Goal: Task Accomplishment & Management: Manage account settings

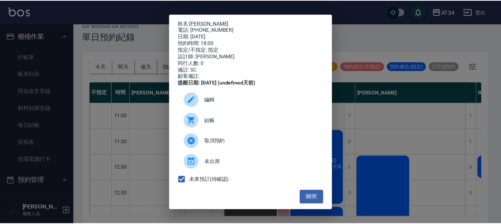
scroll to position [358, 484]
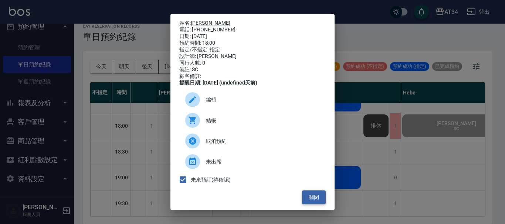
click at [308, 199] on button "關閉" at bounding box center [314, 198] width 24 height 14
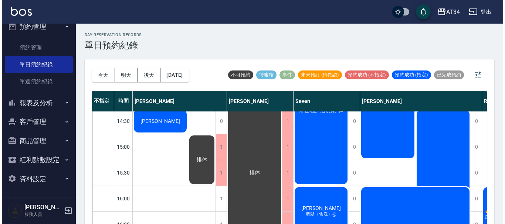
scroll to position [136, 0]
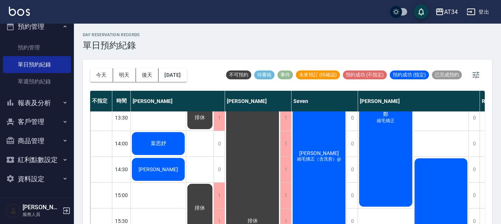
click at [156, 143] on span "葉思妤" at bounding box center [158, 143] width 18 height 7
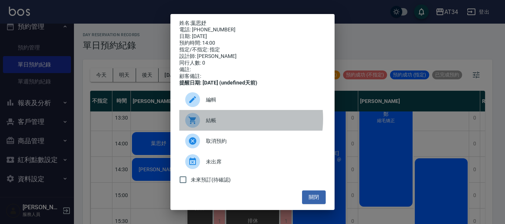
click at [221, 124] on span "結帳" at bounding box center [263, 121] width 114 height 8
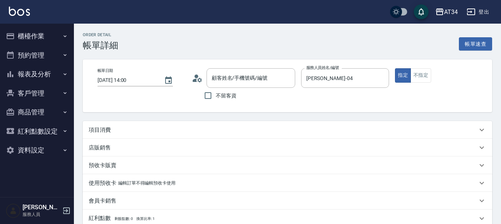
type input "[PERSON_NAME]/0985411156/0985411156"
click at [121, 132] on div "項目消費" at bounding box center [283, 130] width 389 height 8
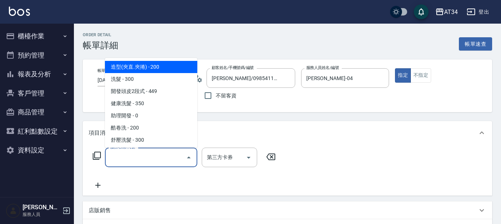
click at [129, 162] on input "服務名稱/代號" at bounding box center [145, 157] width 75 height 13
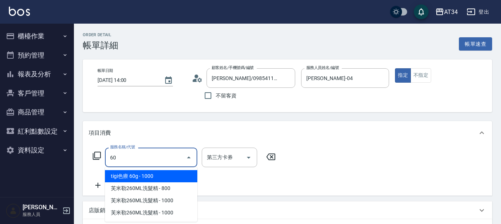
type input "601"
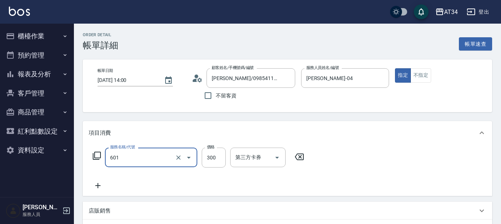
type input "30"
type input "自備護髮(601)"
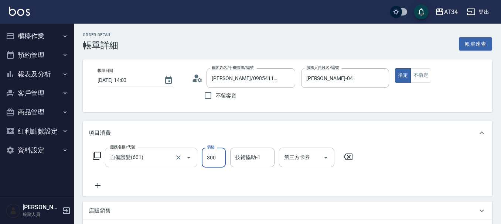
click at [148, 161] on input "自備護髮(601)" at bounding box center [140, 157] width 65 height 13
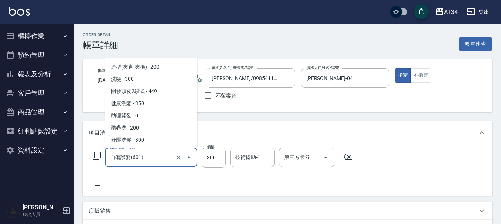
scroll to position [230, 0]
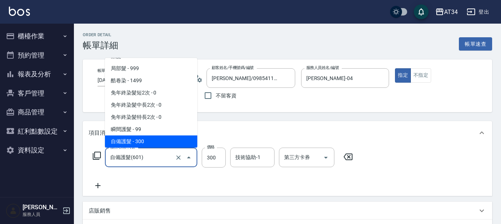
type input "0"
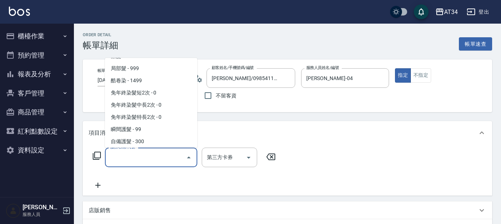
scroll to position [3, 0]
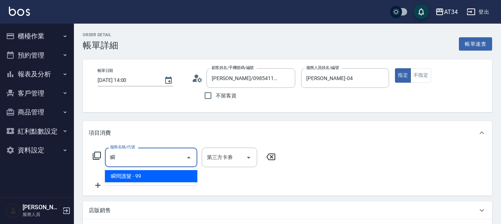
click at [127, 177] on span "瞬間護髮 - 99" at bounding box center [151, 176] width 92 height 12
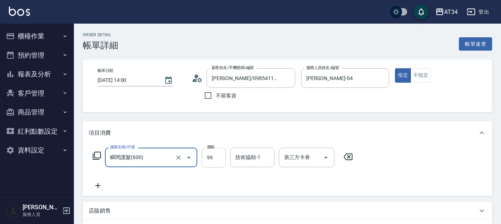
type input "瞬間護髮(600)"
click at [206, 160] on input "99" at bounding box center [214, 158] width 24 height 20
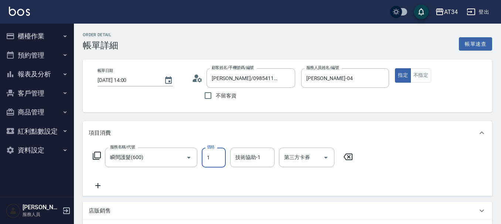
type input "10"
type input "100"
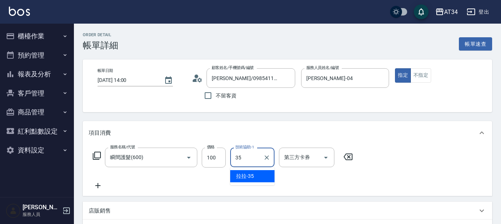
click at [250, 174] on span "拉拉 -35" at bounding box center [245, 177] width 18 height 8
type input "拉拉-35"
click at [99, 186] on icon at bounding box center [97, 185] width 5 height 5
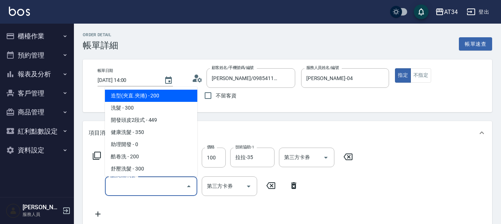
click at [120, 183] on input "服務名稱/代號" at bounding box center [145, 186] width 75 height 13
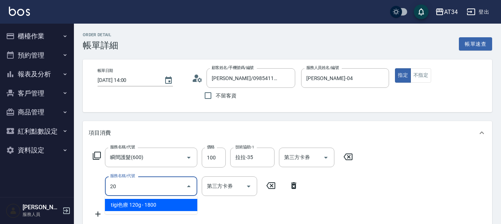
type input "201"
type input "40"
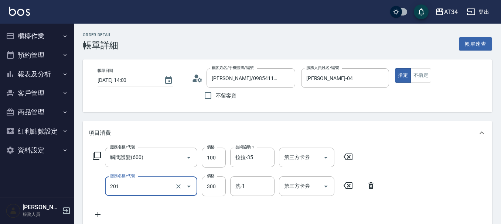
type input "洗髮(201)"
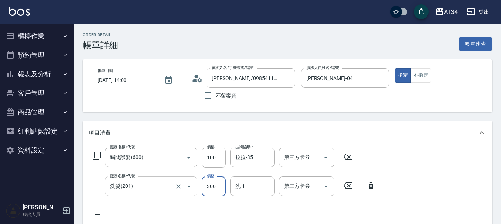
type input "10"
type input "40"
type input "50"
type input "400"
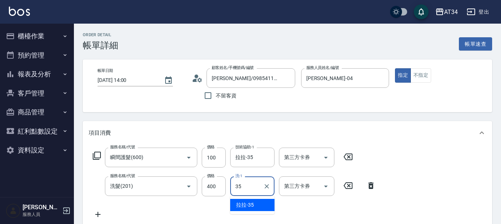
type input "拉拉-35"
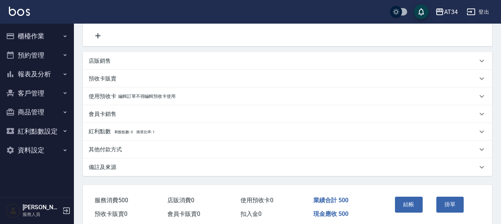
scroll to position [211, 0]
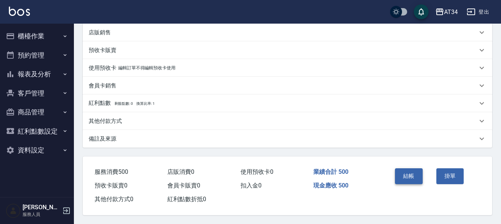
click at [410, 172] on button "結帳" at bounding box center [409, 176] width 28 height 16
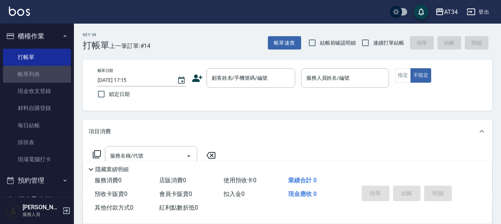
click at [44, 79] on link "帳單列表" at bounding box center [37, 74] width 68 height 17
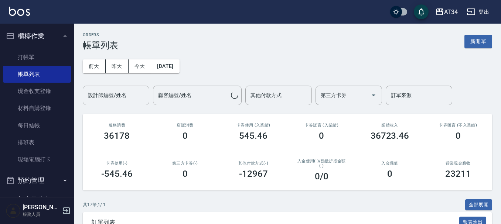
click at [111, 99] on div "設計師編號/姓名 設計師編號/姓名" at bounding box center [116, 96] width 66 height 20
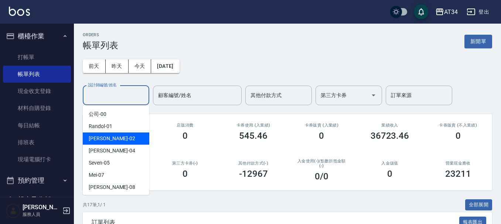
click at [115, 137] on div "Wendy -02" at bounding box center [116, 139] width 66 height 12
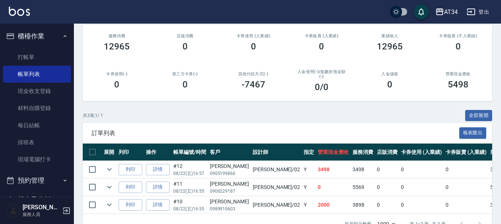
scroll to position [77, 0]
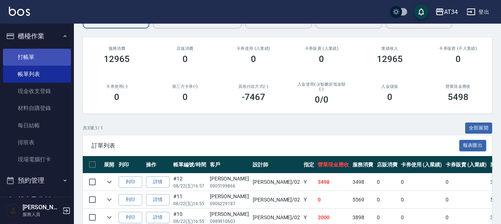
type input "Wendy-02"
click at [25, 58] on link "打帳單" at bounding box center [37, 57] width 68 height 17
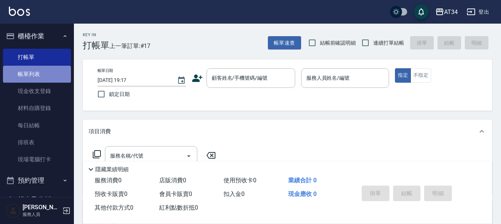
click at [42, 76] on link "帳單列表" at bounding box center [37, 74] width 68 height 17
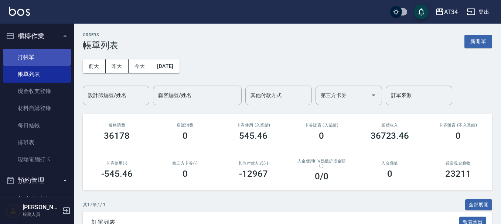
click at [25, 61] on link "打帳單" at bounding box center [37, 57] width 68 height 17
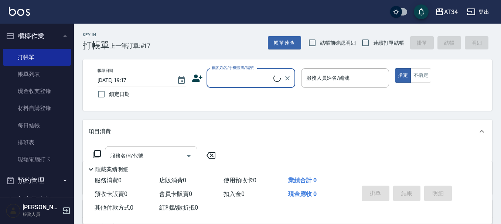
click at [198, 79] on icon at bounding box center [197, 78] width 11 height 11
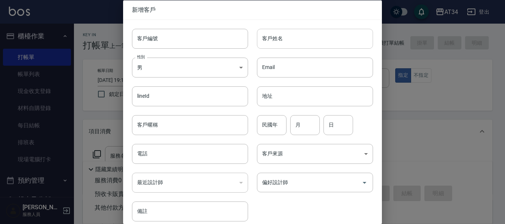
click at [303, 45] on input "客戶姓名" at bounding box center [315, 38] width 116 height 20
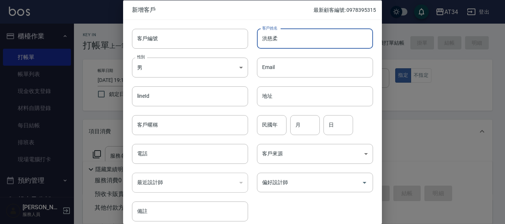
type input "洪慈柔"
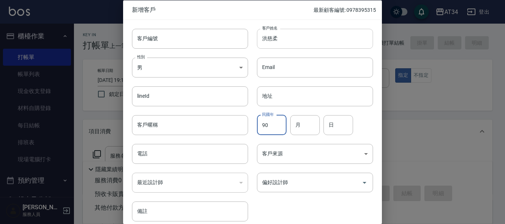
type input "90"
type input "11"
type input "30"
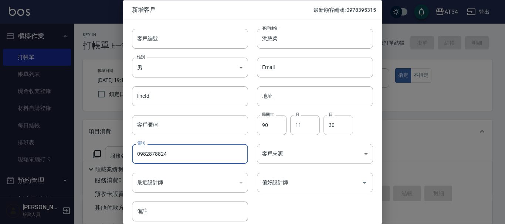
type input "0982878824"
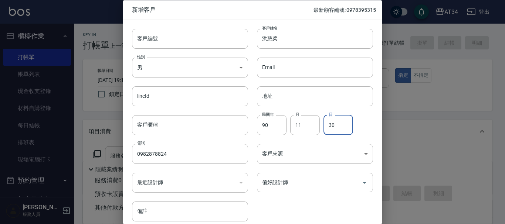
click at [342, 129] on input "30" at bounding box center [338, 125] width 30 height 20
type input "3"
type input "20"
click at [315, 180] on input "偏好設計師" at bounding box center [309, 182] width 98 height 13
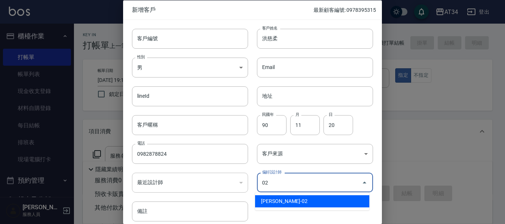
type input "[PERSON_NAME]"
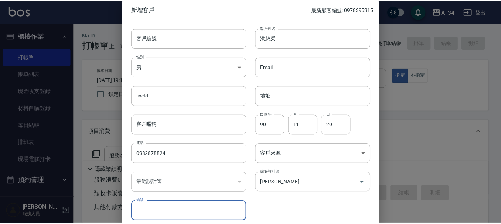
scroll to position [32, 0]
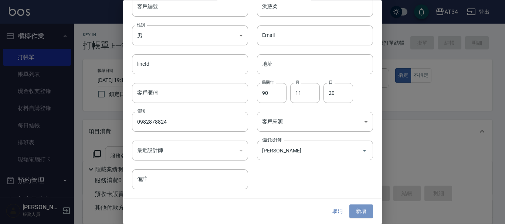
click at [358, 213] on button "新增" at bounding box center [361, 212] width 24 height 14
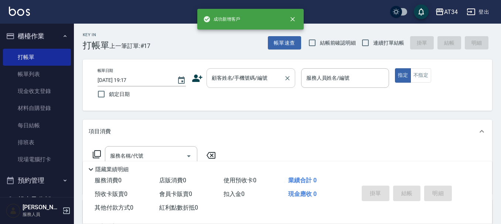
click at [242, 80] on input "顧客姓名/手機號碼/編號" at bounding box center [245, 78] width 71 height 13
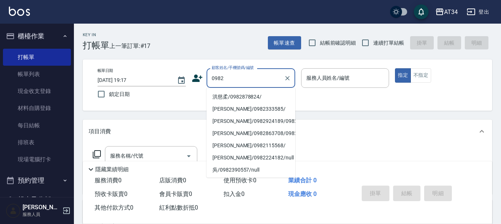
click at [239, 96] on li "洪慈柔/0982878824/" at bounding box center [250, 97] width 89 height 12
type input "洪慈柔/0982878824/"
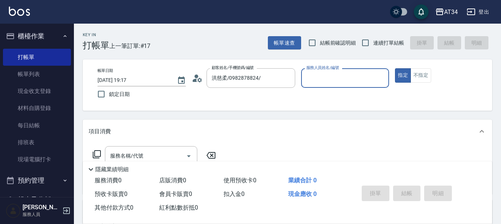
type input "Wendy-02"
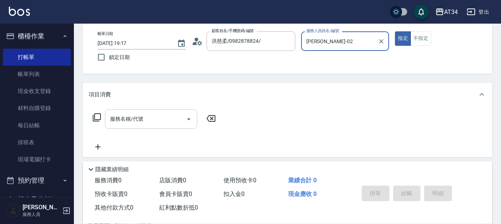
click at [135, 125] on input "服務名稱/代號" at bounding box center [145, 119] width 75 height 13
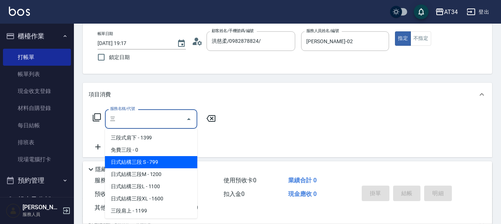
click at [148, 170] on span "日式結構三段M - 1200" at bounding box center [151, 174] width 92 height 12
type input "日式結構三段M(626)"
type input "120"
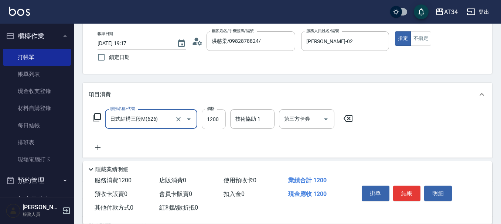
type input "日式結構三段M(626)"
click at [211, 119] on input "1200" at bounding box center [214, 119] width 24 height 20
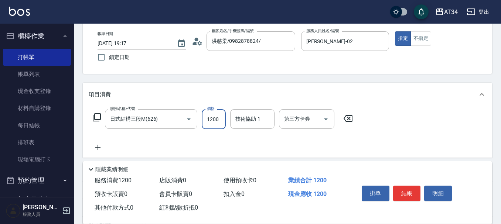
type input "0"
type input "11"
type input "10"
type input "110"
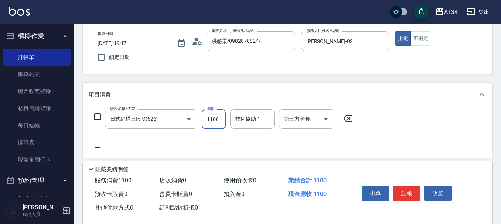
type input "1100"
type input "拉拉-35"
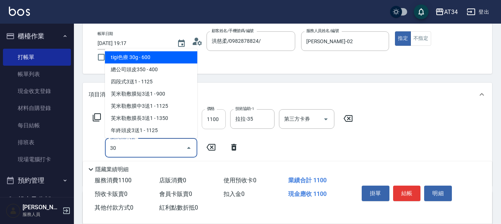
type input "301"
type input "260"
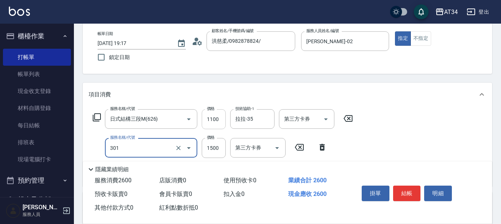
type input "燙髮(301)"
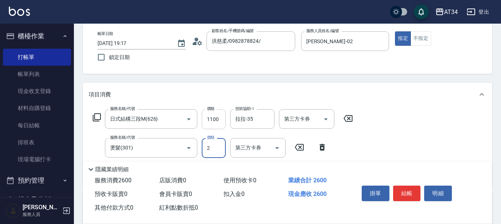
type input "23"
type input "110"
click at [215, 146] on input "0" at bounding box center [214, 148] width 24 height 20
type input "229"
type input "130"
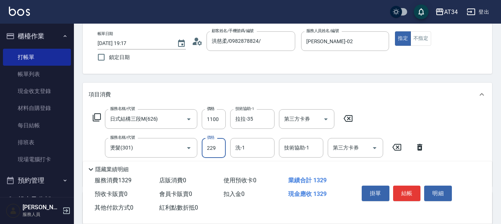
type input "2299"
type input "330"
type input "2299"
type input "拉拉-35"
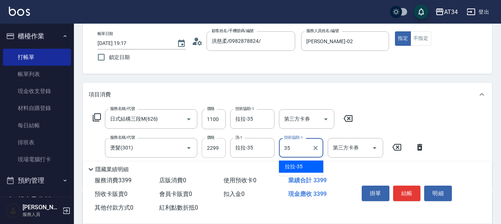
type input "拉拉-35"
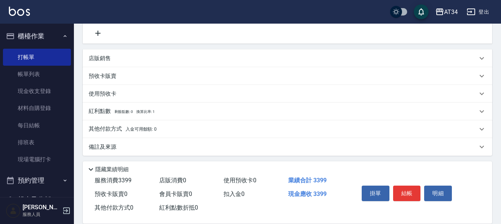
scroll to position [182, 0]
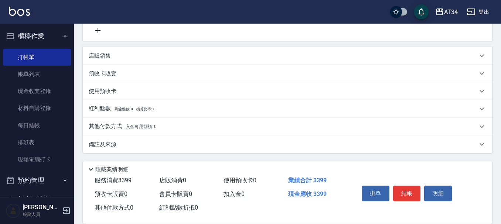
click at [144, 124] on p "其他付款方式 入金可用餘額: 0" at bounding box center [123, 127] width 68 height 8
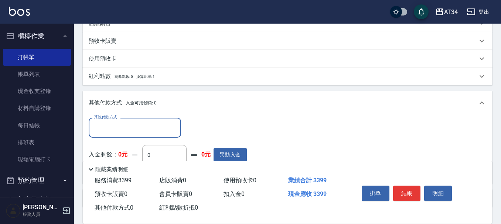
scroll to position [0, 0]
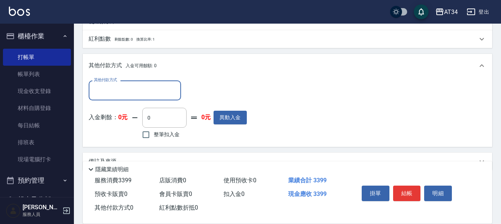
click at [130, 92] on input "其他付款方式" at bounding box center [135, 90] width 86 height 13
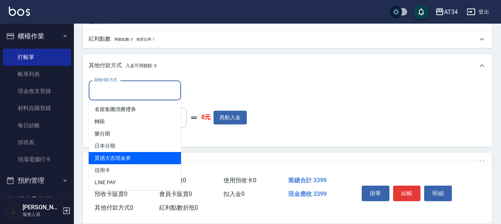
click at [126, 170] on span "信用卡" at bounding box center [135, 170] width 92 height 12
type input "信用卡"
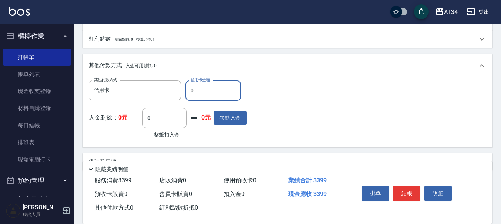
click at [201, 88] on input "0" at bounding box center [212, 91] width 55 height 20
type input "33"
type input "300"
type input "339"
type input "0"
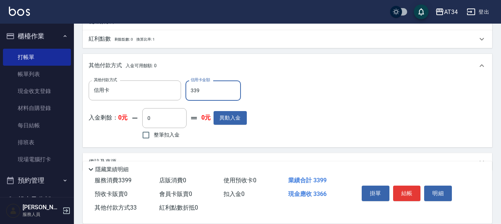
type input "3399"
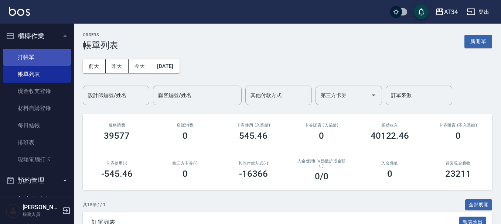
click at [47, 58] on link "打帳單" at bounding box center [37, 57] width 68 height 17
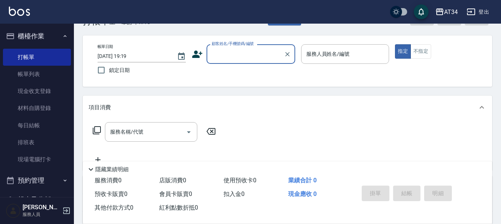
scroll to position [37, 0]
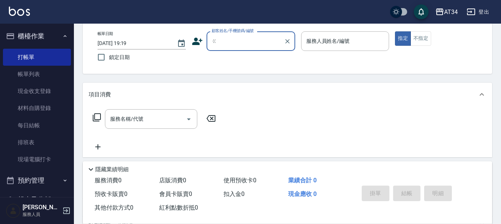
type input "ㄐ"
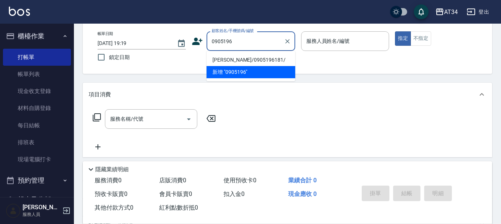
click at [250, 56] on li "俞/0905196181/" at bounding box center [250, 60] width 89 height 12
type input "俞/0905196181/"
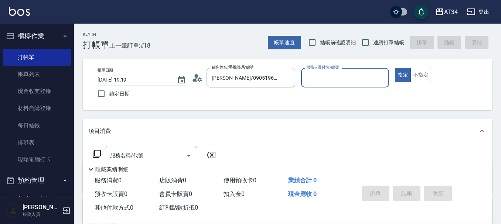
scroll to position [0, 0]
type input "Wendy-02"
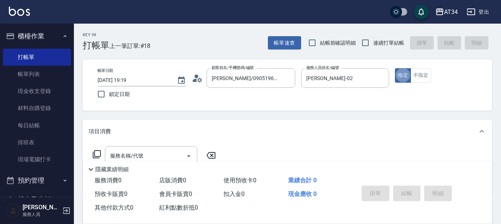
type button "true"
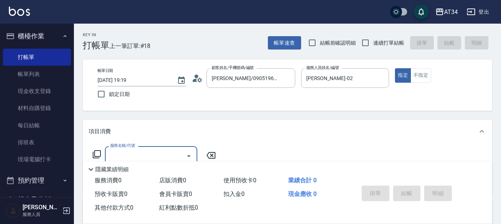
scroll to position [37, 0]
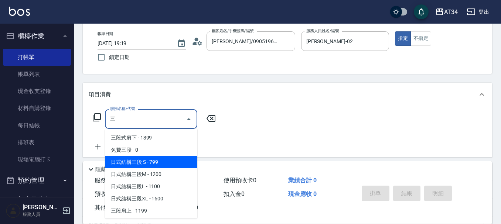
click at [135, 172] on span "日式結構三段M - 1200" at bounding box center [151, 174] width 92 height 12
type input "日式結構三段M(626)"
type input "120"
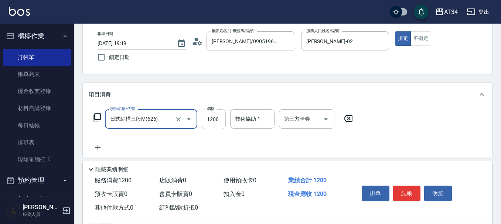
type input "日式結構三段M(626)"
click at [209, 121] on input "1200" at bounding box center [214, 119] width 24 height 20
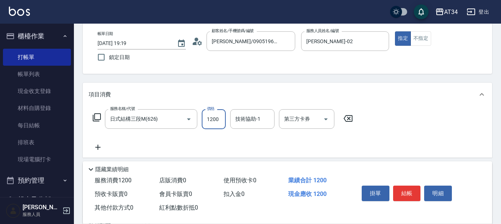
type input "1"
type input "0"
type input "11"
type input "10"
type input "110"
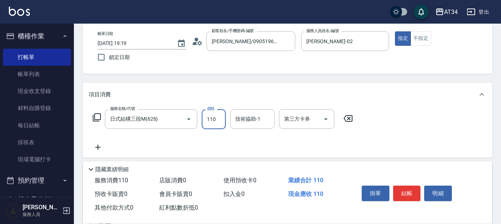
type input "110"
type input "1100"
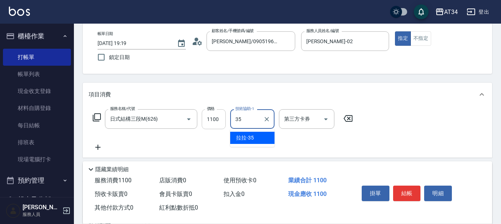
type input "拉拉-35"
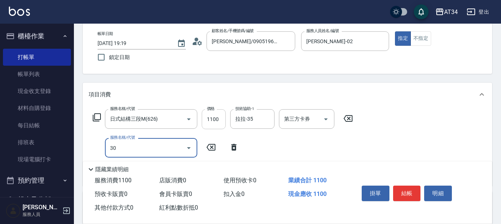
type input "301"
type input "260"
type input "燙髮(301)"
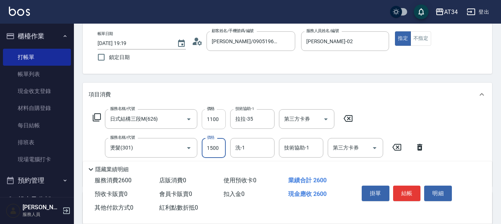
type input "3"
type input "110"
type input "330"
type input "440"
type input "3300"
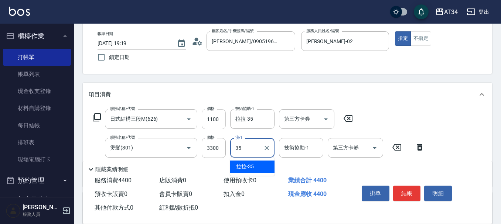
type input "拉拉-35"
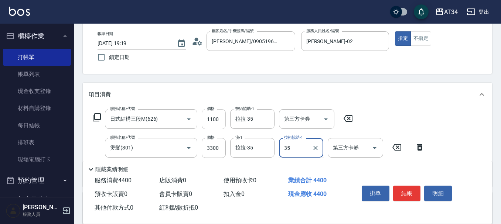
type input "拉拉-35"
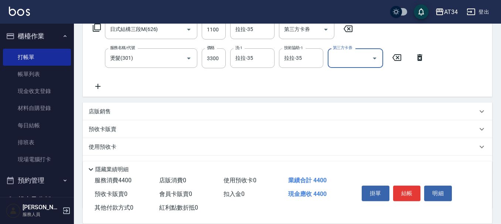
scroll to position [182, 0]
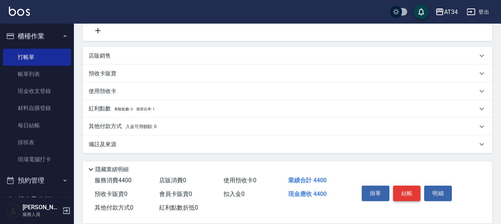
click at [407, 188] on button "結帳" at bounding box center [407, 194] width 28 height 16
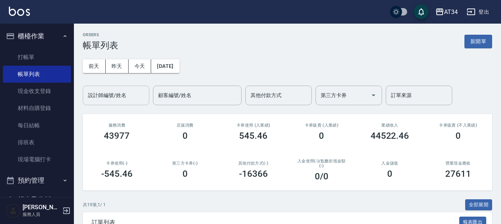
click at [115, 93] on div "設計師編號/姓名 設計師編號/姓名" at bounding box center [116, 96] width 66 height 20
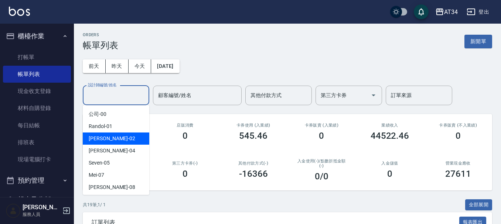
click at [119, 139] on div "Wendy -02" at bounding box center [116, 139] width 66 height 12
type input "Wendy-02"
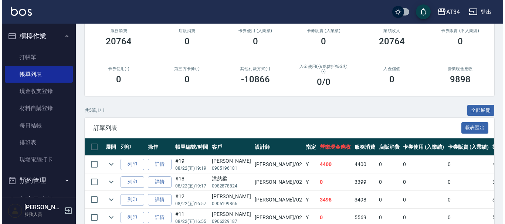
scroll to position [38, 0]
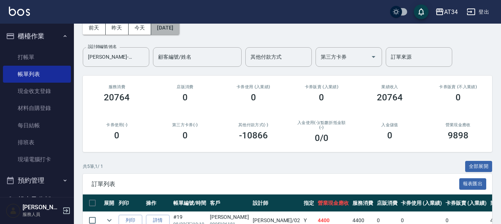
click at [178, 30] on button "[DATE]" at bounding box center [165, 28] width 28 height 14
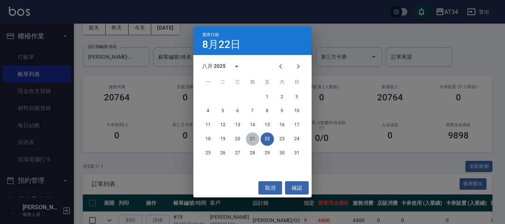
click at [255, 139] on button "21" at bounding box center [252, 139] width 13 height 13
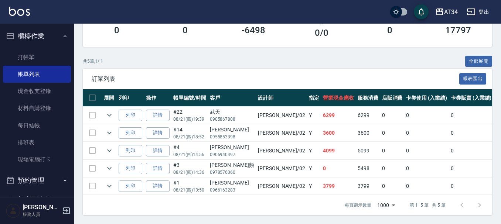
scroll to position [112, 0]
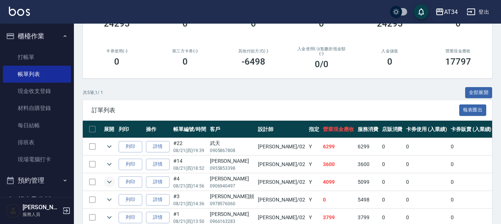
click at [109, 181] on icon "expand row" at bounding box center [109, 182] width 9 height 9
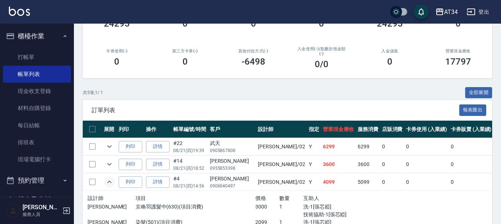
click at [109, 181] on icon "expand row" at bounding box center [109, 182] width 9 height 9
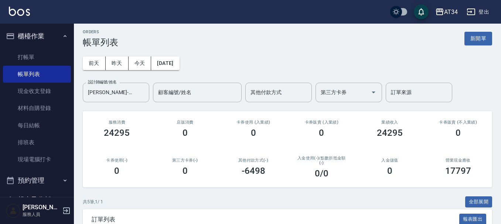
scroll to position [0, 0]
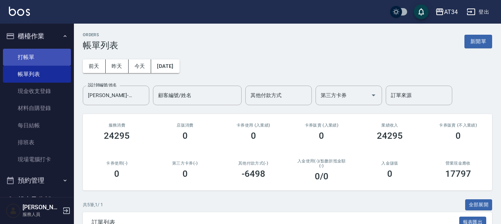
click at [45, 59] on link "打帳單" at bounding box center [37, 57] width 68 height 17
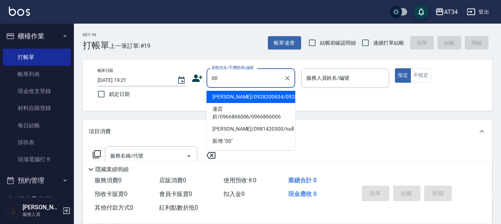
type input "0"
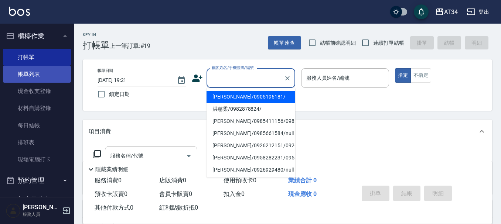
click at [50, 77] on link "帳單列表" at bounding box center [37, 74] width 68 height 17
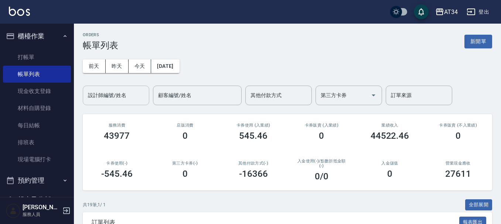
click at [130, 102] on input "設計師編號/姓名" at bounding box center [116, 95] width 60 height 13
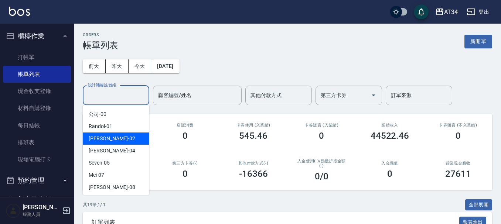
click at [124, 138] on div "Wendy -02" at bounding box center [116, 139] width 66 height 12
type input "Wendy-02"
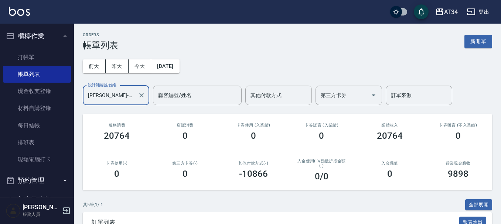
click at [121, 73] on div "前天 昨天 今天 2025/08/22 設計師編號/姓名 Wendy-02 設計師編號/姓名 顧客編號/姓名 顧客編號/姓名 其他付款方式 其他付款方式 第三…" at bounding box center [287, 78] width 409 height 55
click at [118, 66] on button "昨天" at bounding box center [117, 66] width 23 height 14
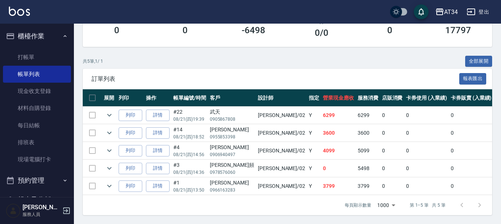
scroll to position [149, 0]
click at [113, 181] on button "expand row" at bounding box center [109, 186] width 11 height 11
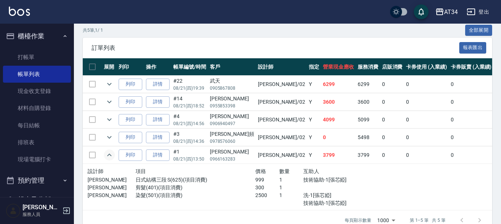
scroll to position [186, 0]
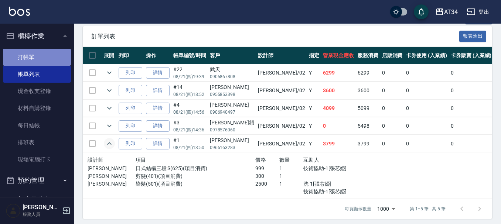
click at [47, 59] on link "打帳單" at bounding box center [37, 57] width 68 height 17
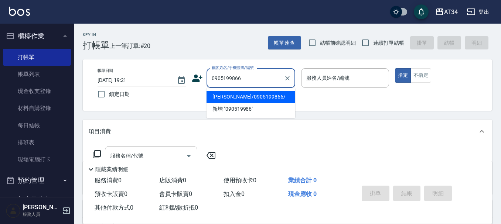
type input "0905199866"
type input "02"
type input "陳品言/0905199866/"
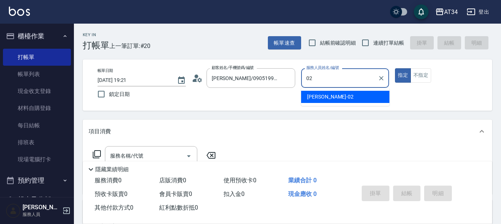
type input "Wendy-02"
type button "true"
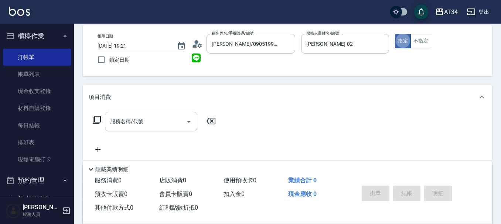
scroll to position [74, 0]
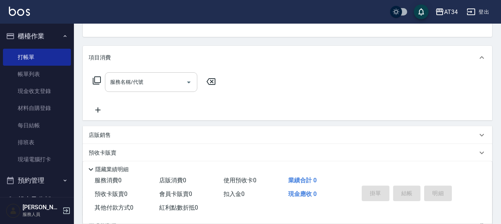
click at [158, 76] on input "服務名稱/代號" at bounding box center [145, 82] width 75 height 13
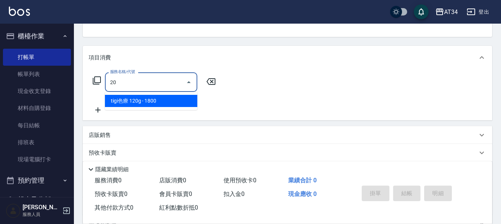
type input "201"
type input "30"
type input "洗髮(201)"
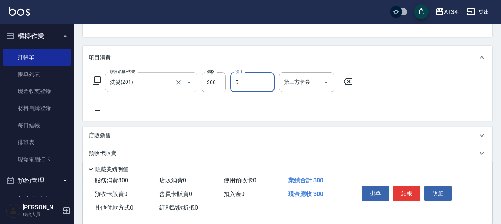
type input "5"
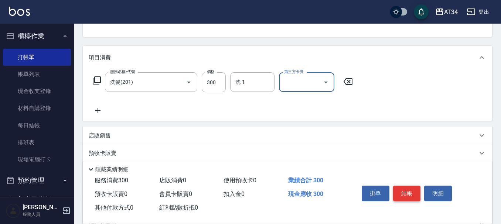
click at [412, 193] on button "結帳" at bounding box center [407, 194] width 28 height 16
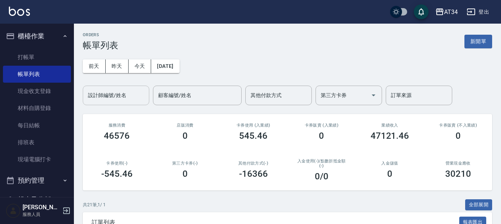
click at [118, 101] on input "設計師編號/姓名" at bounding box center [116, 95] width 60 height 13
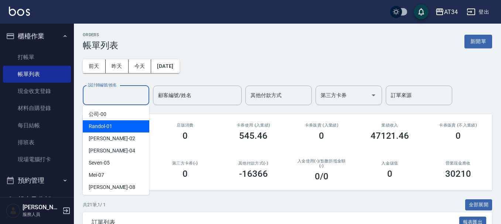
click at [118, 132] on div "Randol -01" at bounding box center [116, 126] width 66 height 12
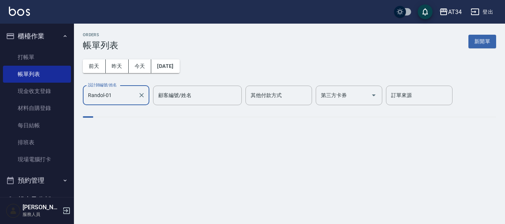
click at [116, 95] on input "Randol-01" at bounding box center [110, 95] width 49 height 13
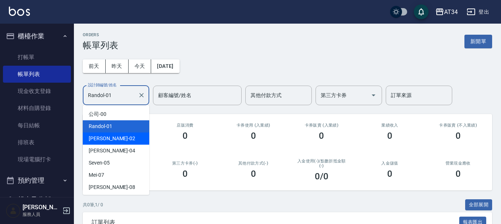
click at [119, 136] on div "Wendy -02" at bounding box center [116, 139] width 66 height 12
type input "Wendy-02"
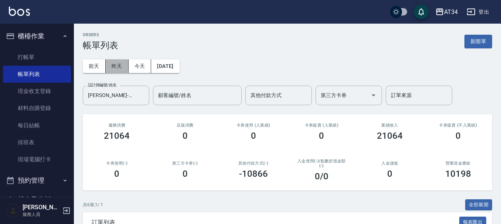
click at [118, 61] on button "昨天" at bounding box center [117, 66] width 23 height 14
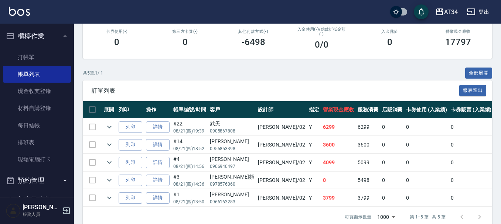
scroll to position [149, 0]
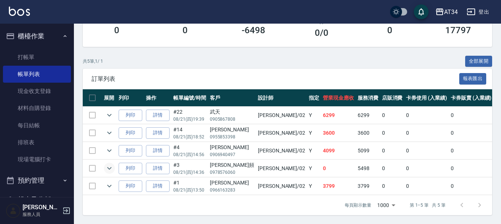
click at [108, 164] on icon "expand row" at bounding box center [109, 168] width 9 height 9
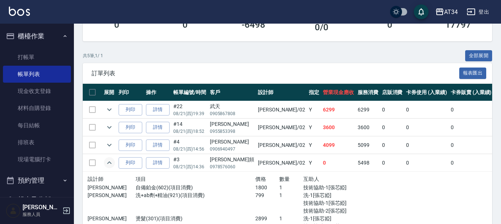
scroll to position [186, 0]
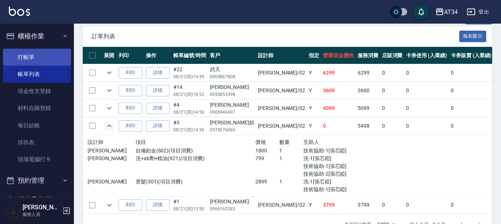
click at [23, 52] on link "打帳單" at bounding box center [37, 57] width 68 height 17
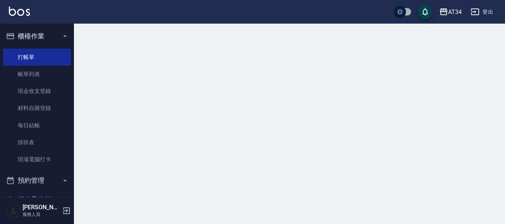
click at [29, 37] on button "櫃檯作業" at bounding box center [37, 36] width 68 height 19
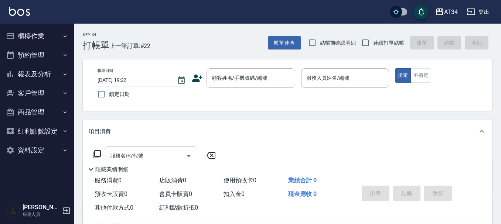
click at [50, 73] on button "報表及分析" at bounding box center [37, 74] width 68 height 19
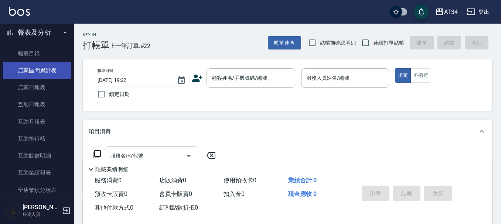
scroll to position [148, 0]
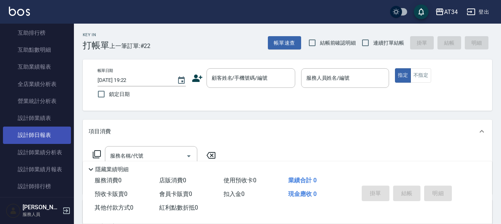
click at [42, 135] on link "設計師日報表" at bounding box center [37, 135] width 68 height 17
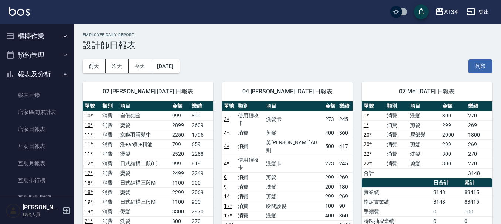
click at [47, 27] on button "櫃檯作業" at bounding box center [37, 36] width 68 height 19
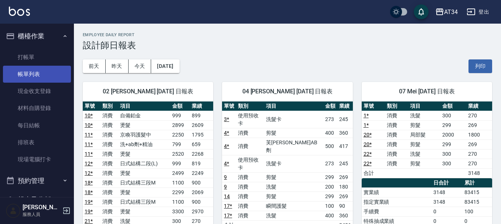
click at [49, 67] on link "帳單列表" at bounding box center [37, 74] width 68 height 17
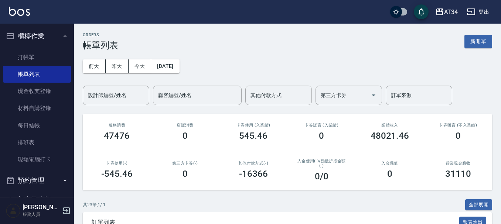
click at [42, 36] on button "櫃檯作業" at bounding box center [37, 36] width 68 height 19
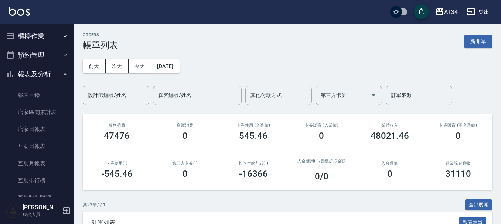
click at [43, 77] on button "報表及分析" at bounding box center [37, 74] width 68 height 19
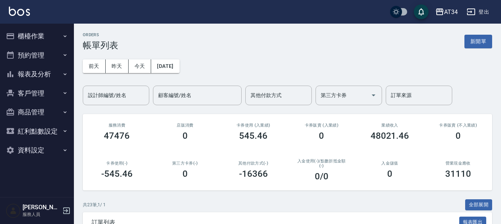
click at [42, 91] on button "客戶管理" at bounding box center [37, 93] width 68 height 19
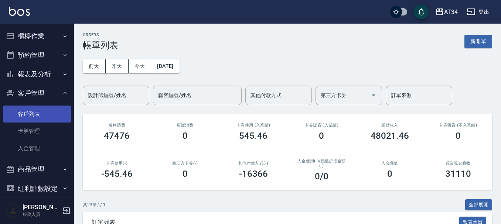
click at [39, 110] on link "客戶列表" at bounding box center [37, 114] width 68 height 17
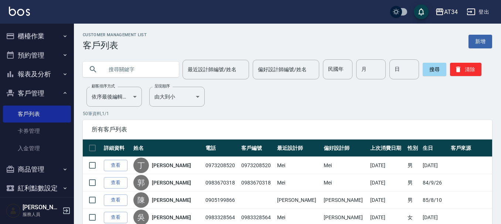
click at [145, 63] on input "text" at bounding box center [137, 69] width 69 height 20
type input "ˋ"
type input "鄭家"
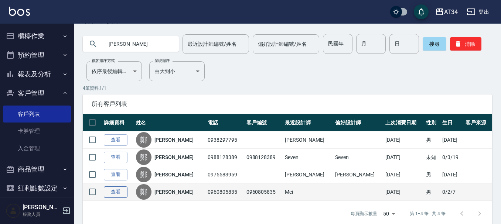
scroll to position [37, 0]
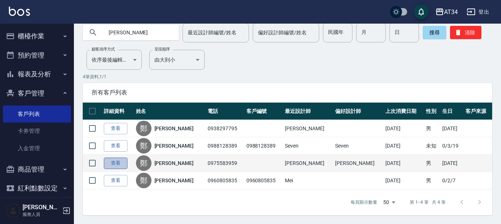
click at [110, 165] on link "查看" at bounding box center [116, 163] width 24 height 11
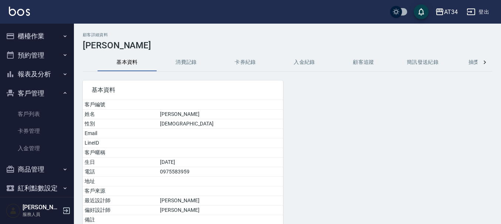
click at [195, 65] on button "消費記錄" at bounding box center [186, 63] width 59 height 18
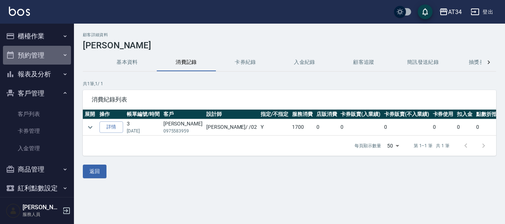
click at [45, 59] on button "預約管理" at bounding box center [37, 55] width 68 height 19
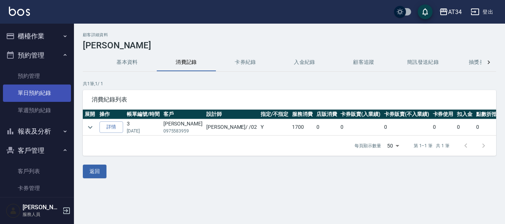
click at [37, 92] on link "單日預約紀錄" at bounding box center [37, 93] width 68 height 17
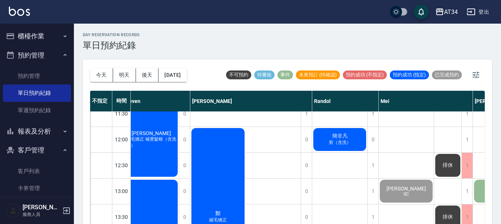
scroll to position [25, 168]
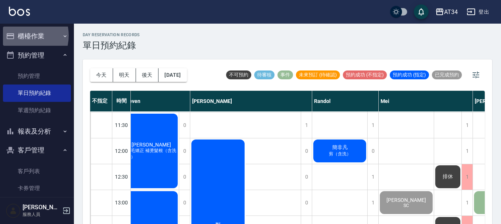
click at [19, 35] on button "櫃檯作業" at bounding box center [37, 36] width 68 height 19
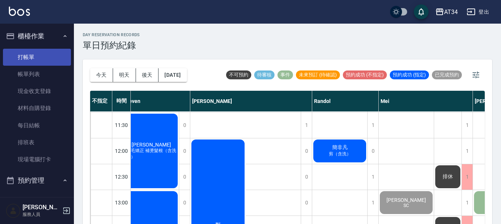
click at [27, 58] on link "打帳單" at bounding box center [37, 57] width 68 height 17
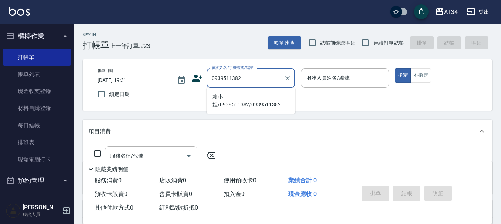
click at [255, 103] on li "賴小姐/0939511382/0939511382" at bounding box center [250, 101] width 89 height 20
type input "賴小姐/0939511382/0939511382"
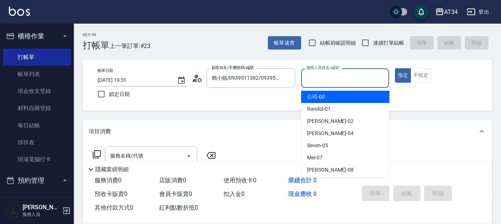
click at [345, 79] on input "服務人員姓名/編號" at bounding box center [345, 78] width 82 height 13
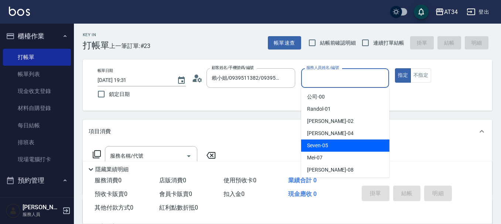
scroll to position [74, 0]
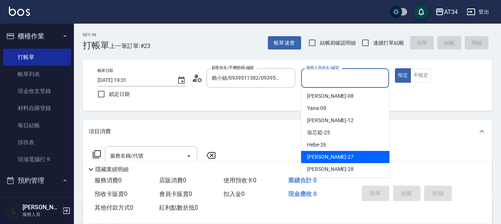
click at [335, 153] on div "annie -27" at bounding box center [345, 157] width 88 height 12
type input "annie-27"
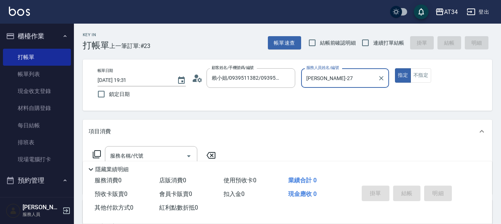
click at [284, 132] on div "項目消費" at bounding box center [283, 132] width 389 height 8
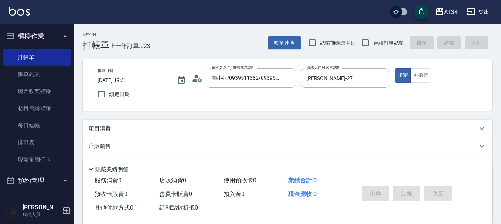
click at [135, 131] on div "項目消費" at bounding box center [283, 129] width 389 height 8
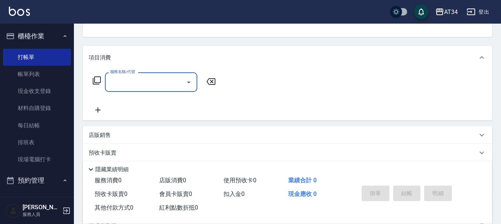
click at [168, 82] on input "服務名稱/代號" at bounding box center [145, 82] width 75 height 13
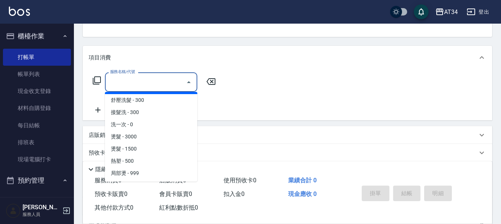
scroll to position [111, 0]
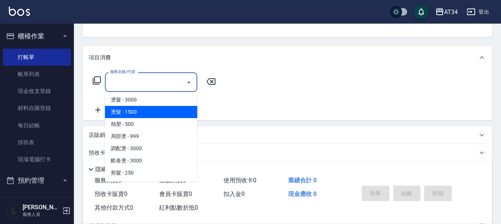
click at [151, 113] on span "燙髮 - 1500" at bounding box center [151, 112] width 92 height 12
type input "燙髮(301)"
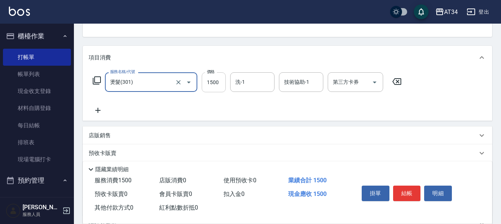
click at [216, 85] on input "1500" at bounding box center [214, 82] width 24 height 20
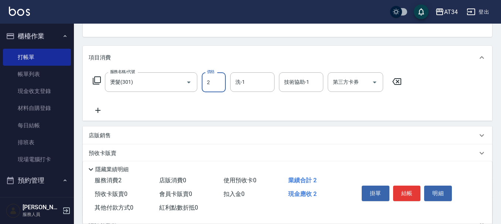
type input "0"
type input "20"
type input "209"
type input "200"
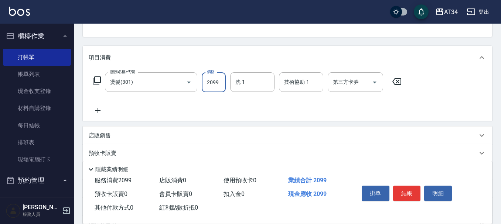
type input "2099"
click at [98, 108] on icon at bounding box center [97, 110] width 5 height 5
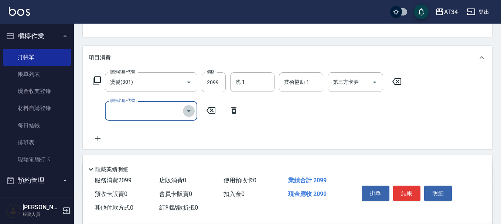
click at [185, 109] on icon "Open" at bounding box center [188, 111] width 9 height 9
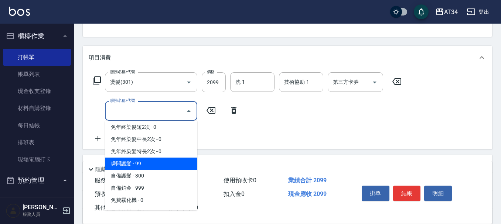
scroll to position [296, 0]
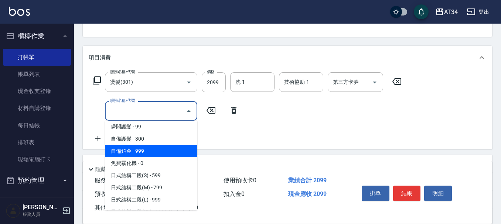
click at [133, 151] on span "自備鉑金 - 999" at bounding box center [151, 151] width 92 height 12
type input "300"
type input "自備鉑金(602)"
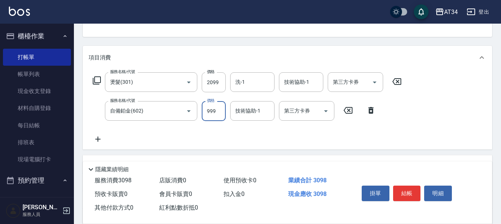
click at [214, 113] on input "999" at bounding box center [214, 111] width 24 height 20
type input "210"
type input "162"
type input "370"
type input "1620"
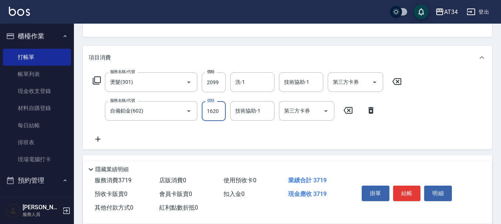
click at [212, 110] on input "1620" at bounding box center [214, 111] width 24 height 20
type input "220"
type input "1520"
type input "360"
type input "1520"
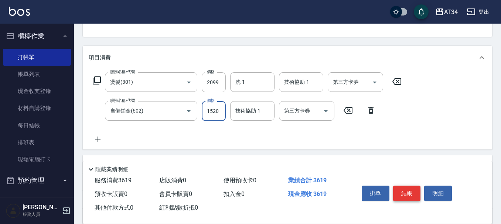
click at [403, 188] on button "結帳" at bounding box center [407, 194] width 28 height 16
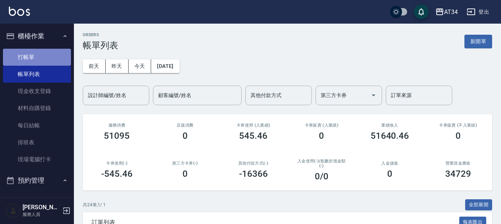
click at [37, 51] on link "打帳單" at bounding box center [37, 57] width 68 height 17
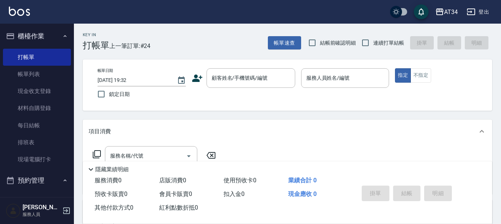
click at [199, 78] on icon at bounding box center [197, 78] width 11 height 11
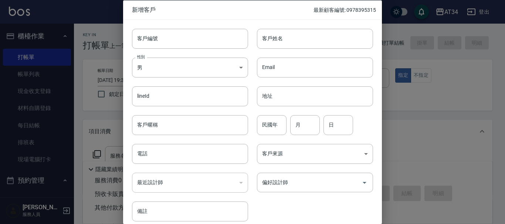
click at [105, 39] on div at bounding box center [252, 112] width 505 height 224
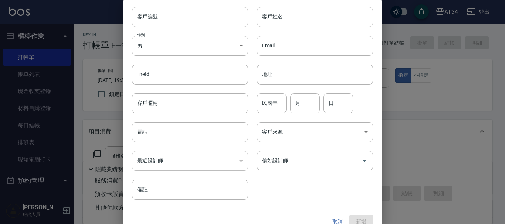
scroll to position [32, 0]
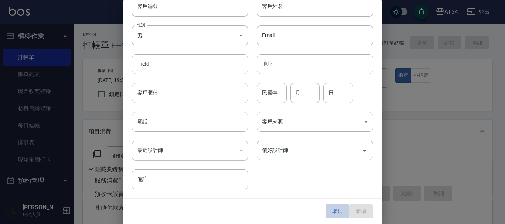
click at [328, 209] on button "取消" at bounding box center [337, 212] width 24 height 14
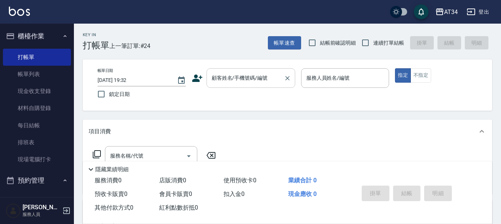
click at [255, 81] on input "顧客姓名/手機號碼/編號" at bounding box center [245, 78] width 71 height 13
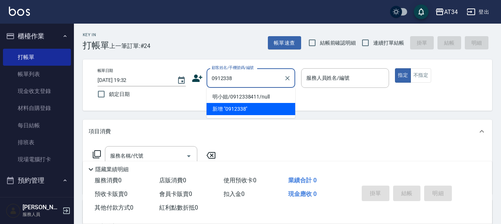
drag, startPoint x: 256, startPoint y: 97, endPoint x: 250, endPoint y: 93, distance: 7.1
click at [255, 97] on li "明小姐/0912338411/null" at bounding box center [250, 97] width 89 height 12
type input "明小姐/0912338411/null"
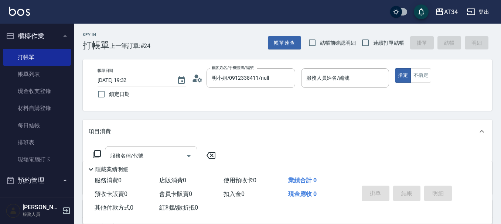
click at [196, 77] on circle at bounding box center [196, 77] width 4 height 4
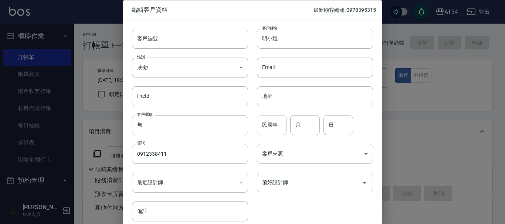
click at [273, 124] on input "民國年" at bounding box center [272, 125] width 30 height 20
click at [298, 122] on input "月" at bounding box center [305, 125] width 30 height 20
type input "02"
type input "09"
click at [181, 72] on body "AT34 登出 櫃檯作業 打帳單 帳單列表 現金收支登錄 材料自購登錄 每日結帳 排班表 現場電腦打卡 預約管理 預約管理 單日預約紀錄 單週預約紀錄 報表及…" at bounding box center [252, 189] width 505 height 378
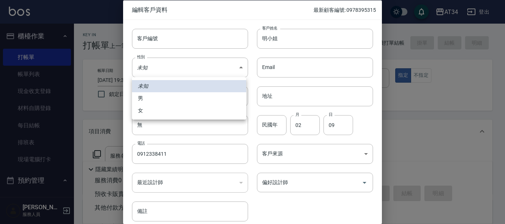
click at [156, 112] on li "女" at bounding box center [189, 111] width 114 height 12
type input "FEMALE"
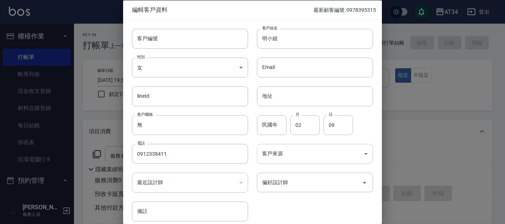
click at [290, 152] on body "AT34 登出 櫃檯作業 打帳單 帳單列表 現金收支登錄 材料自購登錄 每日結帳 排班表 現場電腦打卡 預約管理 預約管理 單日預約紀錄 單週預約紀錄 報表及…" at bounding box center [252, 189] width 505 height 378
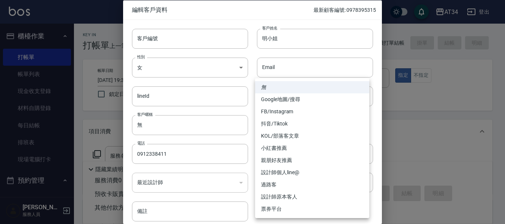
click at [281, 110] on li "FB/Instagram" at bounding box center [312, 112] width 114 height 12
type input "FB/Instagram"
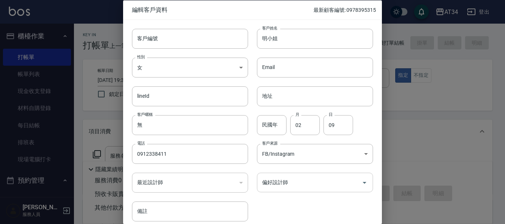
click at [286, 181] on input "偏好設計師" at bounding box center [309, 182] width 98 height 13
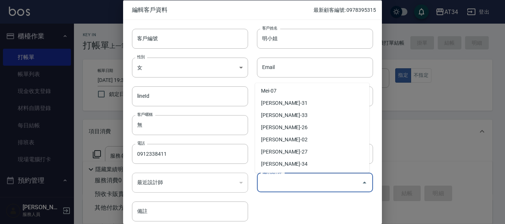
scroll to position [160, 0]
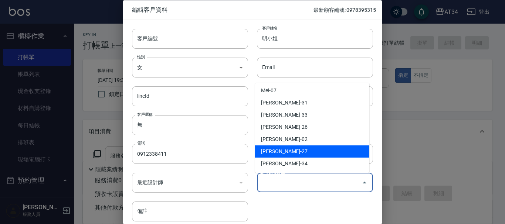
click at [286, 151] on li "顏嘉慧-27" at bounding box center [312, 152] width 114 height 12
type input "顏嘉慧"
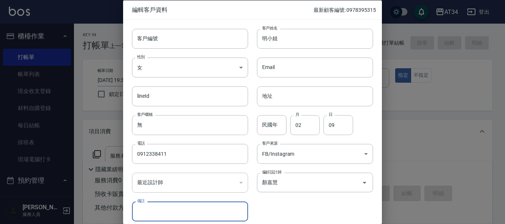
drag, startPoint x: 287, startPoint y: 223, endPoint x: 291, endPoint y: 197, distance: 27.2
click at [287, 223] on div "客戶編號 客戶編號 客戶姓名 明小姐 客戶姓名 性別 女 FEMALE 性別 Email Email lineId lineId 地址 地址 客戶暱稱 無 客…" at bounding box center [252, 125] width 259 height 211
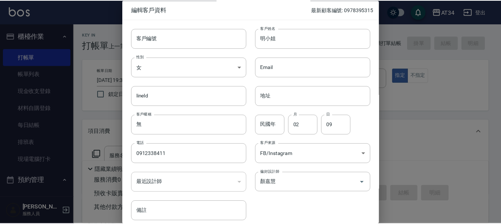
scroll to position [32, 0]
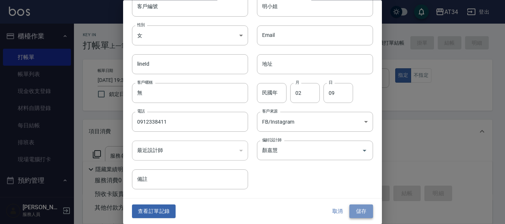
click at [358, 213] on button "儲存" at bounding box center [361, 212] width 24 height 14
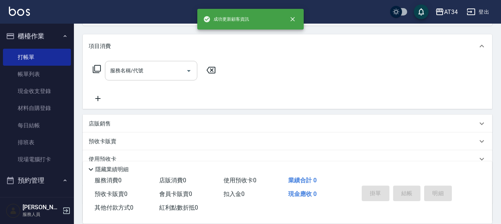
scroll to position [74, 0]
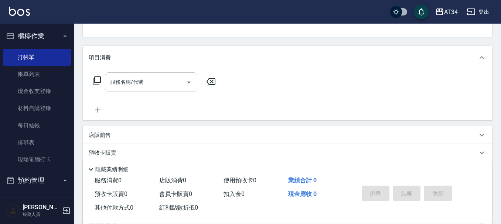
click at [156, 90] on div "服務名稱/代號" at bounding box center [151, 82] width 92 height 20
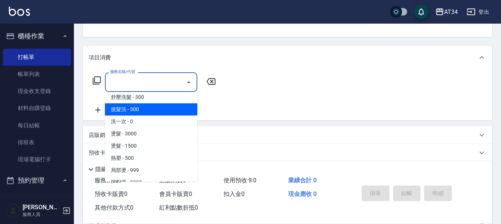
scroll to position [111, 0]
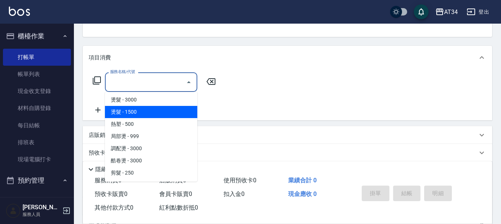
click at [145, 110] on span "燙髮 - 1500" at bounding box center [151, 112] width 92 height 12
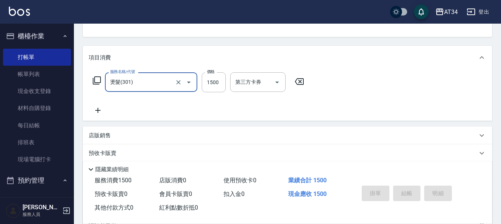
type input "燙髮(301)"
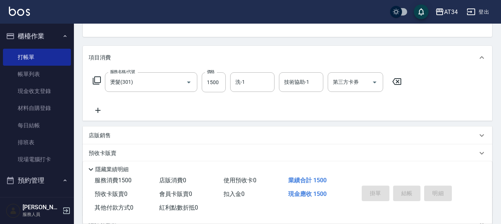
click at [98, 109] on icon at bounding box center [97, 110] width 5 height 5
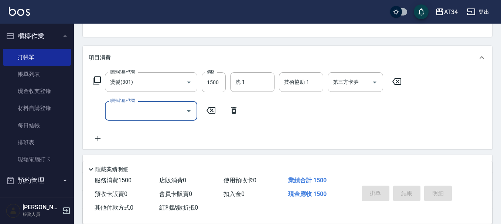
click at [192, 110] on icon "Open" at bounding box center [188, 111] width 9 height 9
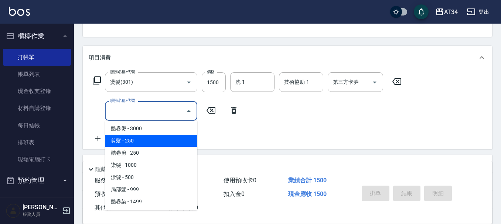
scroll to position [185, 0]
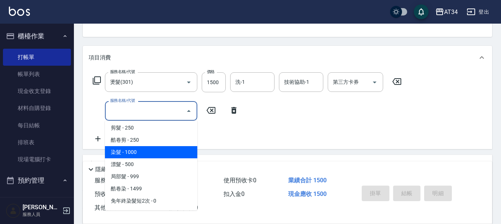
click at [145, 158] on span "染髮 - 1000" at bounding box center [151, 152] width 92 height 12
type input "250"
type input "染髮(501)"
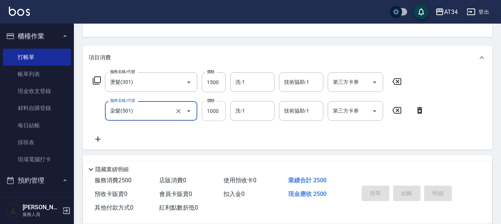
click at [214, 114] on input "1000" at bounding box center [214, 111] width 24 height 20
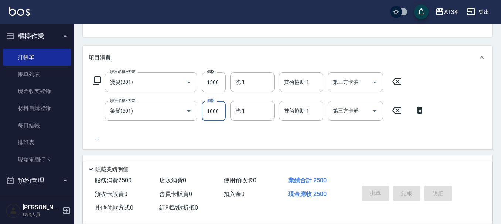
type input "1"
type input "150"
type input "15"
type input "160"
type input "1500"
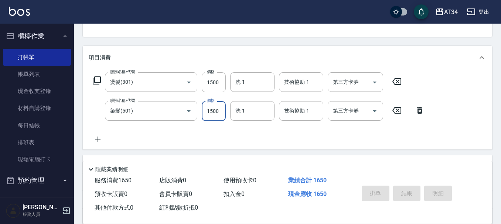
type input "300"
type input "1500"
click at [252, 88] on input "洗-1" at bounding box center [252, 82] width 38 height 13
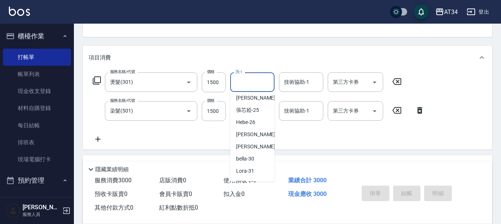
scroll to position [111, 0]
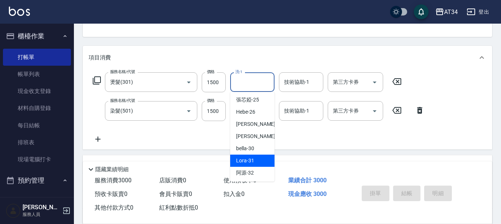
click at [252, 160] on span "Lora -31" at bounding box center [245, 161] width 18 height 8
type input "Lora-31"
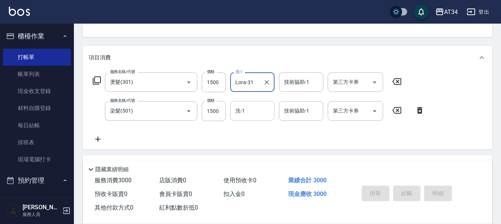
click at [263, 113] on input "洗-1" at bounding box center [252, 111] width 38 height 13
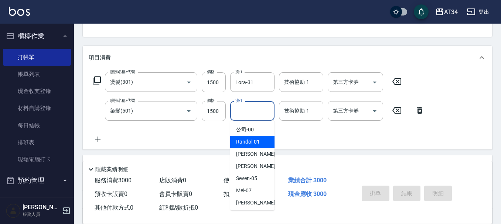
click at [188, 123] on div "服務名稱/代號 燙髮(301) 服務名稱/代號 價格 1500 價格 洗-1 Lora-31 洗-1 技術協助-1 技術協助-1 第三方卡券 第三方卡券 服務…" at bounding box center [259, 107] width 340 height 71
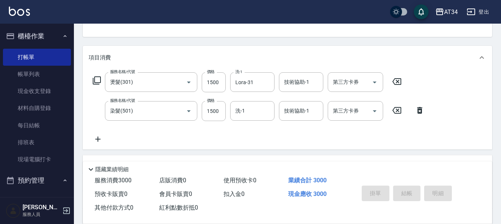
click at [100, 138] on icon at bounding box center [98, 139] width 18 height 9
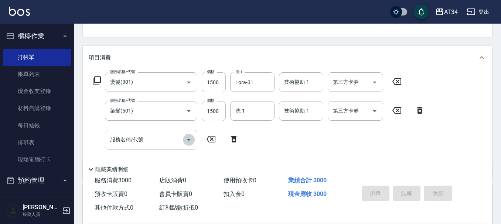
click at [191, 140] on icon "Open" at bounding box center [188, 140] width 9 height 9
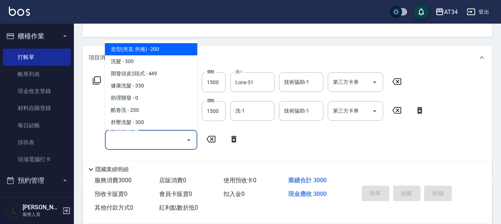
click at [165, 140] on input "服務名稱/代號" at bounding box center [145, 139] width 75 height 13
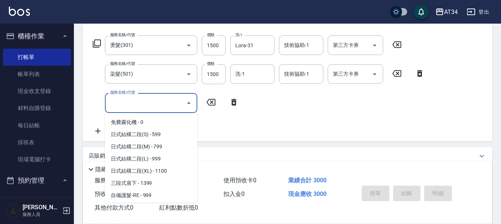
scroll to position [332, 0]
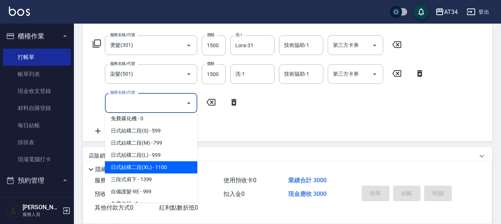
click at [143, 165] on span "日式結構二段(XL) - 1100" at bounding box center [151, 167] width 92 height 12
type input "410"
type input "日式結構二段(XL)(607)"
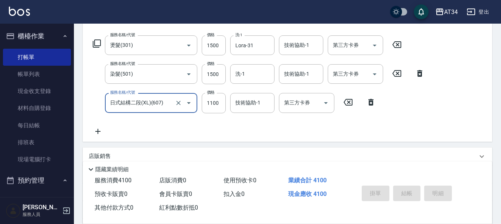
click at [222, 133] on div "服務名稱/代號 燙髮(301) 服務名稱/代號 價格 1500 價格 洗-1 Lora-31 洗-1 技術協助-1 技術協助-1 第三方卡券 第三方卡券 服務…" at bounding box center [259, 85] width 340 height 100
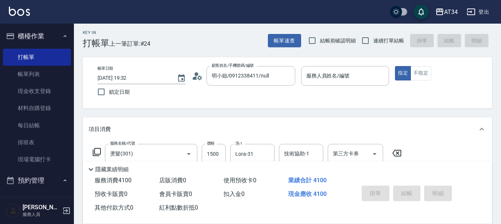
scroll to position [0, 0]
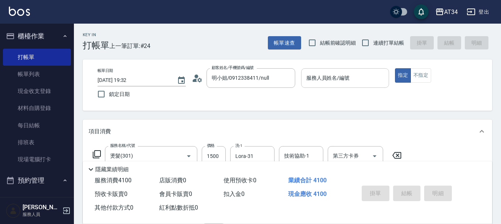
click at [363, 86] on div "服務人員姓名/編號" at bounding box center [345, 78] width 88 height 20
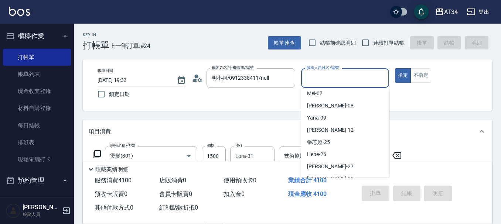
scroll to position [74, 0]
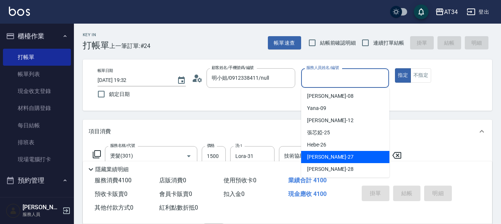
click at [331, 156] on div "annie -27" at bounding box center [345, 157] width 88 height 12
type input "annie-27"
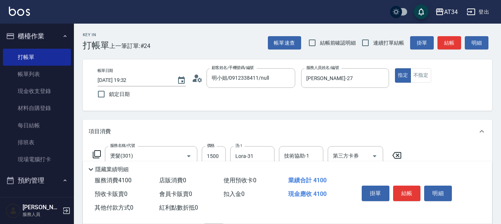
click at [385, 103] on div "帳單日期 2025/08/22 19:32 鎖定日期 顧客姓名/手機號碼/編號 明小姐/0912338411/null 顧客姓名/手機號碼/編號 服務人員姓名…" at bounding box center [287, 84] width 409 height 51
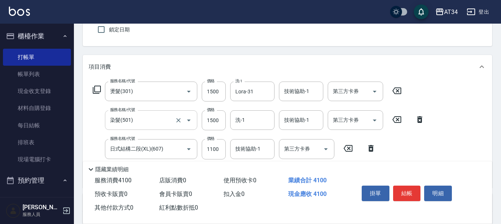
scroll to position [64, 0]
click at [220, 146] on input "1100" at bounding box center [214, 150] width 24 height 20
type input "1"
type input "300"
type input "100"
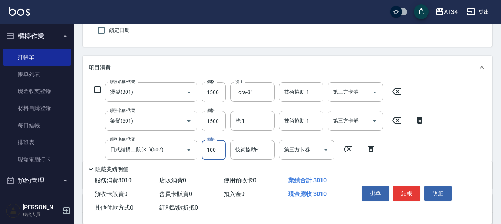
type input "310"
type input "1000"
type input "400"
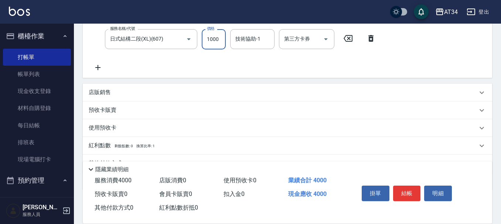
scroll to position [212, 0]
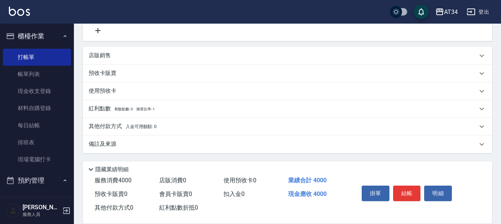
type input "1000"
click at [117, 129] on p "其他付款方式 入金可用餘額: 0" at bounding box center [123, 127] width 68 height 8
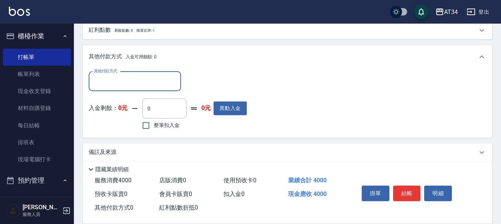
scroll to position [298, 0]
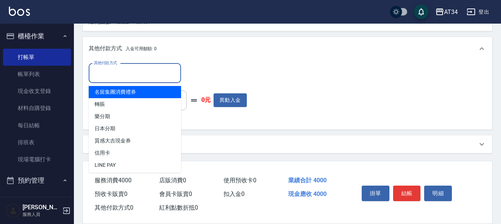
click at [146, 74] on input "其他付款方式" at bounding box center [135, 73] width 86 height 13
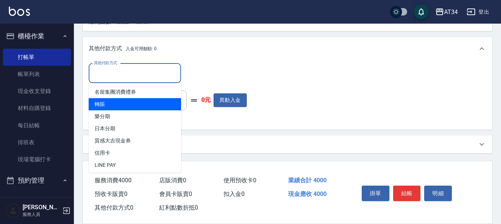
click at [137, 100] on span "轉賬" at bounding box center [135, 104] width 92 height 12
type input "轉賬"
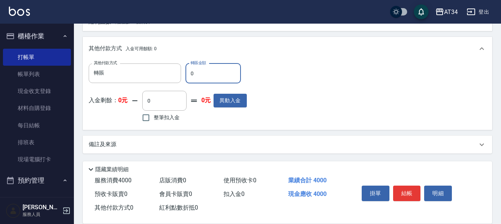
click at [205, 77] on input "0" at bounding box center [212, 74] width 55 height 20
type input "44"
type input "390"
type input "400"
type input "360"
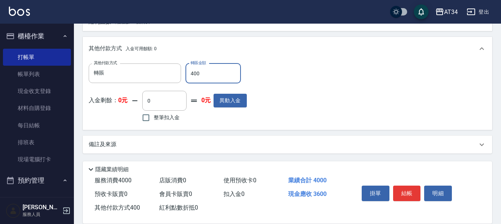
type input "4000"
type input "0"
type input "4000"
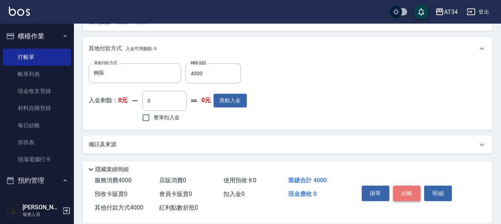
click at [413, 187] on button "結帳" at bounding box center [407, 194] width 28 height 16
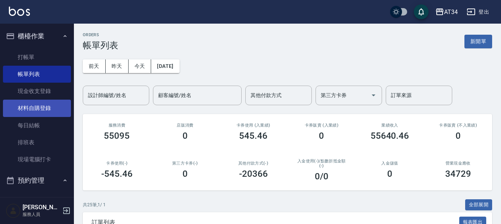
scroll to position [148, 0]
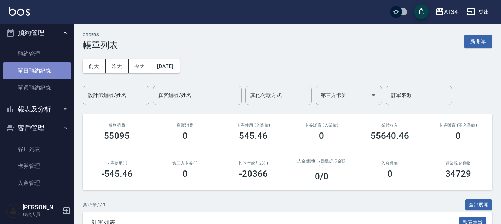
click at [47, 67] on link "單日預約紀錄" at bounding box center [37, 70] width 68 height 17
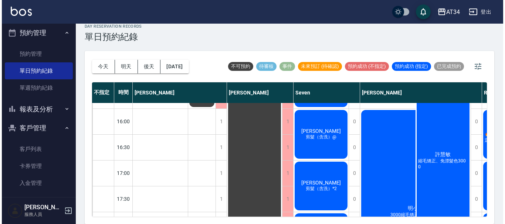
scroll to position [296, 0]
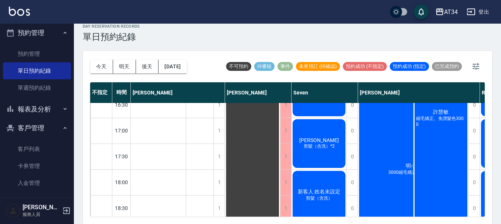
click at [436, 145] on div "許慧敏 縮毛矯正、免漂髮色3000" at bounding box center [440, 118] width 55 height 258
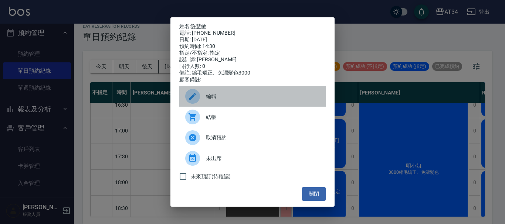
click at [219, 100] on span "編輯" at bounding box center [263, 97] width 114 height 8
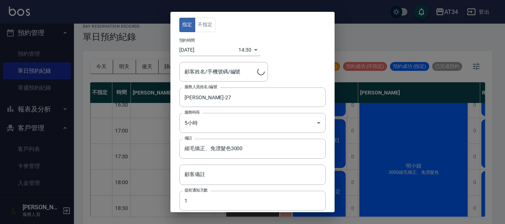
type input "許慧敏/0938725031"
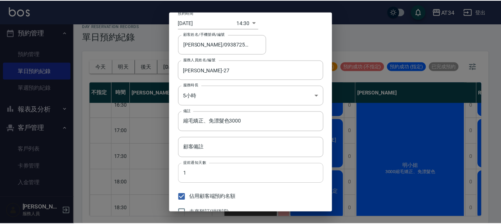
scroll to position [55, 0]
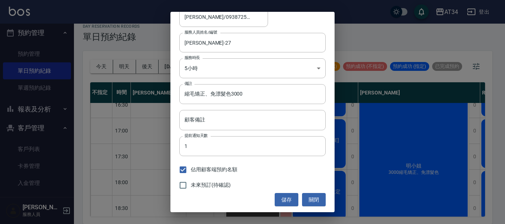
click at [285, 199] on button "儲存" at bounding box center [286, 200] width 24 height 14
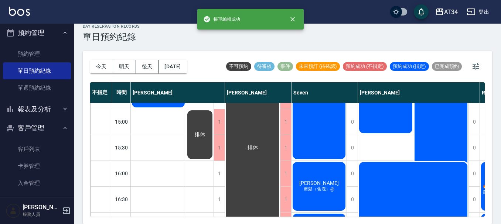
scroll to position [136, 0]
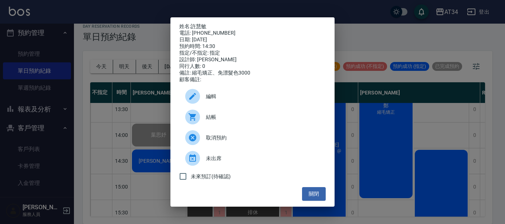
click at [215, 120] on span "結帳" at bounding box center [263, 117] width 114 height 8
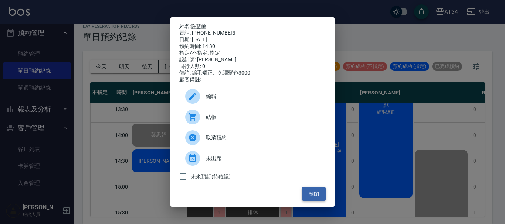
click at [307, 198] on button "關閉" at bounding box center [314, 194] width 24 height 14
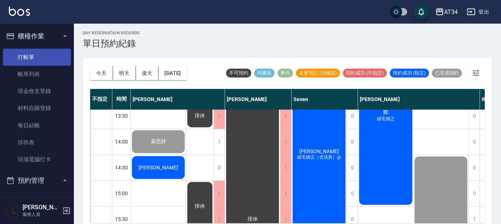
scroll to position [0, 0]
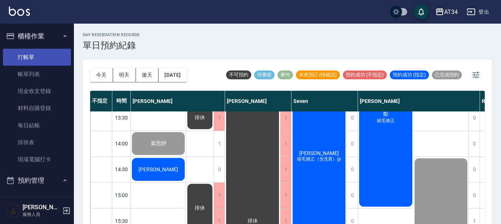
click at [27, 60] on link "打帳單" at bounding box center [37, 57] width 68 height 17
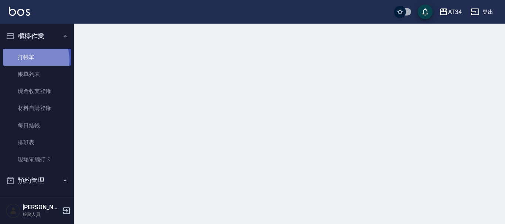
click at [27, 60] on link "打帳單" at bounding box center [37, 57] width 68 height 17
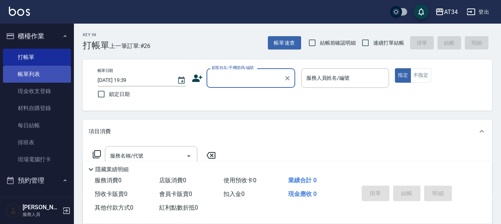
click at [27, 72] on link "帳單列表" at bounding box center [37, 74] width 68 height 17
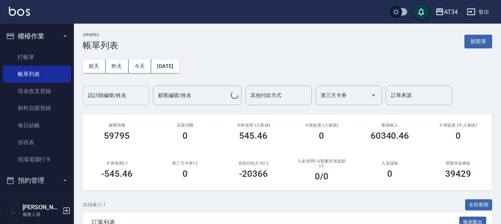
click at [125, 95] on div "設計師編號/姓名 設計師編號/姓名" at bounding box center [116, 96] width 66 height 20
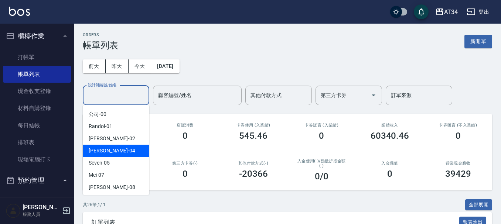
click at [110, 150] on div "Gina -04" at bounding box center [116, 151] width 66 height 12
type input "Gina-04"
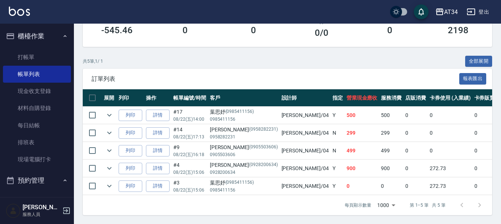
scroll to position [149, 0]
click at [23, 63] on link "打帳單" at bounding box center [37, 57] width 68 height 17
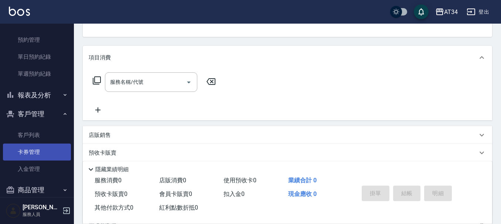
scroll to position [185, 0]
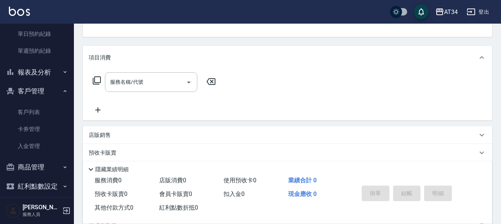
click at [26, 70] on button "報表及分析" at bounding box center [37, 72] width 68 height 19
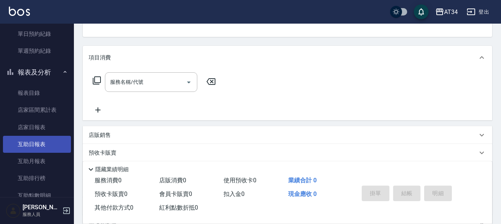
click at [37, 143] on link "互助日報表" at bounding box center [37, 144] width 68 height 17
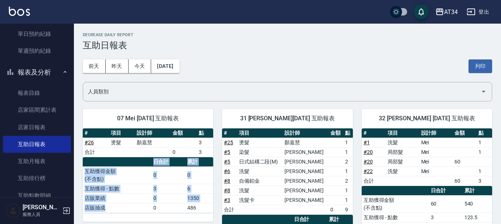
click at [140, 215] on div "# 項目 設計師 金額 點 # 26 燙髮 顏嘉慧 3 合計 0 3 日合計 累計 互助獲得金額 (不含點) 0 0 互助獲得 - 點數 3 6 店販業績 0…" at bounding box center [148, 175] width 130 height 93
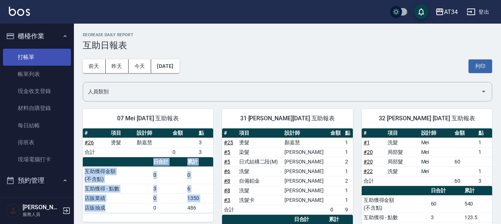
click at [42, 62] on link "打帳單" at bounding box center [37, 57] width 68 height 17
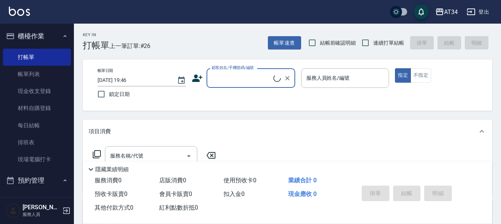
click at [62, 72] on link "帳單列表" at bounding box center [37, 74] width 68 height 17
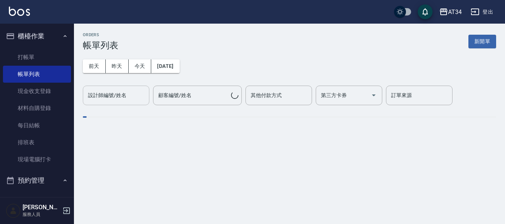
click at [106, 92] on div "設計師編號/姓名 設計師編號/姓名" at bounding box center [116, 96] width 66 height 20
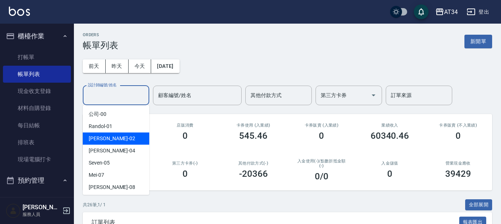
click at [113, 139] on div "Wendy -02" at bounding box center [116, 139] width 66 height 12
type input "Wendy-02"
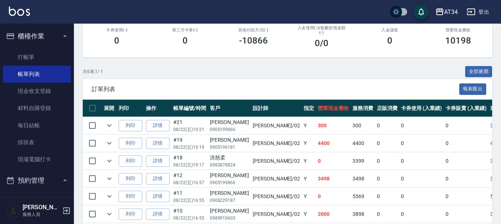
scroll to position [167, 0]
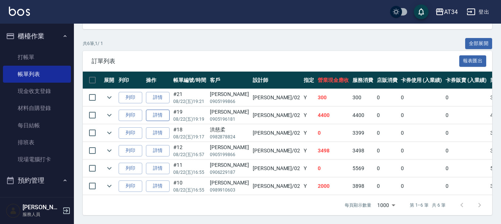
click at [156, 110] on link "詳情" at bounding box center [158, 115] width 24 height 11
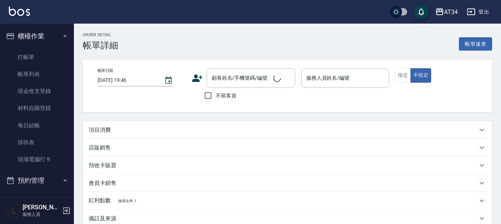
type input "2025/08/22 19:19"
type input "Wendy-02"
type input "440"
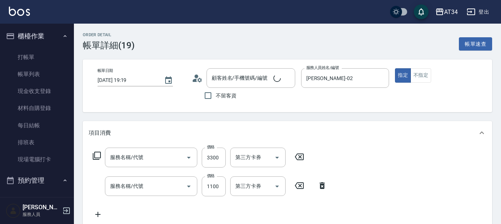
type input "俞/0905196181/"
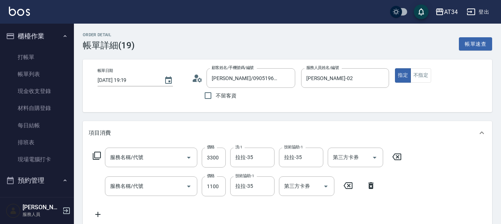
type input "燙髮(301)"
type input "日式結構三段M(626)"
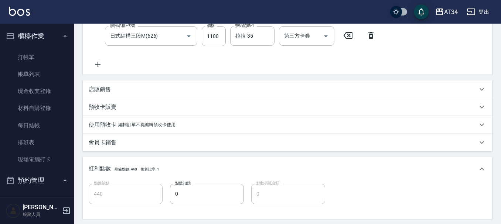
scroll to position [192, 0]
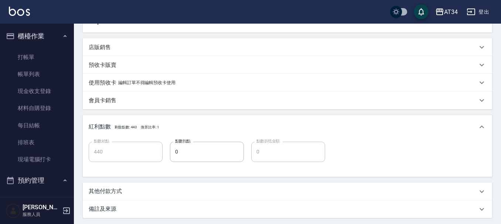
click at [115, 81] on p "使用預收卡" at bounding box center [103, 83] width 28 height 8
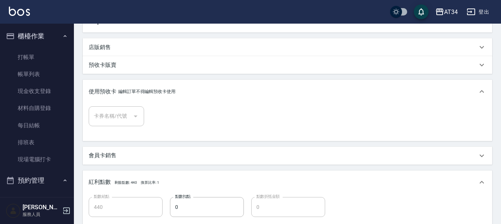
click at [115, 81] on div "使用預收卡 編輯訂單不得編輯預收卡使用" at bounding box center [287, 92] width 409 height 24
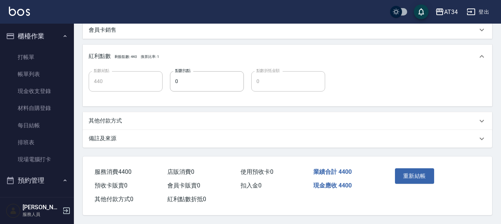
scroll to position [266, 0]
click at [115, 112] on div "其他付款方式" at bounding box center [287, 121] width 409 height 18
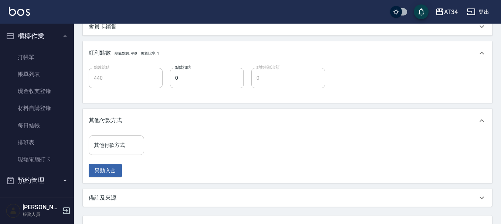
click at [115, 151] on input "其他付款方式" at bounding box center [116, 145] width 49 height 13
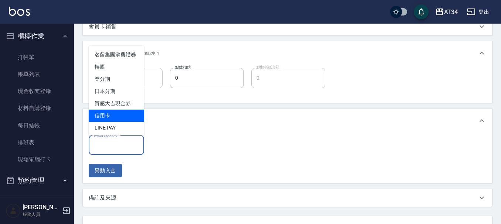
click at [116, 121] on span "信用卡" at bounding box center [116, 116] width 55 height 12
type input "信用卡"
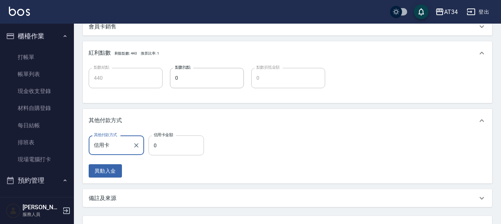
click at [156, 147] on input "0" at bounding box center [175, 146] width 55 height 20
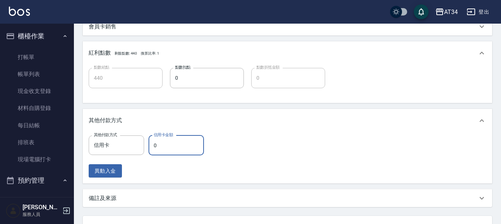
type input "430"
type input "44"
type input "390"
type input "440"
type input "0"
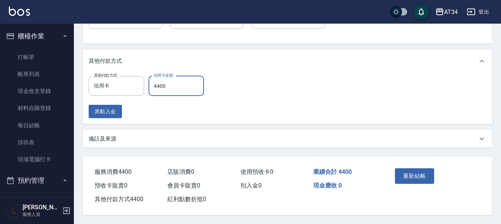
scroll to position [329, 0]
type input "4400"
click at [395, 171] on button "重新結帳" at bounding box center [414, 176] width 39 height 16
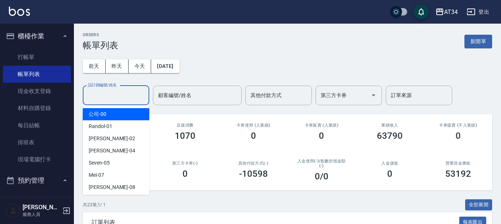
click at [119, 97] on input "設計師編號/姓名" at bounding box center [116, 95] width 60 height 13
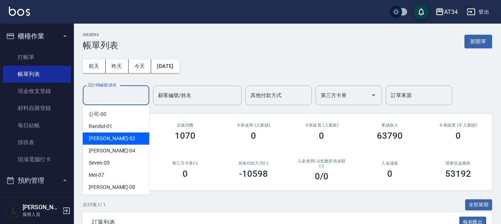
click at [116, 143] on div "Wendy -02" at bounding box center [116, 139] width 66 height 12
type input "Wendy-02"
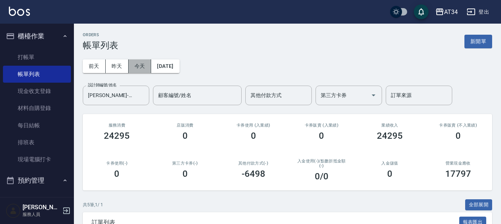
click at [134, 68] on button "今天" at bounding box center [140, 66] width 23 height 14
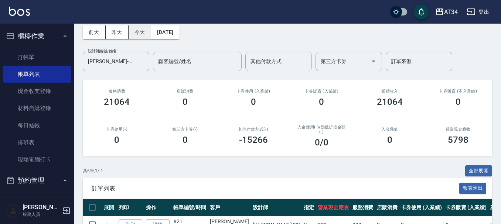
scroll to position [167, 0]
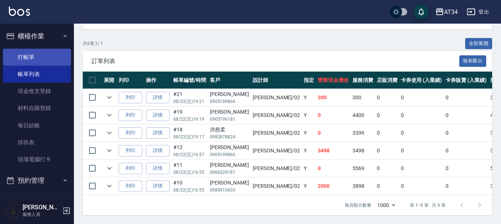
click at [28, 49] on link "打帳單" at bounding box center [37, 57] width 68 height 17
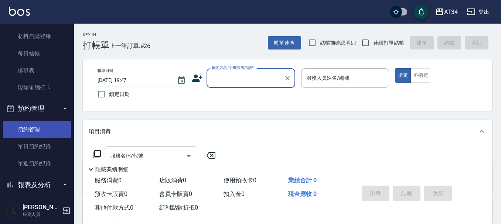
scroll to position [74, 0]
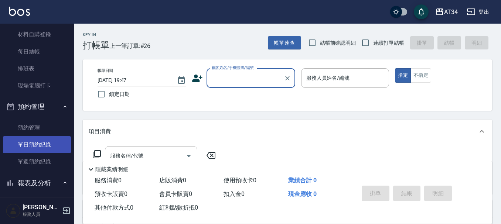
click at [35, 140] on link "單日預約紀錄" at bounding box center [37, 144] width 68 height 17
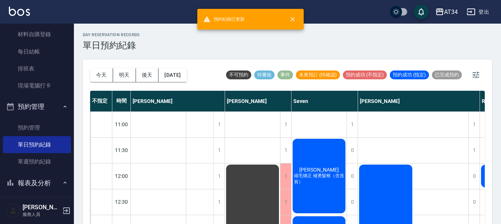
click at [316, 102] on div "Seven" at bounding box center [324, 101] width 66 height 21
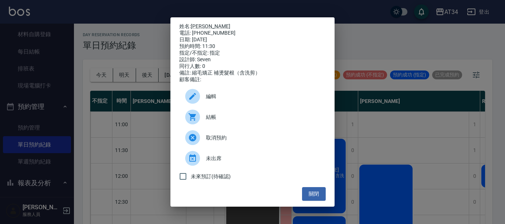
click at [218, 120] on span "結帳" at bounding box center [263, 117] width 114 height 8
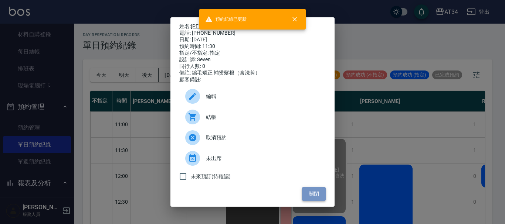
click at [313, 198] on button "關閉" at bounding box center [314, 194] width 24 height 14
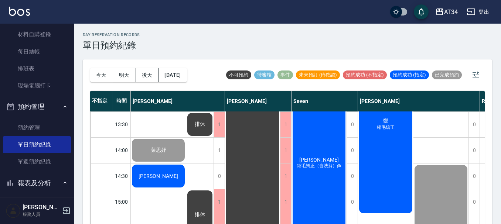
scroll to position [148, 0]
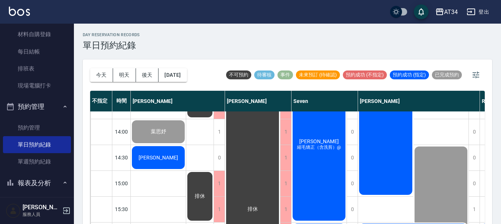
click at [186, 144] on div "王品淳 縮毛矯正（含洗剪）@" at bounding box center [158, 131] width 55 height 25
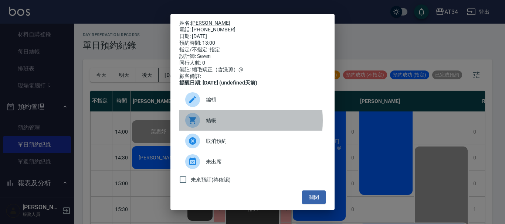
click at [212, 124] on span "結帳" at bounding box center [263, 121] width 114 height 8
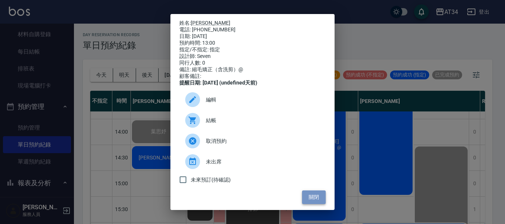
click at [311, 201] on button "關閉" at bounding box center [314, 198] width 24 height 14
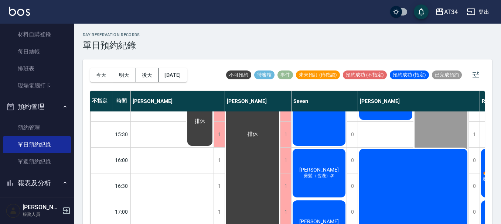
scroll to position [259, 0]
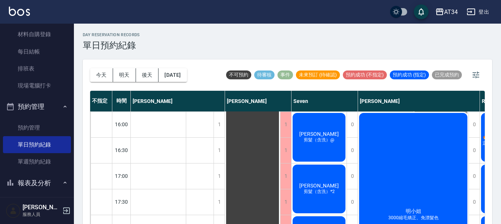
click at [160, 24] on span "剪髮（含洗）@" at bounding box center [158, 24] width 3 height 0
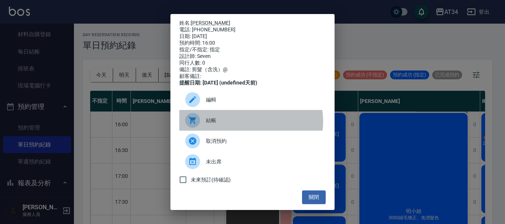
click at [240, 124] on span "結帳" at bounding box center [263, 121] width 114 height 8
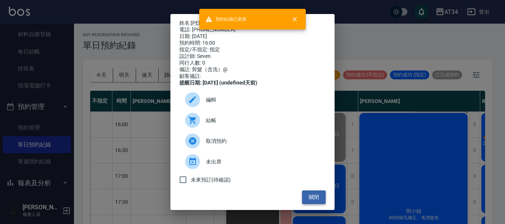
click at [311, 201] on button "關閉" at bounding box center [314, 198] width 24 height 14
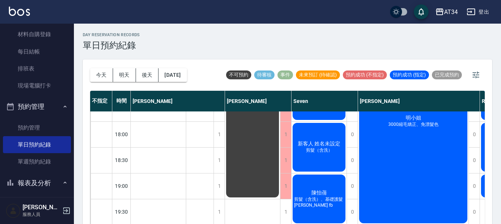
scroll to position [321, 0]
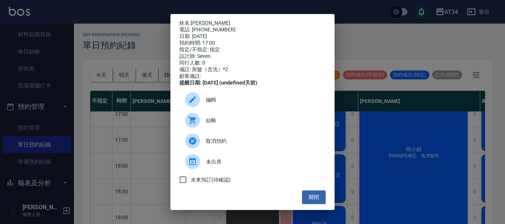
click at [251, 124] on span "結帳" at bounding box center [263, 121] width 114 height 8
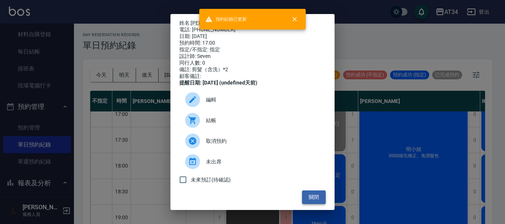
click at [310, 201] on button "關閉" at bounding box center [314, 198] width 24 height 14
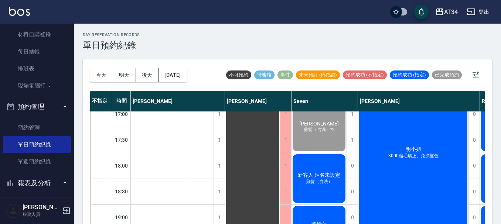
scroll to position [358, 0]
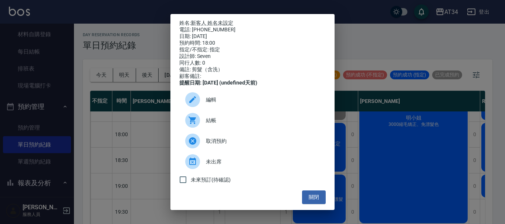
click at [225, 124] on span "結帳" at bounding box center [263, 121] width 114 height 8
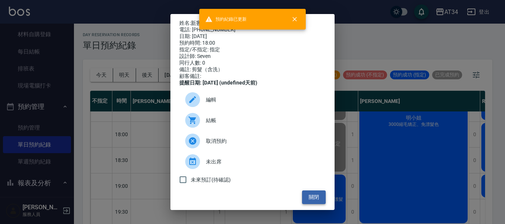
click at [313, 204] on button "關閉" at bounding box center [314, 198] width 24 height 14
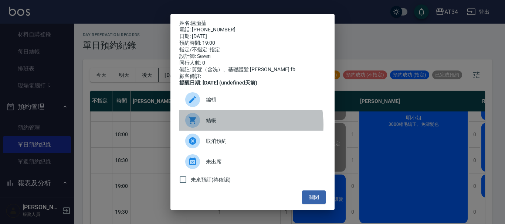
click at [224, 130] on div "結帳" at bounding box center [252, 120] width 146 height 21
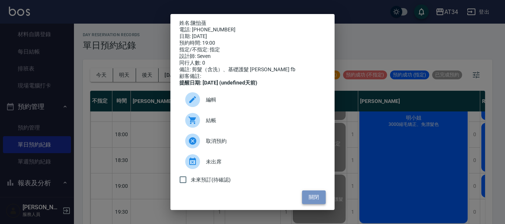
click at [318, 203] on button "關閉" at bounding box center [314, 198] width 24 height 14
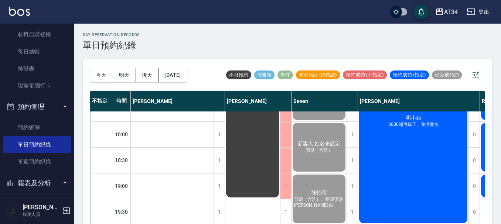
click at [171, 40] on div "day Reservation records 單日預約紀錄" at bounding box center [287, 42] width 409 height 18
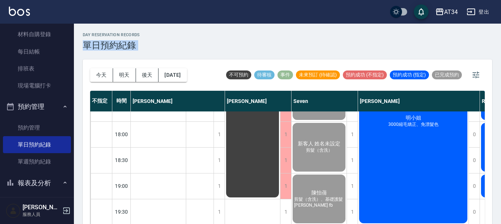
click at [171, 40] on div "day Reservation records 單日預約紀錄" at bounding box center [287, 42] width 409 height 18
drag, startPoint x: 171, startPoint y: 40, endPoint x: 182, endPoint y: 42, distance: 11.0
click at [182, 42] on div "day Reservation records 單日預約紀錄" at bounding box center [287, 42] width 409 height 18
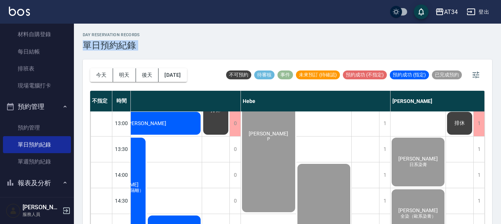
scroll to position [99, 647]
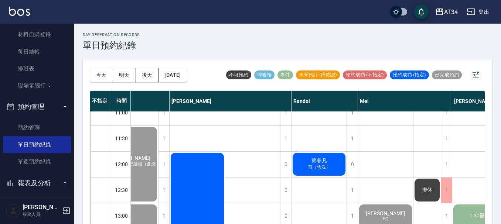
scroll to position [0, 188]
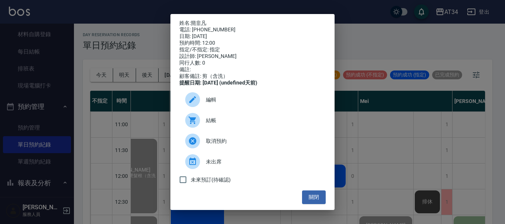
click at [220, 124] on span "結帳" at bounding box center [263, 121] width 114 height 8
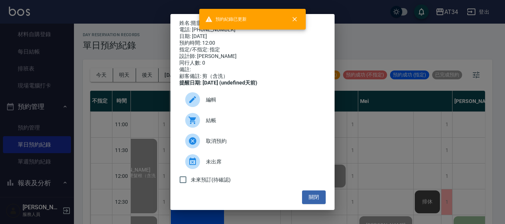
click at [328, 86] on div "姓名: 簡非凡 電話: 0963221934 日期: 2025/08/22 預約時間: 12:00 指定/不指定: 指定 設計師: Randol 同行人數: …" at bounding box center [252, 112] width 164 height 196
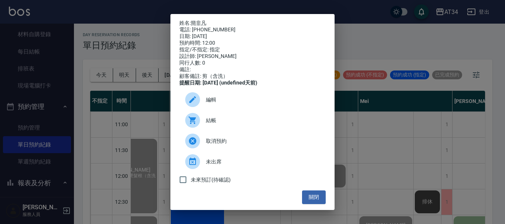
click at [418, 127] on div "姓名: 簡非凡 電話: 0963221934 日期: 2025/08/22 預約時間: 12:00 指定/不指定: 指定 設計師: Randol 同行人數: …" at bounding box center [252, 112] width 505 height 224
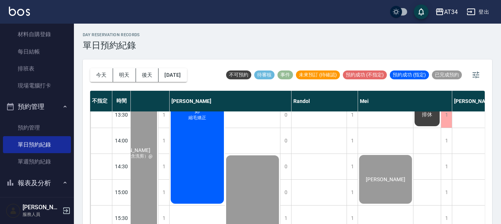
scroll to position [185, 188]
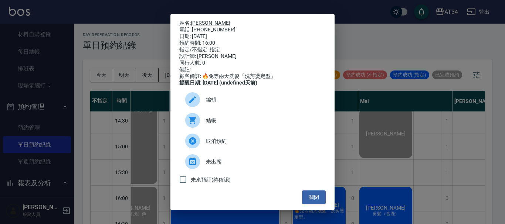
click at [250, 124] on span "結帳" at bounding box center [263, 121] width 114 height 8
click at [501, 148] on div "姓名: 郭季儒 電話: 0982331779 日期: 2025/08/22 預約時間: 16:00 指定/不指定: 指定 設計師: Randol 同行人數: …" at bounding box center [252, 112] width 505 height 224
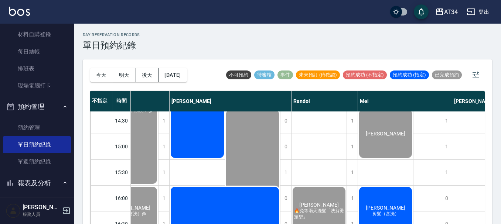
scroll to position [259, 188]
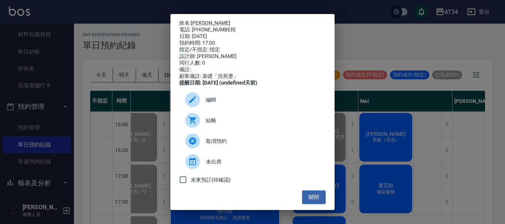
click at [208, 124] on span "結帳" at bounding box center [263, 121] width 114 height 8
click at [319, 204] on button "關閉" at bounding box center [314, 198] width 24 height 14
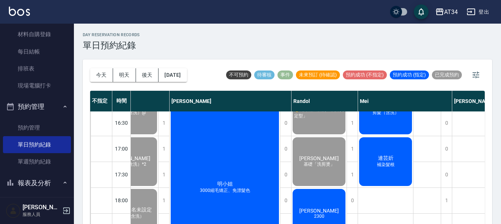
scroll to position [332, 188]
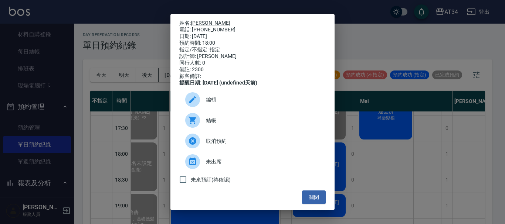
click at [215, 124] on span "結帳" at bounding box center [263, 121] width 114 height 8
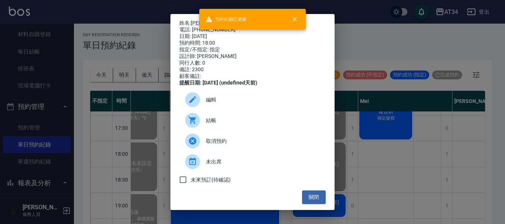
click at [417, 123] on div "姓名: 黃子洋 電話: 0910632703 日期: 2025/08/22 預約時間: 18:00 指定/不指定: 指定 設計師: Randol 同行人數: …" at bounding box center [252, 112] width 505 height 224
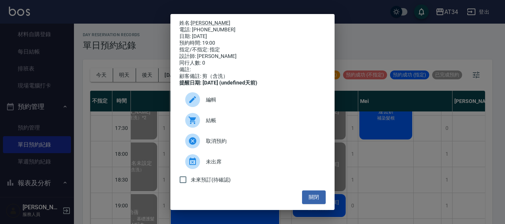
click at [242, 124] on span "結帳" at bounding box center [263, 121] width 114 height 8
click at [386, 57] on div "姓名: 朱悍紳 電話: 0978038938 日期: 2025/08/22 預約時間: 19:00 指定/不指定: 指定 設計師: Randol 同行人數: …" at bounding box center [252, 112] width 505 height 224
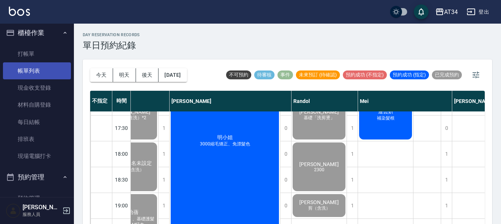
scroll to position [0, 0]
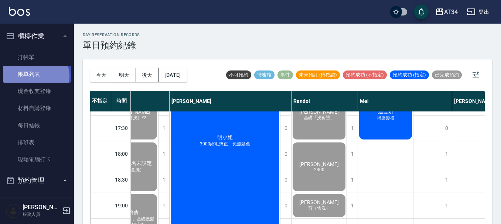
click at [35, 76] on link "帳單列表" at bounding box center [37, 74] width 68 height 17
click at [25, 75] on link "帳單列表" at bounding box center [37, 74] width 68 height 17
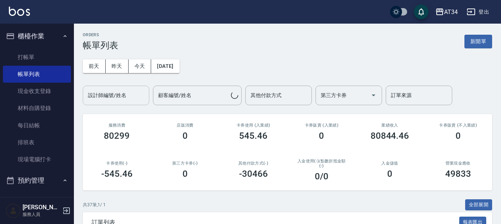
click at [116, 99] on div "設計師編號/姓名 設計師編號/姓名" at bounding box center [116, 96] width 66 height 20
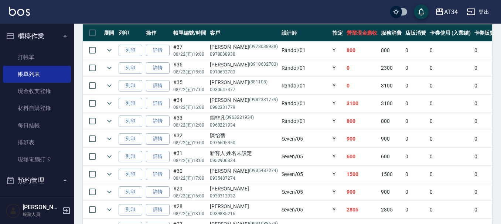
scroll to position [222, 0]
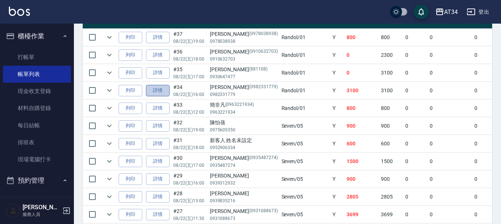
click at [154, 91] on link "詳情" at bounding box center [158, 90] width 24 height 11
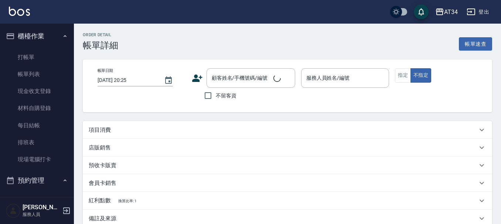
type input "2025/08/22 16:00"
type input "Randol-01"
type input "310"
type input "設計師原本客人"
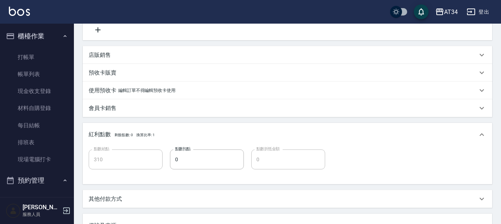
type input "郭季儒/0982331779/0982331779"
type input "自備護髮(601)"
type input "燙髮(300)"
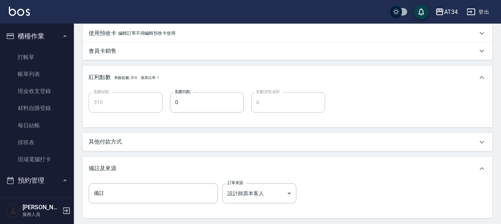
click at [133, 140] on div "其他付款方式" at bounding box center [283, 142] width 389 height 8
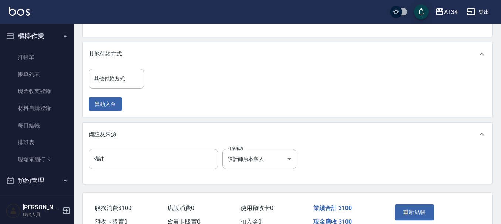
scroll to position [353, 0]
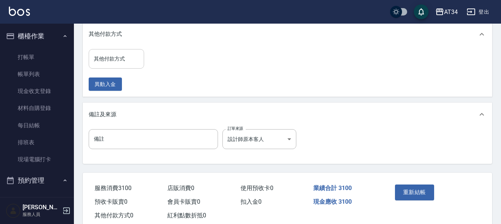
click at [116, 61] on input "其他付款方式" at bounding box center [116, 58] width 49 height 13
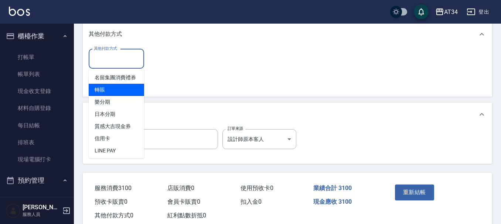
click at [126, 96] on span "轉賬" at bounding box center [116, 90] width 55 height 12
type input "轉賬"
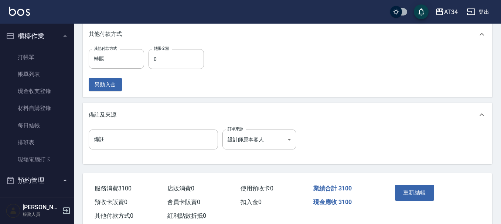
click at [178, 71] on div "其他付款方式 轉賬 其他付款方式 轉賬金額 0 轉賬金額 異動入金" at bounding box center [149, 70] width 120 height 42
click at [174, 64] on input "0" at bounding box center [175, 59] width 55 height 20
type input "300"
type input "31"
type input "270"
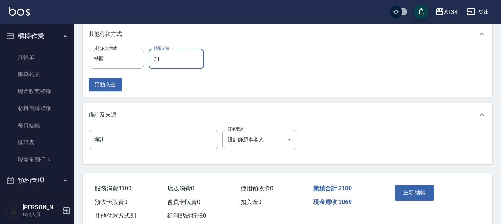
type input "310"
type input "0"
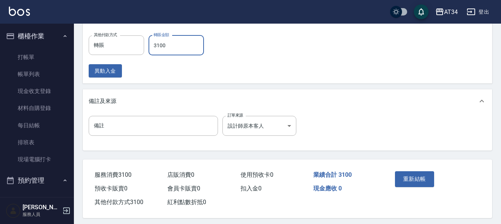
scroll to position [373, 0]
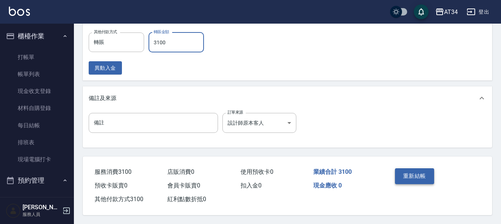
type input "3100"
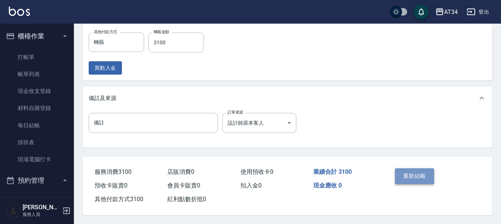
click at [425, 178] on button "重新結帳" at bounding box center [414, 176] width 39 height 16
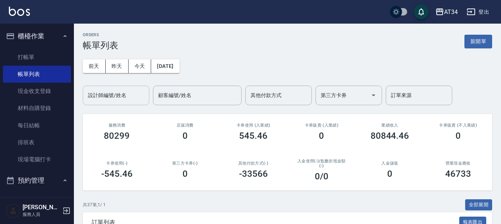
click at [145, 99] on input "設計師編號/姓名" at bounding box center [116, 95] width 60 height 13
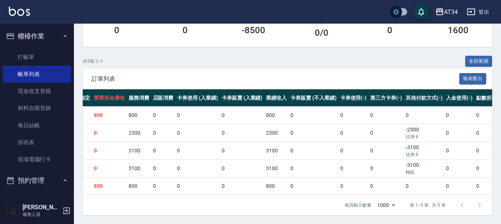
scroll to position [0, 243]
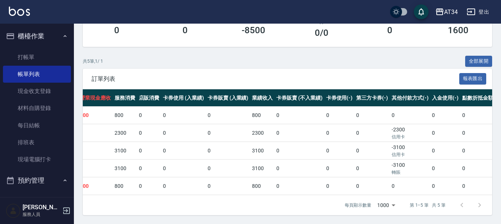
type input "Randol-01"
click at [226, 56] on div "共 5 筆, 1 / 1 全部展開" at bounding box center [287, 61] width 409 height 11
click at [55, 77] on link "帳單列表" at bounding box center [37, 74] width 68 height 17
click at [41, 79] on link "帳單列表" at bounding box center [37, 74] width 68 height 17
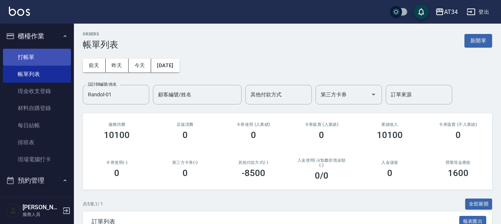
scroll to position [0, 0]
click at [36, 57] on link "打帳單" at bounding box center [37, 57] width 68 height 17
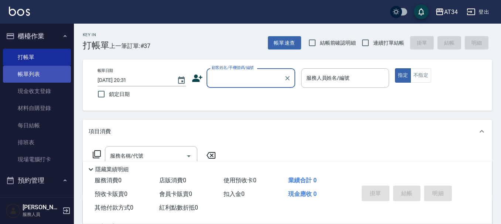
click at [41, 71] on link "帳單列表" at bounding box center [37, 74] width 68 height 17
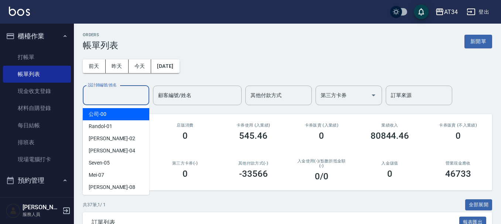
click at [112, 91] on input "設計師編號/姓名" at bounding box center [116, 95] width 60 height 13
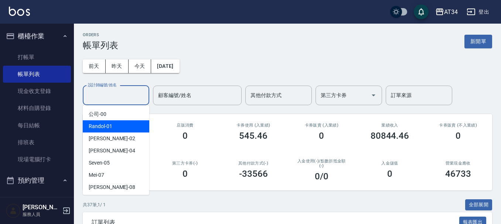
click at [112, 124] on div "Randol -01" at bounding box center [116, 126] width 66 height 12
type input "Randol-01"
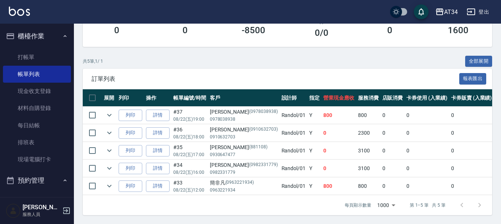
scroll to position [149, 0]
drag, startPoint x: 208, startPoint y: 133, endPoint x: 262, endPoint y: 133, distance: 53.6
click at [262, 133] on tr "列印 詳情 #36 08/22 (五) 18:00 黃子洋 (0910632703) 0910632703 Randol /01 Y 0 2300 0 0 0…" at bounding box center [441, 132] width 717 height 17
drag, startPoint x: 211, startPoint y: 123, endPoint x: 240, endPoint y: 124, distance: 29.6
click at [240, 126] on div "黃子洋 (0910632703)" at bounding box center [244, 130] width 68 height 8
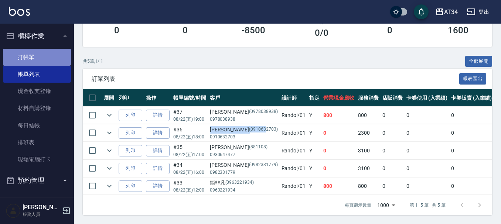
click at [38, 56] on link "打帳單" at bounding box center [37, 57] width 68 height 17
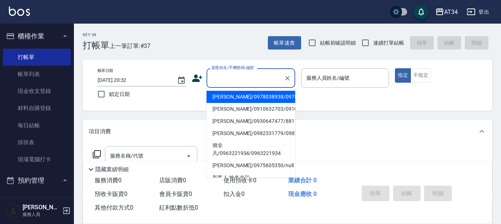
click at [216, 85] on input "顧客姓名/手機號碼/編號" at bounding box center [245, 78] width 71 height 13
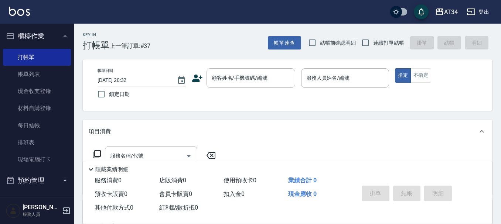
click at [189, 57] on div "Key In 打帳單 上一筆訂單:#37 帳單速查 結帳前確認明細 連續打單結帳 掛單 結帳 明細 帳單日期 2025/08/22 20:32 鎖定日期 顧客…" at bounding box center [287, 201] width 427 height 354
click at [275, 42] on button "帳單速查" at bounding box center [284, 43] width 33 height 14
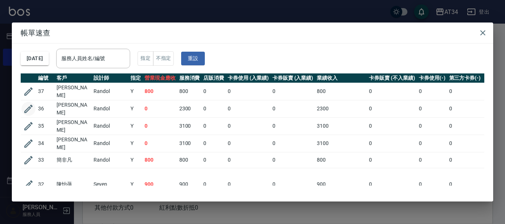
click at [24, 109] on icon "button" at bounding box center [28, 109] width 8 height 8
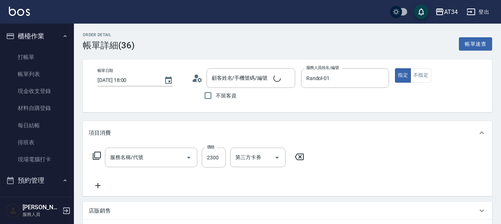
type input "2025/08/22 18:00"
type input "Randol-01"
type input "0"
type input "2300"
type input "黃子洋/0910632703/0910632703"
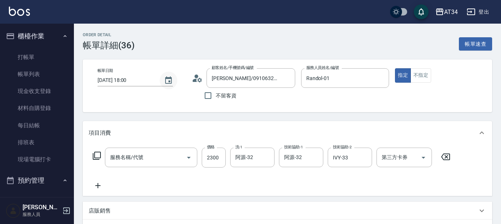
type input "燙髮(300)"
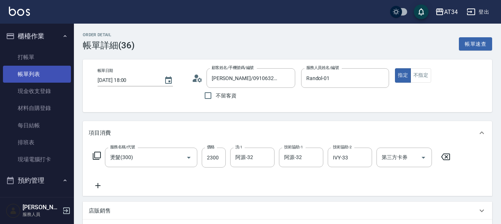
click at [29, 68] on link "帳單列表" at bounding box center [37, 74] width 68 height 17
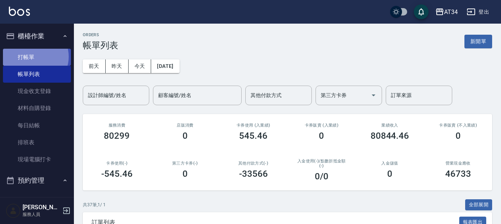
click at [35, 57] on link "打帳單" at bounding box center [37, 57] width 68 height 17
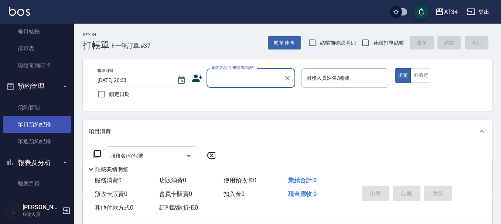
scroll to position [111, 0]
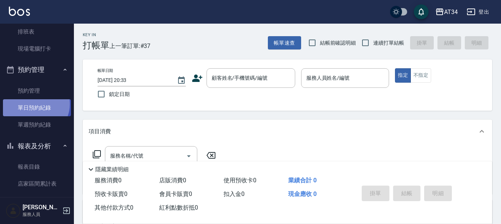
click at [34, 104] on link "單日預約紀錄" at bounding box center [37, 107] width 68 height 17
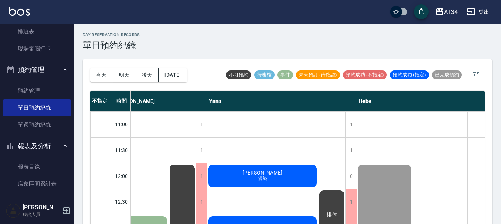
scroll to position [0, 516]
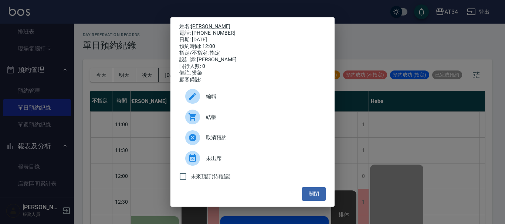
click at [184, 120] on div "結帳" at bounding box center [252, 117] width 146 height 21
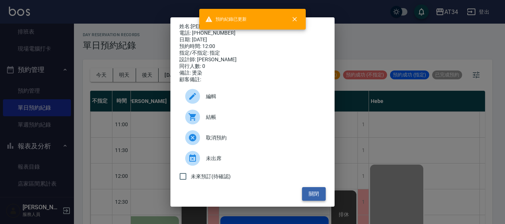
click at [313, 195] on button "關閉" at bounding box center [314, 194] width 24 height 14
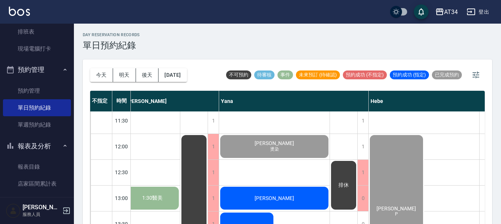
scroll to position [74, 516]
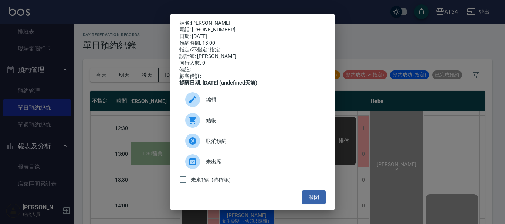
click at [193, 124] on icon at bounding box center [191, 120] width 7 height 7
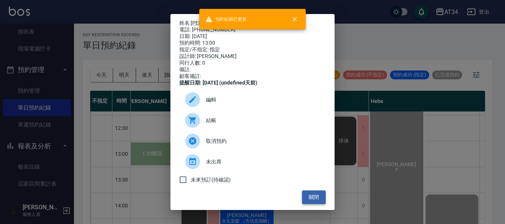
click at [317, 203] on button "關閉" at bounding box center [314, 198] width 24 height 14
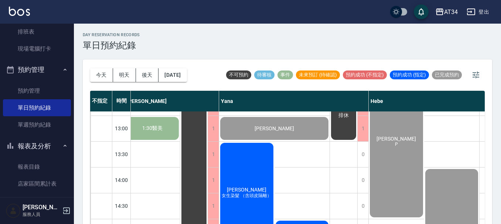
scroll to position [111, 516]
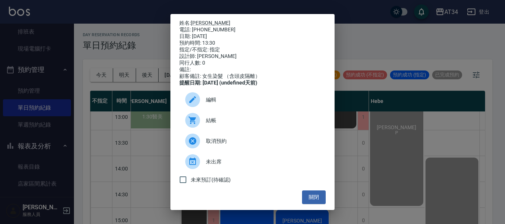
click at [197, 125] on icon at bounding box center [192, 120] width 9 height 9
click at [310, 198] on button "關閉" at bounding box center [314, 198] width 24 height 14
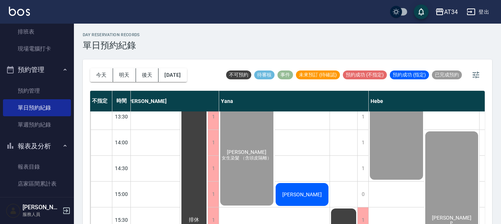
scroll to position [148, 516]
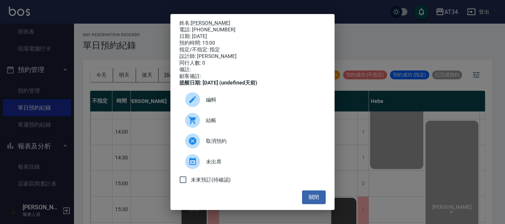
click at [197, 125] on div at bounding box center [192, 120] width 15 height 15
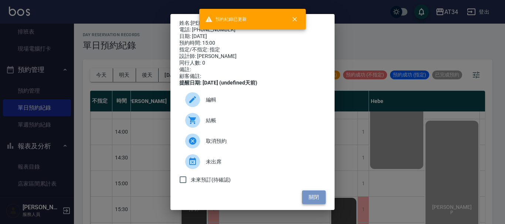
click at [304, 204] on button "關閉" at bounding box center [314, 198] width 24 height 14
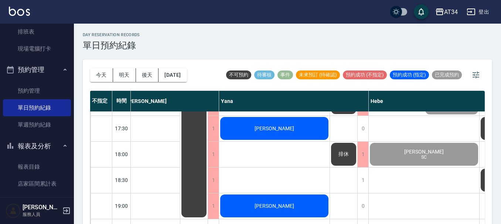
scroll to position [332, 516]
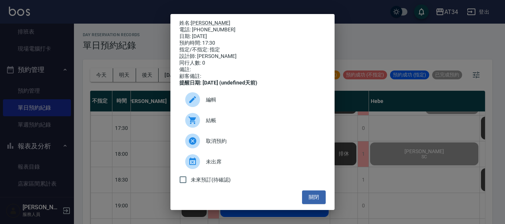
click at [193, 124] on icon at bounding box center [191, 120] width 7 height 7
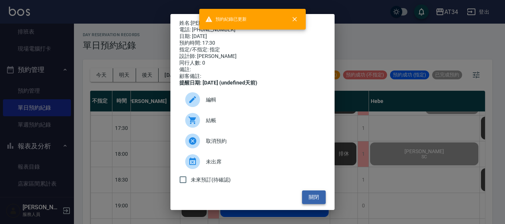
click at [306, 196] on button "關閉" at bounding box center [314, 198] width 24 height 14
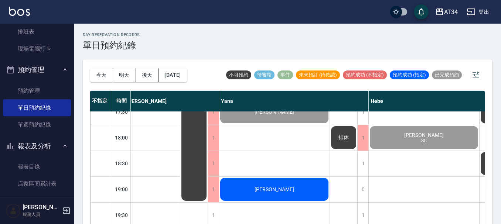
scroll to position [358, 516]
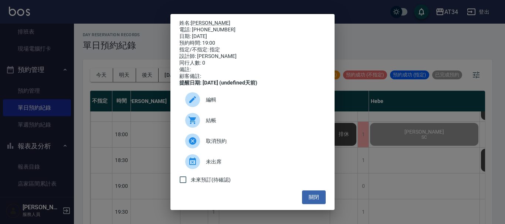
click at [193, 125] on icon at bounding box center [192, 120] width 9 height 9
click at [41, 54] on div "姓名: 陳胤仁 電話: 0979798877 日期: 2025/08/22 預約時間: 19:00 指定/不指定: 指定 設計師: Yana 同行人數: 0 …" at bounding box center [252, 112] width 505 height 224
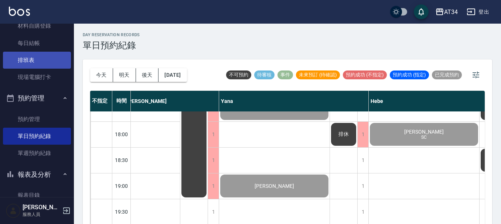
scroll to position [0, 0]
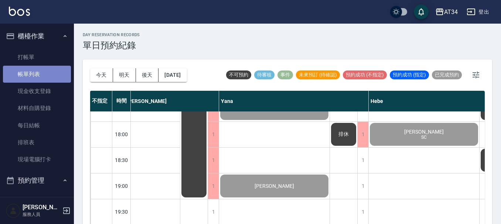
click at [41, 74] on link "帳單列表" at bounding box center [37, 74] width 68 height 17
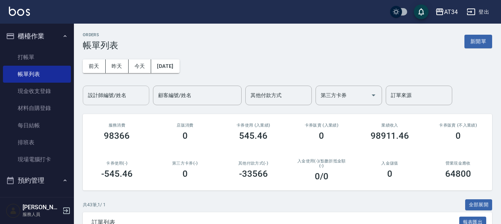
click at [129, 100] on input "設計師編號/姓名" at bounding box center [116, 95] width 60 height 13
click at [282, 100] on input "其他付款方式" at bounding box center [279, 95] width 60 height 13
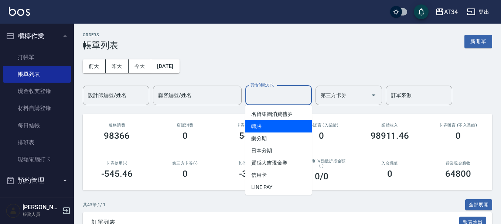
click at [258, 127] on span "轉賬" at bounding box center [278, 126] width 66 height 12
type input "轉賬"
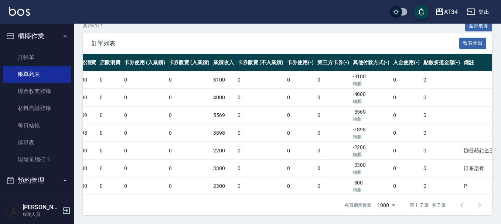
scroll to position [0, 331]
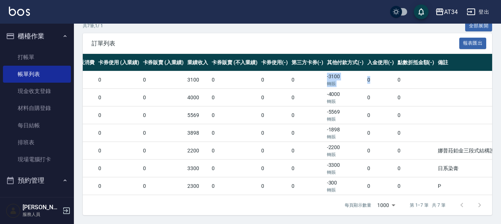
drag, startPoint x: 271, startPoint y: 71, endPoint x: 324, endPoint y: 71, distance: 53.2
click at [324, 71] on tr "列印 詳情 #34 08/22 (五) 16:00 郭季儒 (0982331779) 0982331779 Randol /01 Y 0 3100 0 0 0…" at bounding box center [146, 79] width 790 height 17
drag, startPoint x: 274, startPoint y: 180, endPoint x: 303, endPoint y: 177, distance: 29.7
click at [303, 178] on tr "列印 詳情 #2 08/22 (五) 12:00 王明慧 0918298818 Hebe /26 Y 2000 2300 0 0 0 2300 0 0 0 -…" at bounding box center [146, 186] width 790 height 17
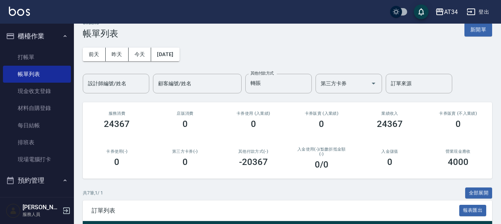
scroll to position [0, 0]
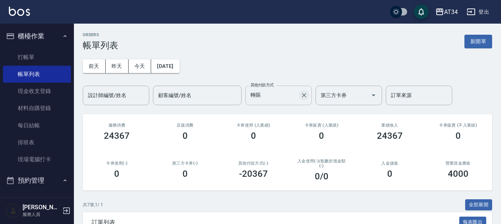
click at [302, 99] on icon "Clear" at bounding box center [303, 95] width 7 height 7
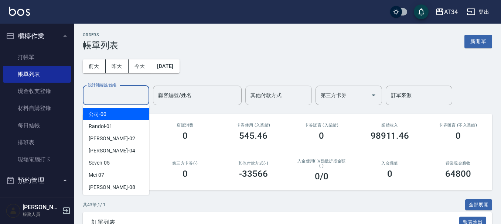
click at [109, 99] on input "設計師編號/姓名" at bounding box center [116, 95] width 60 height 13
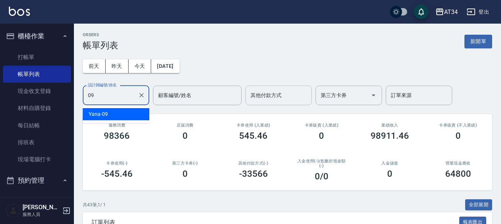
type input "Yana-09"
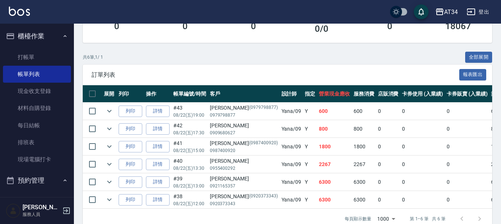
scroll to position [167, 0]
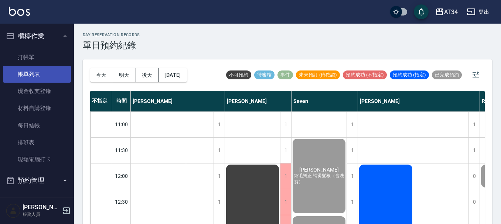
click at [20, 72] on link "帳單列表" at bounding box center [37, 74] width 68 height 17
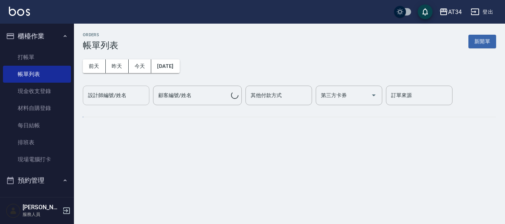
click at [117, 97] on div "設計師編號/姓名 設計師編號/姓名" at bounding box center [116, 96] width 66 height 20
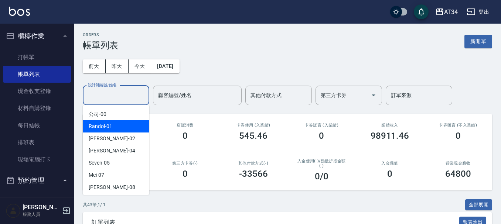
click at [107, 127] on span "Randol -01" at bounding box center [101, 127] width 24 height 8
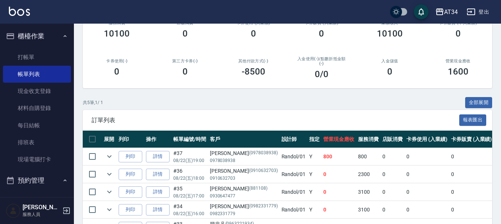
scroll to position [38, 0]
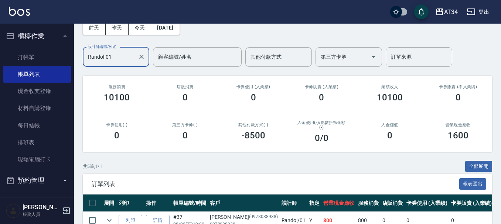
click at [134, 54] on input "Randol-01" at bounding box center [110, 57] width 49 height 13
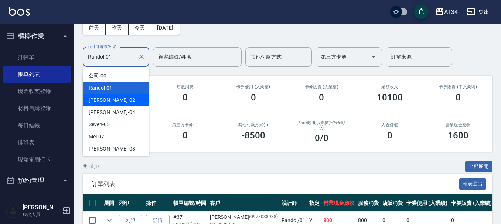
click at [114, 101] on div "Wendy -02" at bounding box center [116, 100] width 66 height 12
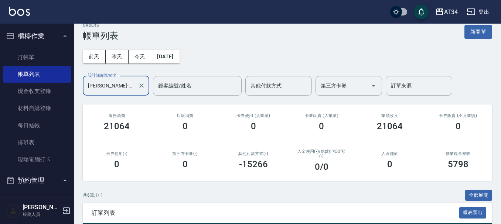
scroll to position [0, 0]
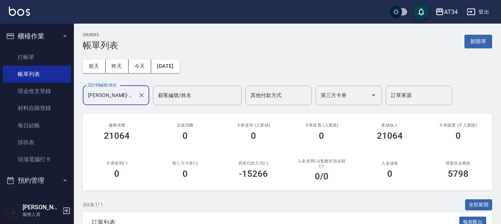
drag, startPoint x: 117, startPoint y: 94, endPoint x: 71, endPoint y: 94, distance: 46.5
click at [71, 94] on div "AT34 登出 櫃檯作業 打帳單 帳單列表 現金收支登錄 材料自購登錄 每日結帳 排班表 現場電腦打卡 預約管理 預約管理 單日預約紀錄 單週預約紀錄 報表及…" at bounding box center [250, 193] width 501 height 386
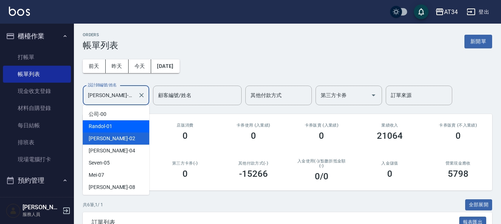
click at [110, 126] on span "Randol -01" at bounding box center [101, 127] width 24 height 8
type input "Randol-01"
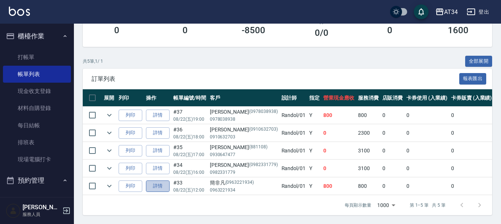
click at [156, 181] on link "詳情" at bounding box center [158, 186] width 24 height 11
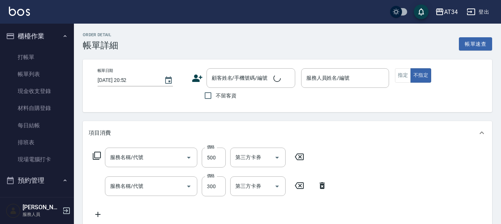
type input "2025/08/22 12:00"
type input "Randol-01"
type input "80"
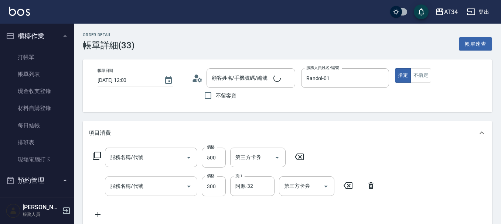
type input "簡非凡/0963221934/0963221934"
type input "剪髮(401)"
type input "洗髮(201)"
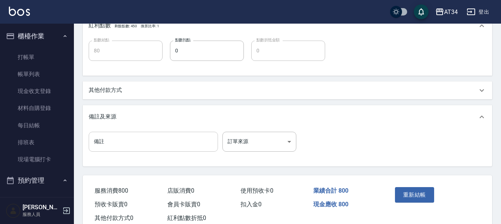
scroll to position [296, 0]
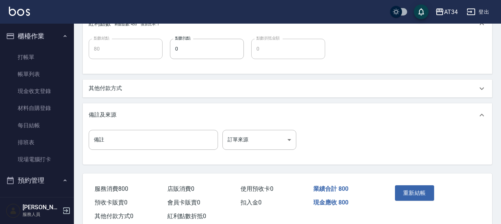
click at [118, 91] on p "其他付款方式" at bounding box center [105, 89] width 33 height 8
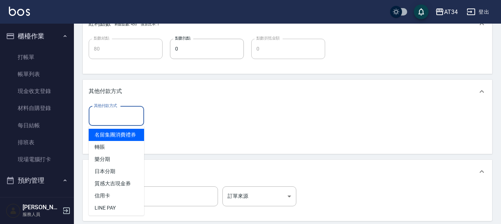
click at [107, 119] on input "其他付款方式" at bounding box center [116, 116] width 49 height 13
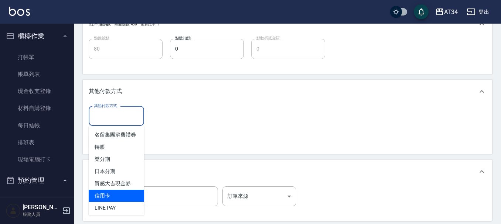
click at [105, 202] on span "信用卡" at bounding box center [116, 196] width 55 height 12
type input "信用卡"
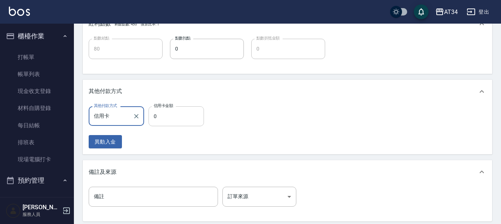
click at [156, 123] on input "0" at bounding box center [175, 116] width 55 height 20
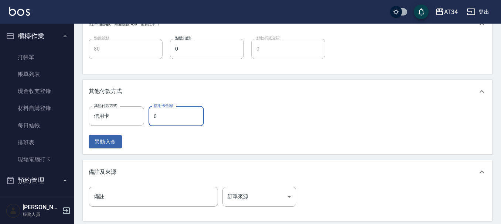
type input "70"
type input "80"
type input "0"
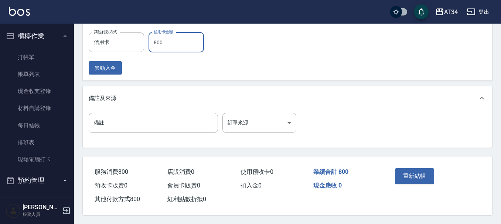
scroll to position [373, 0]
type input "800"
click at [405, 174] on button "重新結帳" at bounding box center [414, 176] width 39 height 16
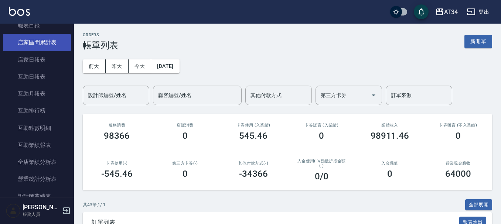
scroll to position [259, 0]
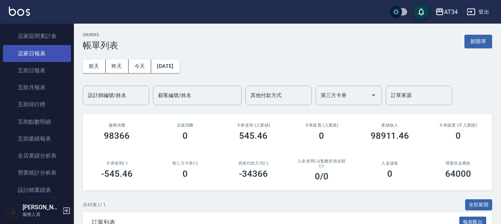
click at [36, 49] on link "店家日報表" at bounding box center [37, 53] width 68 height 17
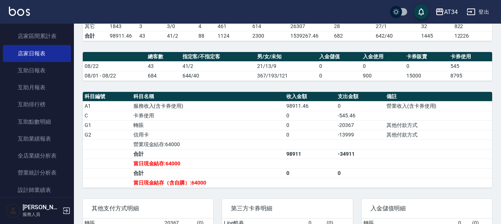
scroll to position [259, 0]
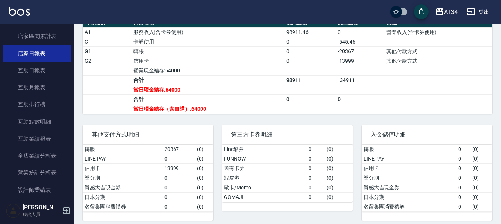
click at [230, 128] on div "第三方卡券明細 Line酷券 0 ( 0 ) FUNNOW 0 ( 0 ) 舊有卡券 0 ( 0 ) 蝦皮劵 0 ( 0 ) 歐卡/Momo 0 ( 0 ) …" at bounding box center [282, 168] width 139 height 105
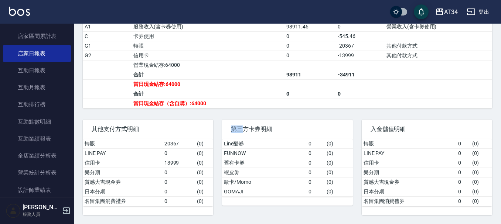
scroll to position [270, 0]
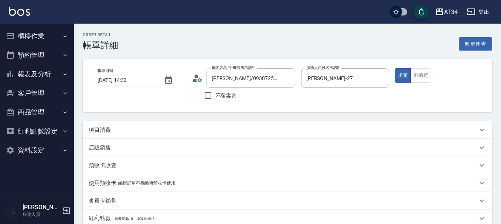
click at [194, 82] on icon at bounding box center [194, 80] width 4 height 3
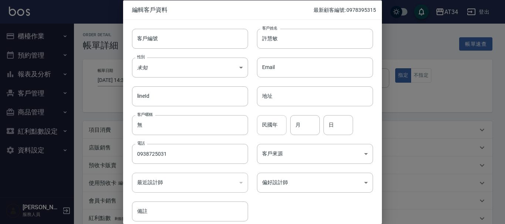
click at [267, 129] on input "民國年" at bounding box center [272, 125] width 30 height 20
click at [273, 128] on input "678" at bounding box center [272, 125] width 30 height 20
type input "68"
type input "02"
type input "08"
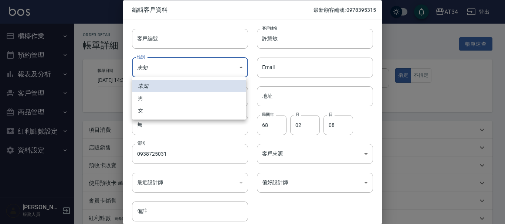
click at [174, 65] on body "AT34 登出 櫃檯作業 打帳單 帳單列表 現金收支登錄 材料自購登錄 每日結帳 排班表 現場電腦打卡 預約管理 預約管理 單日預約紀錄 單週預約紀錄 報表及…" at bounding box center [252, 185] width 505 height 371
click at [165, 113] on li "女" at bounding box center [189, 111] width 114 height 12
type input "[DEMOGRAPHIC_DATA]"
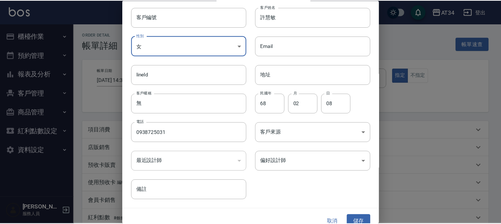
scroll to position [32, 0]
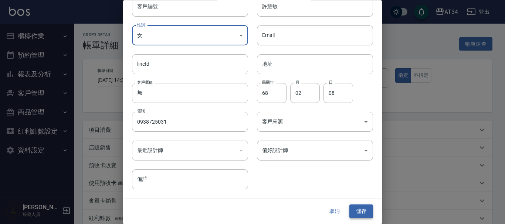
click at [353, 210] on button "儲存" at bounding box center [361, 212] width 24 height 14
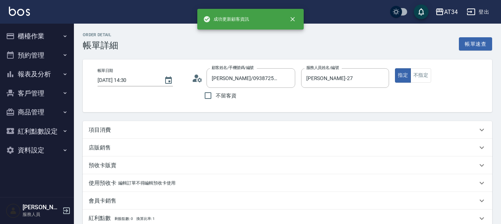
type input "[PERSON_NAME]/0938725031/"
click at [368, 65] on div "帳單日期 [DATE] 14:30 顧客姓名/手機號碼/編號 [PERSON_NAME]/0938725031/ 顧客姓名/手機號碼/編號 不留客資 服務人員…" at bounding box center [287, 85] width 409 height 53
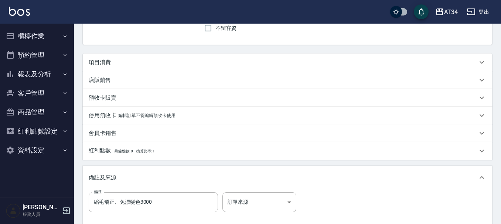
scroll to position [74, 0]
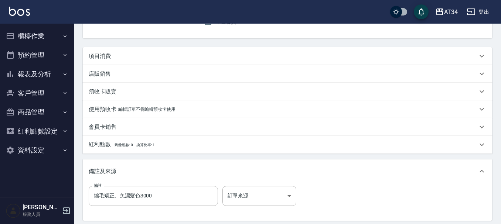
click at [89, 59] on p "項目消費" at bounding box center [100, 56] width 22 height 8
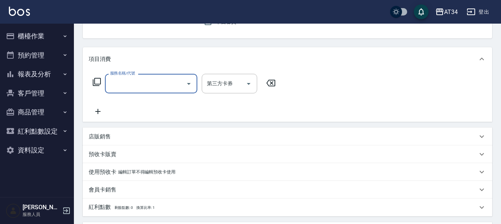
scroll to position [0, 0]
click at [128, 81] on input "服務名稱/代號" at bounding box center [145, 83] width 75 height 13
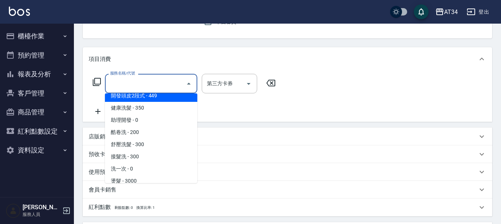
scroll to position [74, 0]
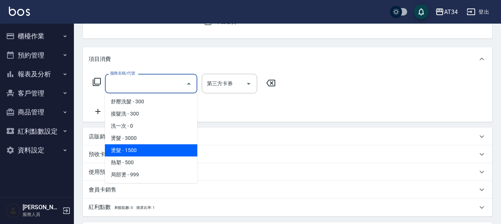
click at [136, 148] on span "燙髮 - 1500" at bounding box center [151, 150] width 92 height 12
type input "燙髮(301)"
type input "150"
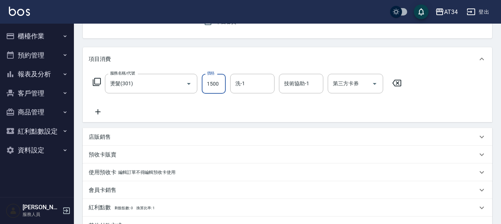
click at [212, 88] on input "1500" at bounding box center [214, 84] width 24 height 20
click at [159, 100] on div "服務名稱/代號 燙髮(301) 服務名稱/代號 價格 1500 價格 洗-1 洗-1 技術協助-1 技術協助-1 第三方卡券 第三方卡券" at bounding box center [247, 95] width 317 height 42
click at [240, 84] on input "洗-1" at bounding box center [252, 83] width 38 height 13
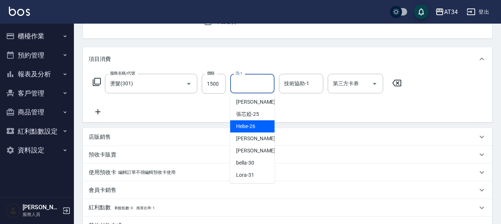
scroll to position [111, 0]
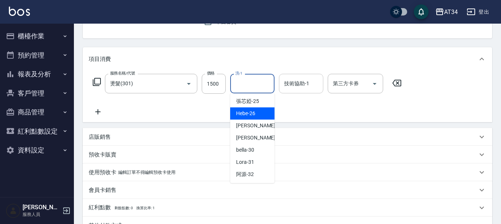
click at [288, 83] on div "技術協助-1 技術協助-1" at bounding box center [301, 84] width 44 height 20
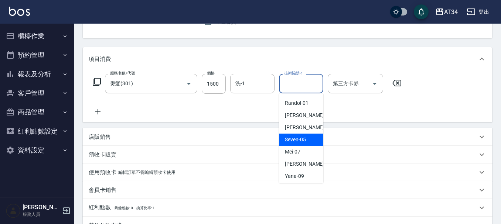
scroll to position [0, 0]
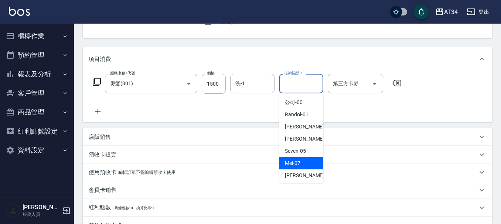
click at [293, 163] on span "Mei -07" at bounding box center [293, 164] width 16 height 8
type input "Mei-07"
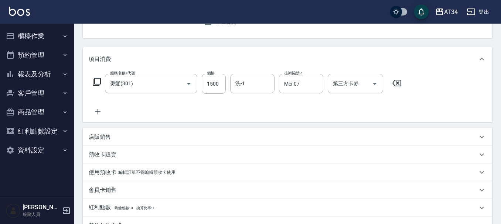
click at [243, 109] on div "服務名稱/代號 燙髮(301) 服務名稱/代號 價格 1500 價格 洗-1 洗-1 技術協助-1 Mei-07 技術協助-1 第三方卡券 第三方卡券" at bounding box center [247, 95] width 317 height 42
click at [97, 113] on icon at bounding box center [98, 111] width 18 height 9
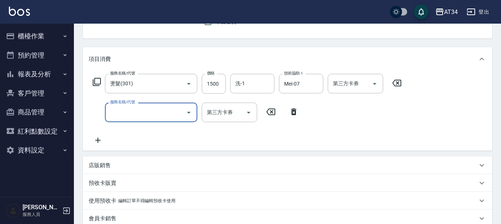
click at [190, 113] on icon "Open" at bounding box center [188, 112] width 9 height 9
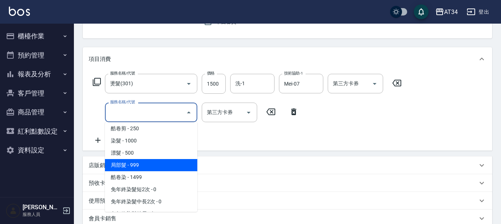
scroll to position [185, 0]
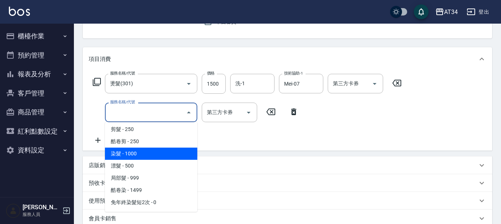
click at [151, 150] on span "染髮 - 1000" at bounding box center [151, 154] width 92 height 12
type input "250"
type input "染髮(501)"
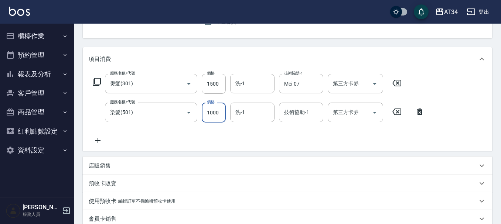
click at [206, 117] on input "1000" at bounding box center [214, 113] width 24 height 20
type input "150"
type input "15"
type input "160"
type input "150"
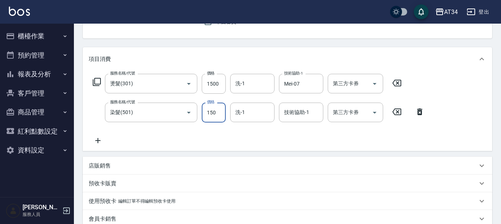
type input "300"
type input "1500"
click at [98, 140] on icon at bounding box center [97, 140] width 5 height 5
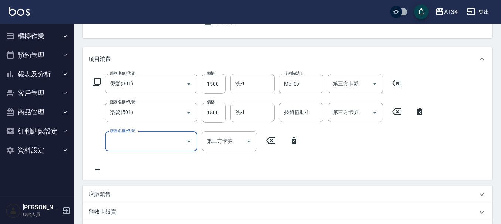
click at [185, 139] on icon "Open" at bounding box center [188, 141] width 9 height 9
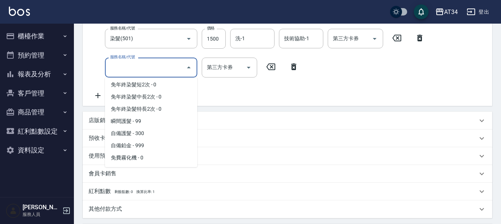
scroll to position [259, 0]
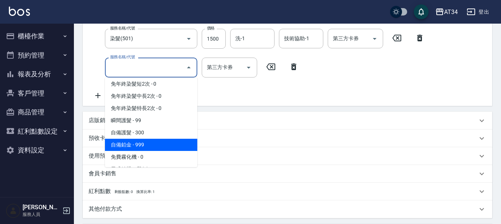
click at [154, 145] on span "自備鉑金 - 999" at bounding box center [151, 145] width 92 height 12
type input "390"
type input "自備鉑金(602)"
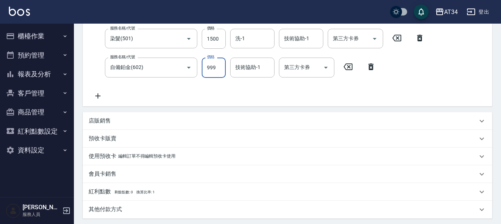
click at [208, 77] on input "999" at bounding box center [214, 68] width 24 height 20
type input "1"
type input "300"
type input "180"
type input "310"
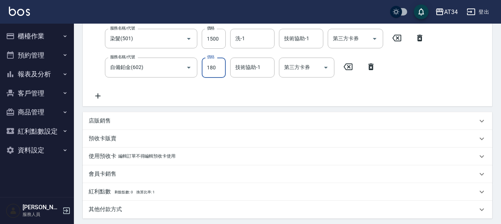
type input "1800"
click at [221, 68] on input "1800" at bounding box center [214, 68] width 24 height 20
type input "310"
type input "180"
type input "300"
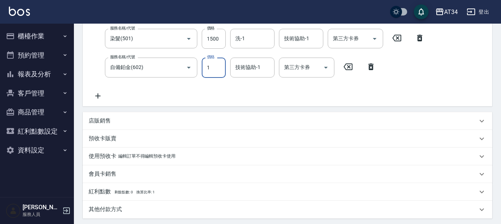
type input "17"
type input "310"
type input "1700"
type input "470"
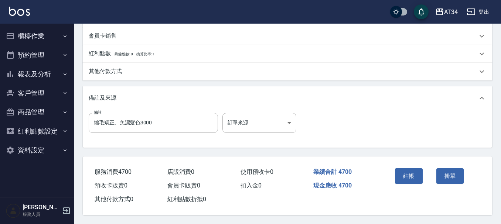
scroll to position [289, 0]
type input "1700"
click at [401, 175] on button "結帳" at bounding box center [409, 176] width 28 height 16
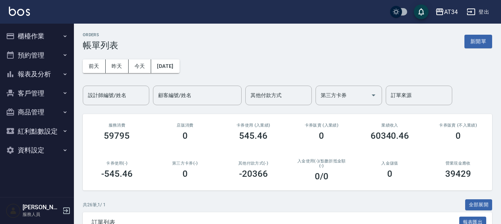
click at [41, 75] on button "報表及分析" at bounding box center [37, 74] width 68 height 19
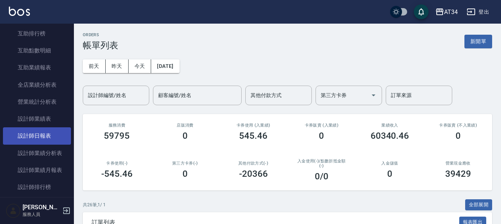
scroll to position [148, 0]
click at [49, 136] on link "設計師日報表" at bounding box center [37, 135] width 68 height 17
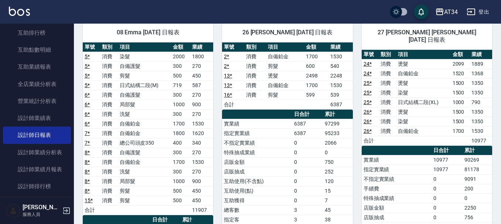
scroll to position [369, 0]
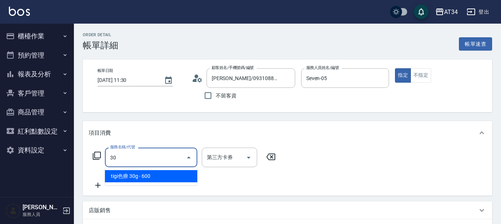
type input "303"
type input "90"
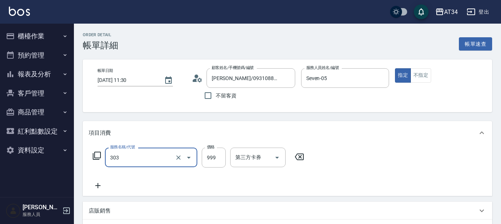
type input "局部燙(303)"
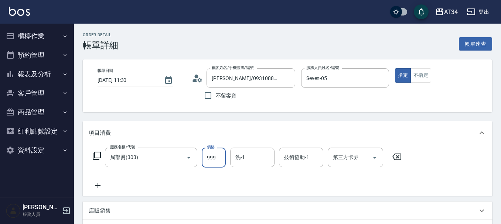
type input "0"
type input "27"
type input "20"
type input "270"
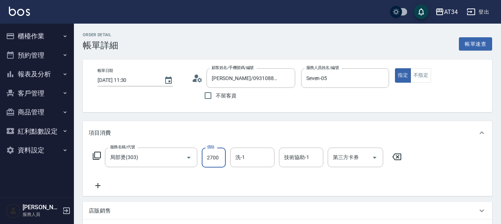
type input "2700"
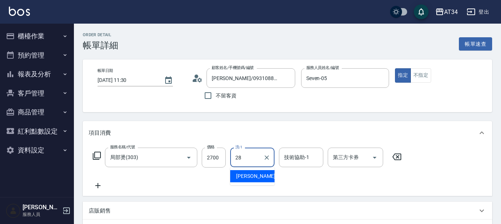
type input "[PERSON_NAME]-28"
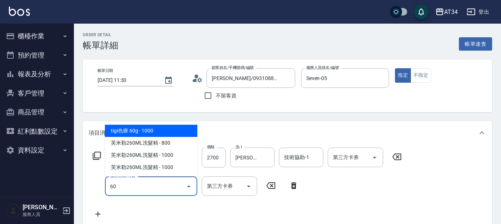
type input "602"
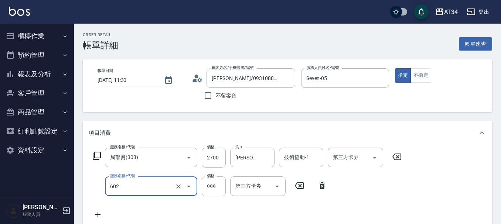
type input "360"
type input "自備鉑金(602)"
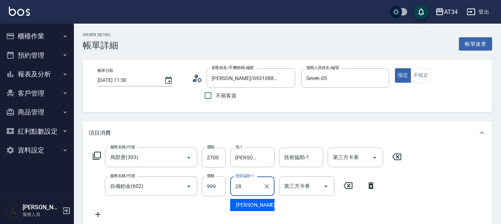
type input "[PERSON_NAME]-28"
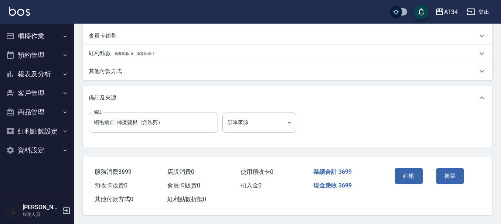
scroll to position [259, 0]
click at [406, 178] on button "結帳" at bounding box center [409, 176] width 28 height 16
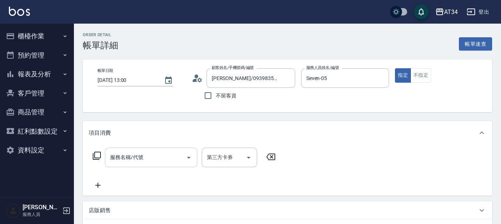
click at [141, 152] on input "服務名稱/代號" at bounding box center [145, 157] width 75 height 13
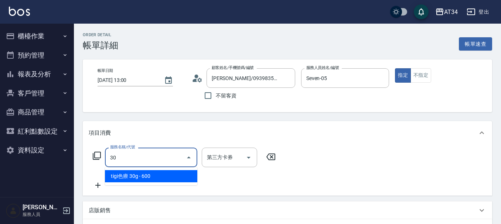
type input "301"
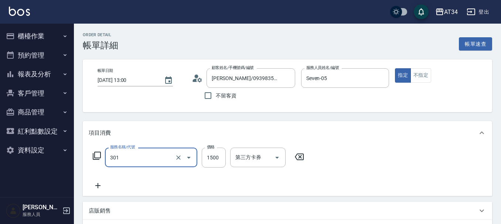
type input "150"
type input "燙髮(301)"
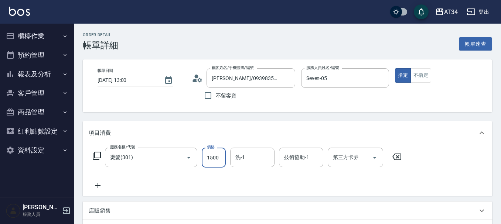
click at [208, 158] on input "1500" at bounding box center [214, 158] width 24 height 20
type input "0"
type input "28"
type input "20"
type input "280"
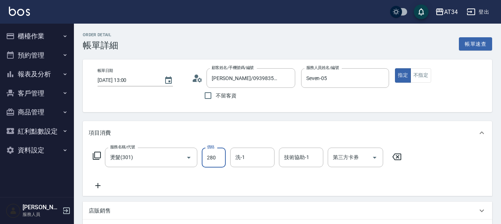
type input "280"
type input "2805"
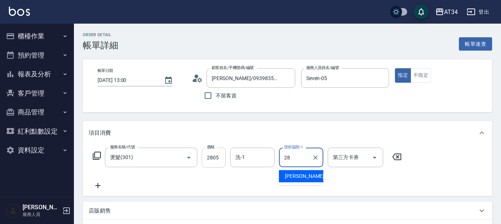
type input "[PERSON_NAME]-28"
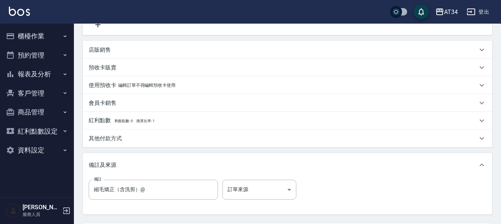
scroll to position [231, 0]
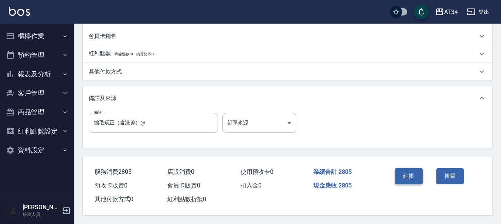
click at [408, 170] on button "結帳" at bounding box center [409, 176] width 28 height 16
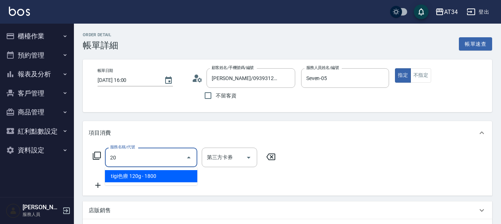
type input "201"
type input "30"
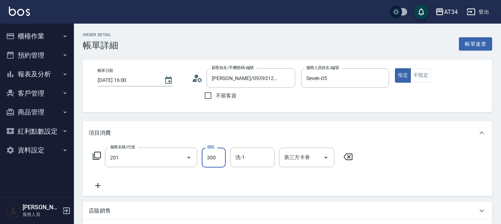
type input "洗髮(201)"
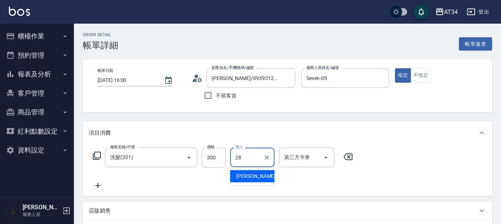
type input "[PERSON_NAME]-28"
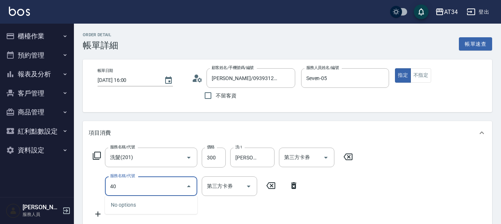
type input "401"
type input "50"
type input "剪髮(401)"
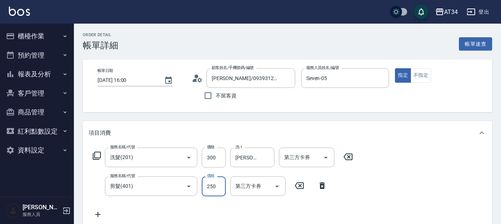
type input "30"
type input "60"
type input "90"
type input "600"
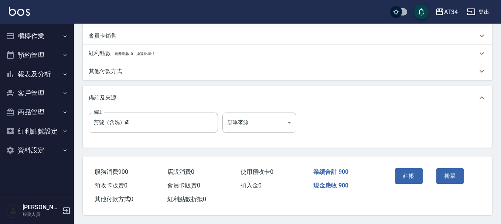
scroll to position [260, 0]
click at [403, 170] on button "結帳" at bounding box center [409, 176] width 28 height 16
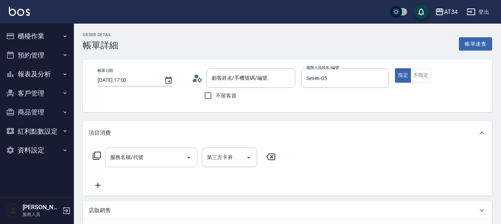
click at [133, 160] on div "服務名稱/代號 服務名稱/代號" at bounding box center [151, 158] width 92 height 20
type input "呂詩晴/0935487274/0935487274"
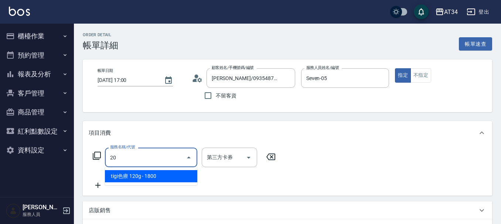
type input "201"
type input "30"
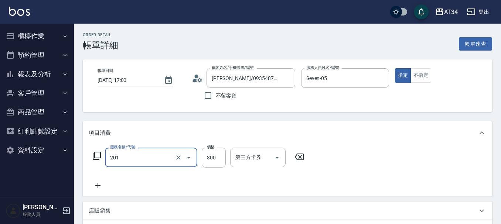
type input "洗髮(201)"
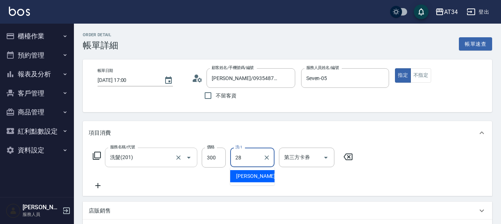
type input "劉城鈺-28"
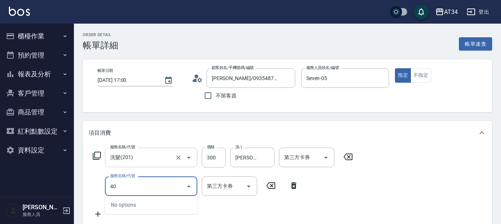
type input "401"
type input "50"
type input "剪髮(401)"
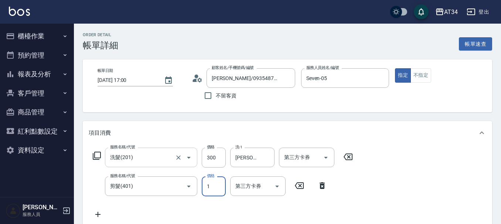
type input "30"
type input "12"
type input "40"
type input "120"
type input "150"
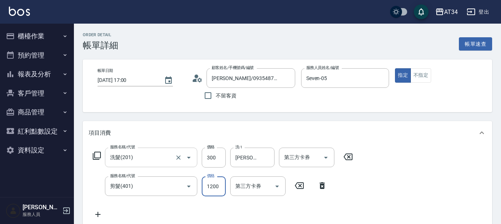
type input "1200"
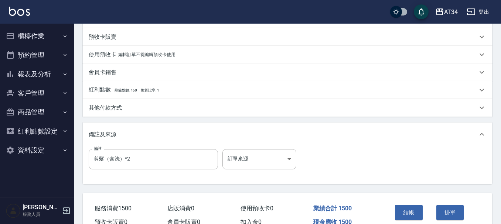
scroll to position [222, 0]
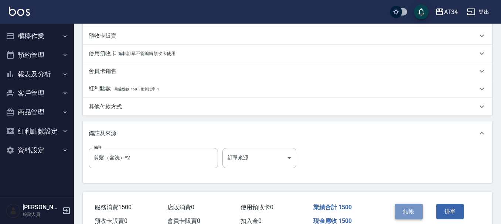
click at [407, 208] on button "結帳" at bounding box center [409, 212] width 28 height 16
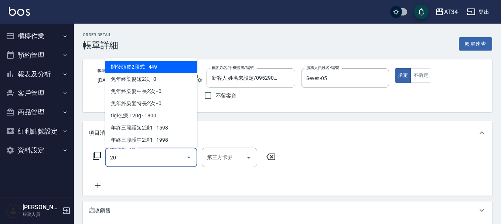
type input "201"
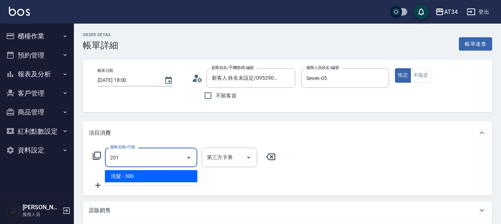
type input "30"
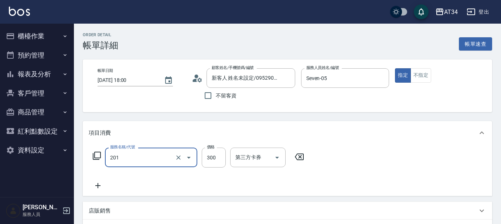
type input "洗髮(201)"
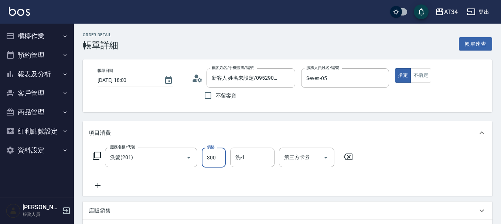
click at [144, 163] on input "洗髮(201)" at bounding box center [140, 157] width 65 height 13
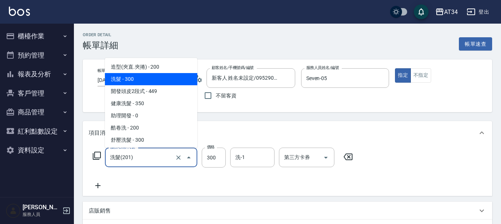
type input "0"
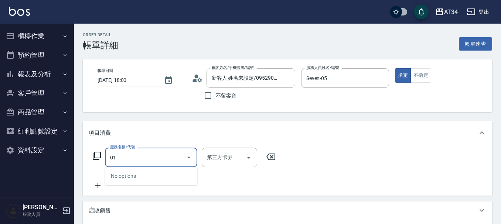
type input "0"
type input "401"
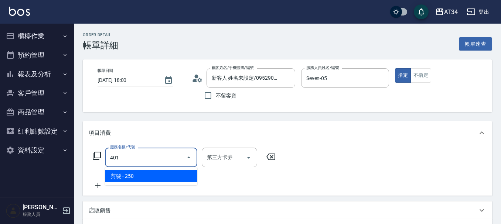
type input "20"
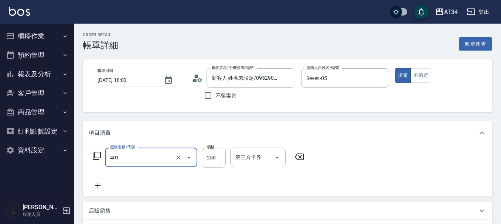
type input "剪髮(401)"
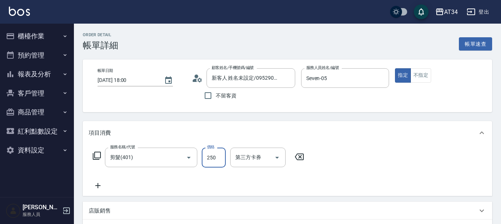
type input "0"
type input "60"
type input "600"
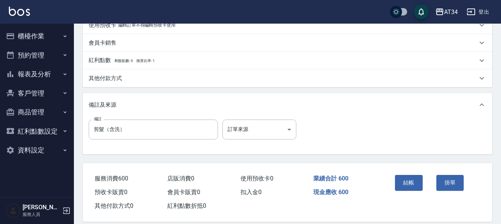
scroll to position [231, 0]
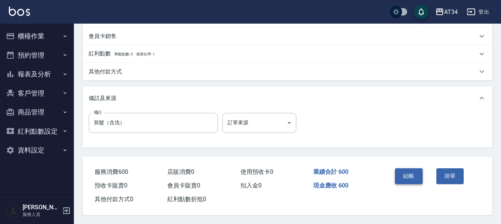
click at [416, 174] on button "結帳" at bounding box center [409, 176] width 28 height 16
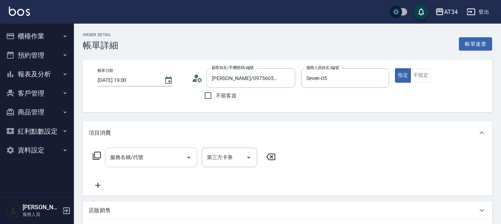
click at [130, 161] on div "服務名稱/代號 服務名稱/代號" at bounding box center [151, 158] width 92 height 20
type input "剪髮（含洗）、基礎護髮[PERSON_NAME] fb"
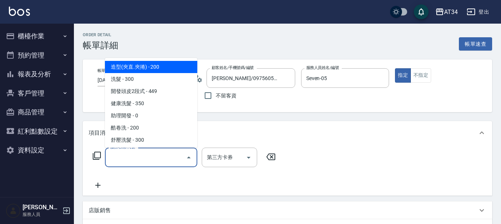
type input "2"
type input "剪髮（含洗）、基礎護髮[PERSON_NAME] fb"
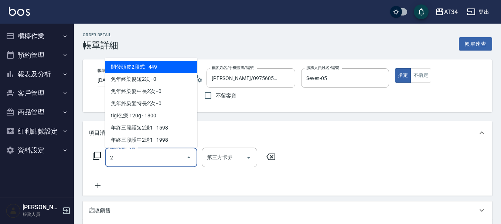
type input "20"
type input "剪髮（含洗）、基礎護髮[PERSON_NAME] fb"
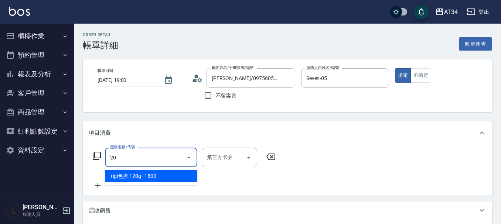
type input "201"
type input "剪髮（含洗）、基礎護髮[PERSON_NAME] fb"
type input "30"
type input "剪髮（含洗）、基礎護髮[PERSON_NAME] fb"
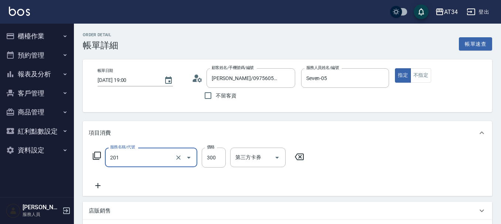
type input "洗髮(201)"
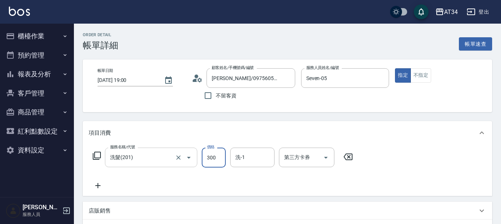
type input "剪髮（含洗）、基礎護髮[PERSON_NAME] fb"
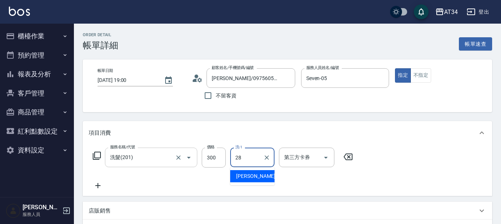
type input "28"
type input "剪髮（含洗）、基礎護髮[PERSON_NAME] fb"
type input "[PERSON_NAME]-28"
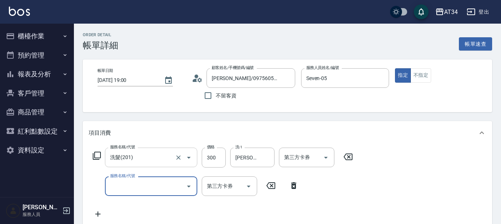
type input "剪髮（含洗）、基礎護髮[PERSON_NAME] fb"
type input "4"
type input "剪髮（含洗）、基礎護髮[PERSON_NAME] fb"
type input "40"
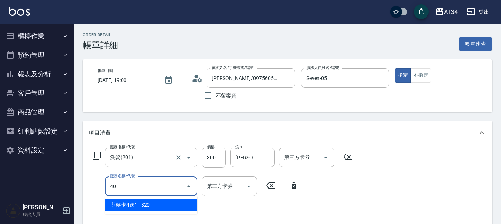
type input "剪髮（含洗）、基礎護髮[PERSON_NAME] fb"
type input "401"
type input "50"
type input "剪髮（含洗）、基礎護髮[PERSON_NAME] fb"
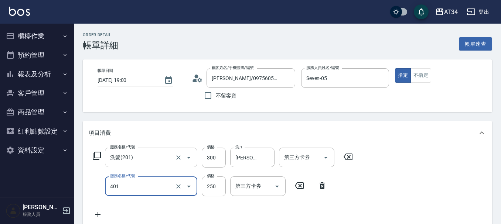
type input "401"
type input "剪髮（含洗）、基礎護髮[PERSON_NAME] fb"
type input "剪髮(401)"
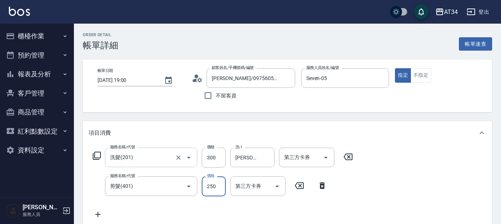
type input "30"
type input "剪髮（含洗）、基礎護髮[PERSON_NAME] fb"
type input "6"
type input "剪髮（含洗）、基礎護髮[PERSON_NAME] fb"
type input "60"
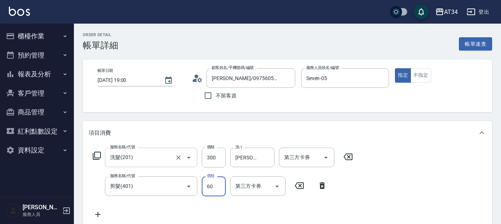
type input "90"
type input "剪髮（含洗）、基礎護髮[PERSON_NAME] fb"
type input "600"
type input "剪髮（含洗）、基礎護髮[PERSON_NAME] fb"
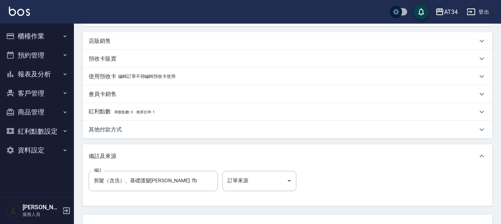
scroll to position [259, 0]
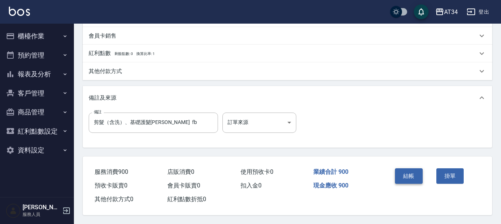
click at [414, 174] on button "結帳" at bounding box center [409, 176] width 28 height 16
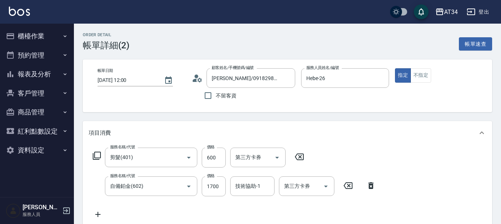
scroll to position [148, 0]
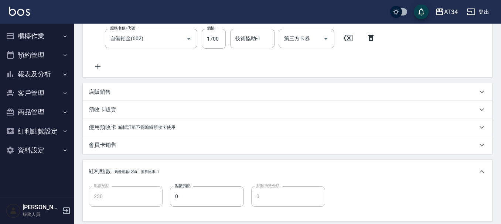
click at [125, 93] on div "店販銷售" at bounding box center [283, 92] width 389 height 8
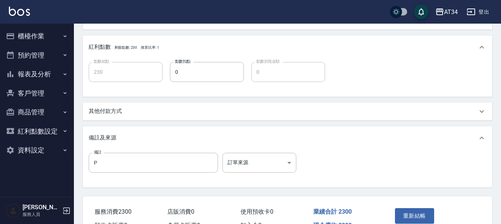
scroll to position [332, 0]
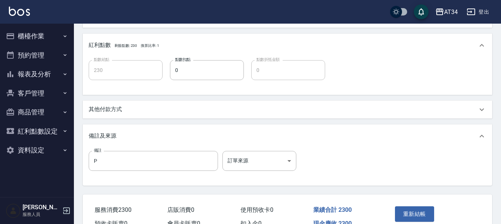
click at [126, 113] on div "其他付款方式" at bounding box center [283, 110] width 389 height 8
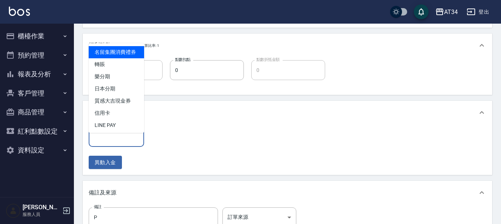
click at [119, 144] on input "其他付款方式" at bounding box center [116, 137] width 49 height 13
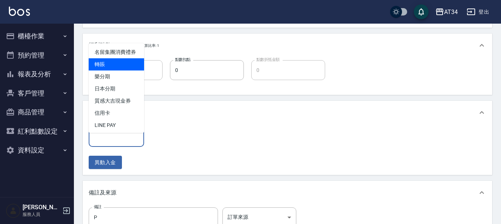
click at [120, 70] on span "轉賬" at bounding box center [116, 64] width 55 height 12
type input "轉賬"
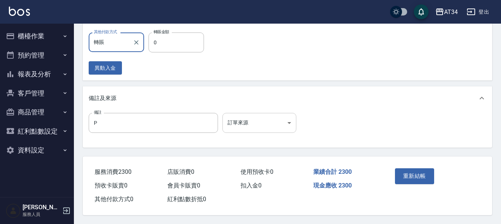
scroll to position [436, 0]
click at [184, 41] on input "0" at bounding box center [175, 43] width 55 height 20
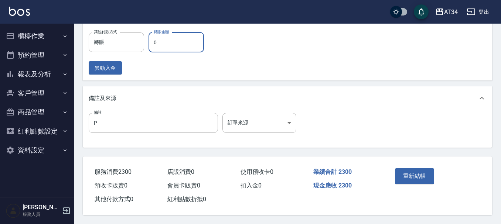
type input "3"
type input "220"
type input "300"
type input "200"
type input "300"
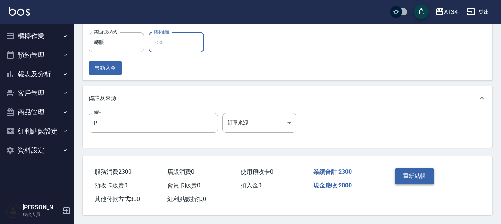
click at [416, 176] on button "重新結帳" at bounding box center [414, 176] width 39 height 16
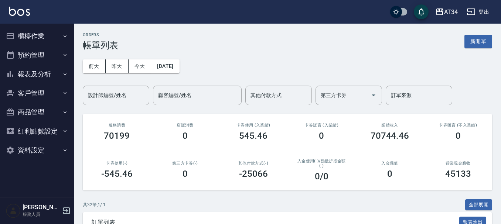
drag, startPoint x: 416, startPoint y: 176, endPoint x: 264, endPoint y: 117, distance: 162.2
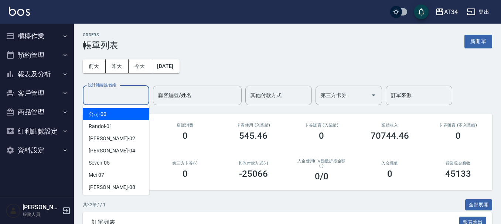
click at [122, 93] on input "設計師編號/姓名" at bounding box center [116, 95] width 60 height 13
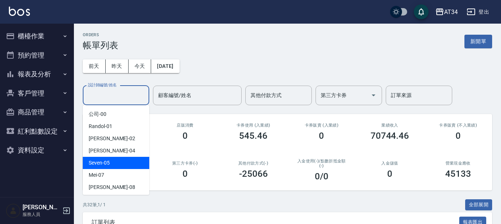
click at [111, 163] on div "Seven -05" at bounding box center [116, 163] width 66 height 12
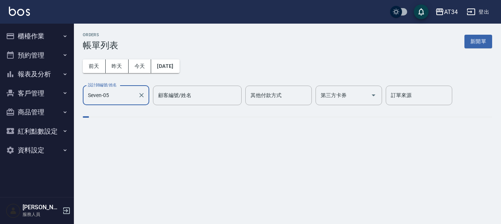
type input "Seven-05"
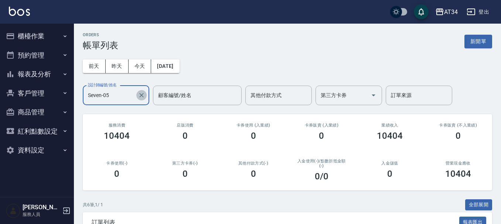
click at [142, 98] on icon "Clear" at bounding box center [141, 95] width 7 height 7
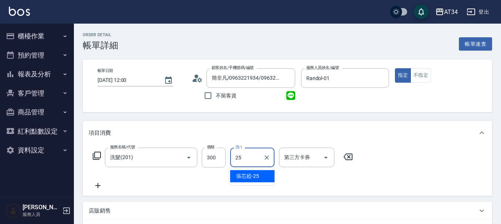
type input "2"
type input "阿源-32"
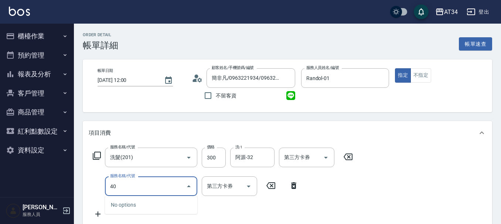
type input "401"
type input "50"
type input "剪髮(401)"
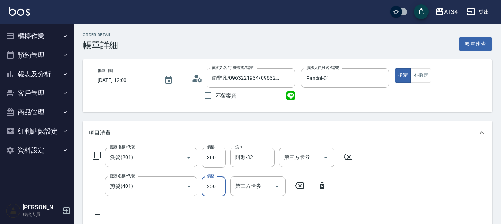
type input "30"
type input "50"
type input "80"
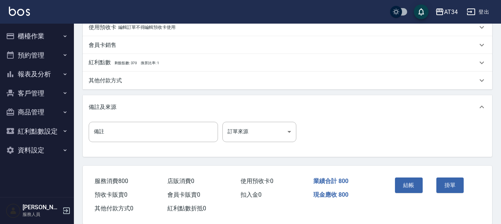
scroll to position [260, 0]
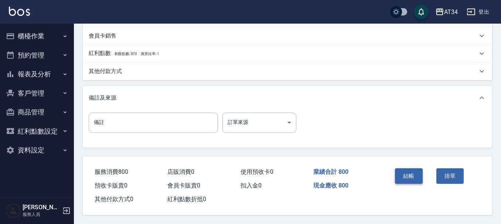
type input "500"
click at [405, 172] on button "結帳" at bounding box center [409, 176] width 28 height 16
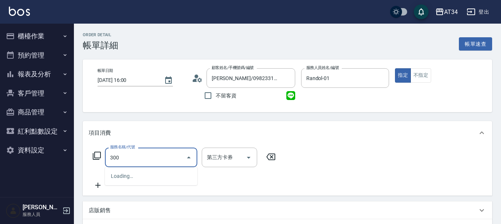
type input "300"
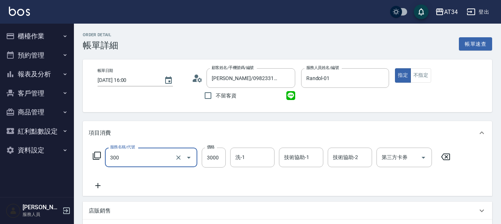
type input "燙髮(300)"
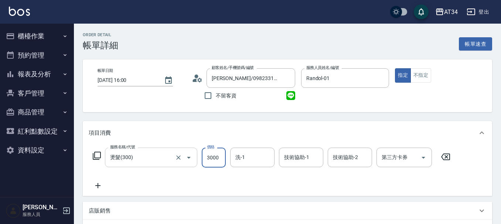
type input "0"
type input "280"
type input "2800"
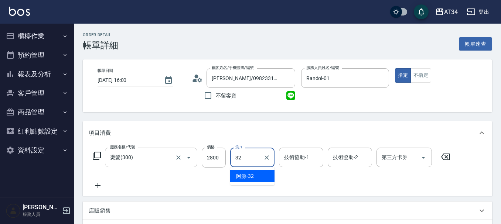
type input "阿源-32"
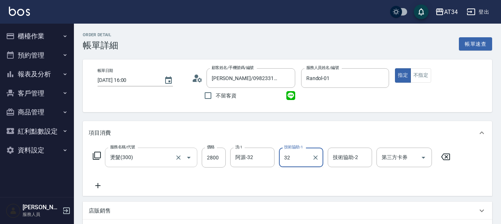
type input "阿源-32"
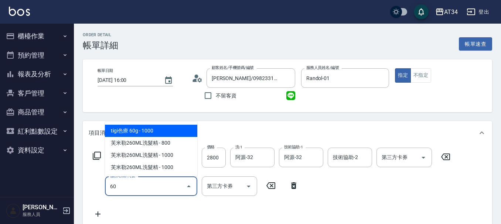
type input "601"
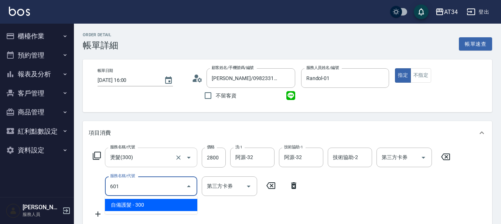
type input "310"
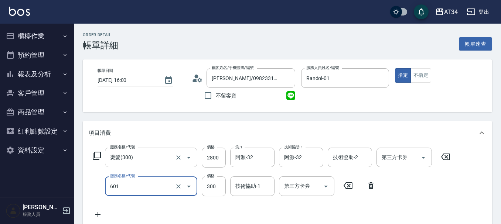
type input "自備護髮(601)"
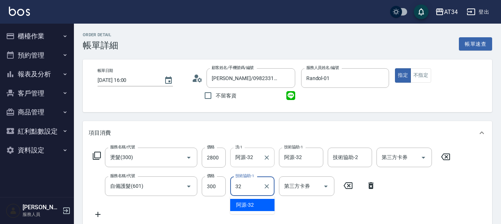
type input "阿源-32"
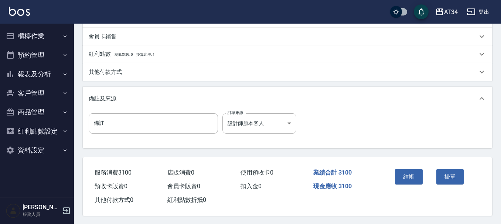
scroll to position [260, 0]
click at [410, 173] on button "結帳" at bounding box center [409, 176] width 28 height 16
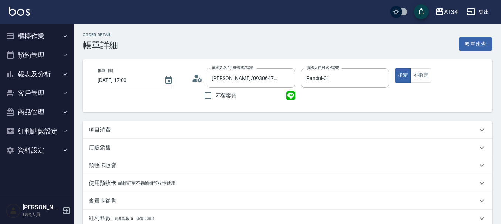
click at [154, 124] on div "項目消費" at bounding box center [287, 130] width 409 height 18
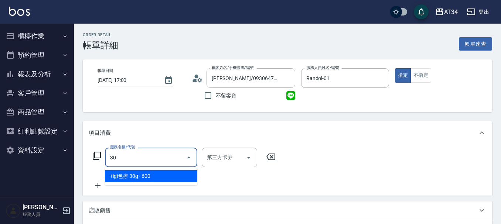
type input "300"
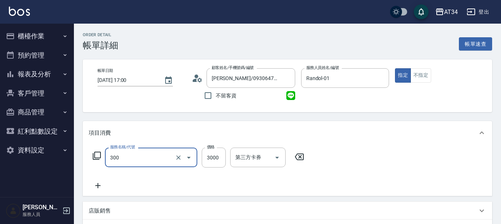
type input "燙髮(300)"
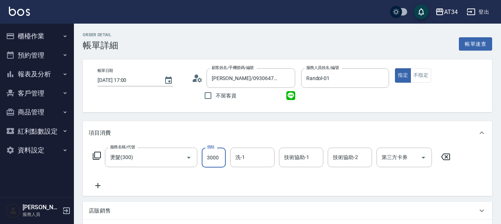
click at [216, 159] on input "3000" at bounding box center [214, 158] width 24 height 20
type input "0"
type input "28"
type input "20"
type input "280"
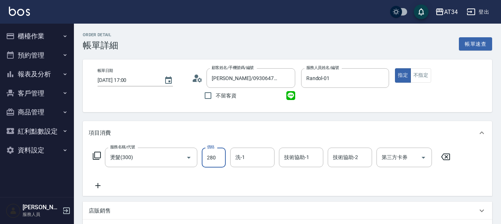
type input "280"
type input "2800"
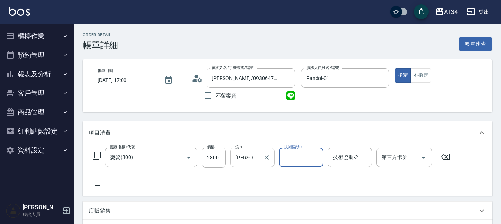
click at [254, 159] on input "張可芮-36" at bounding box center [246, 157] width 27 height 13
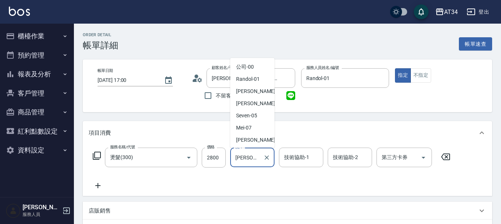
scroll to position [157, 0]
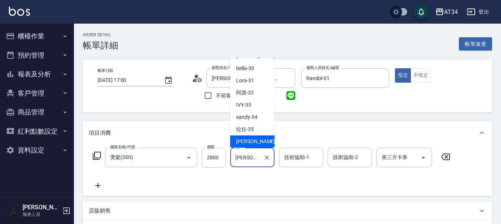
click at [254, 159] on input "張可芮-36" at bounding box center [246, 157] width 27 height 13
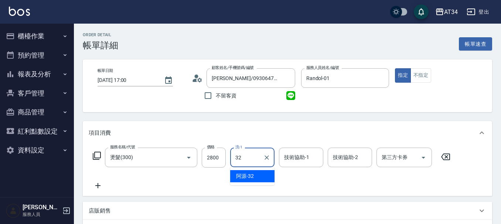
type input "阿源-32"
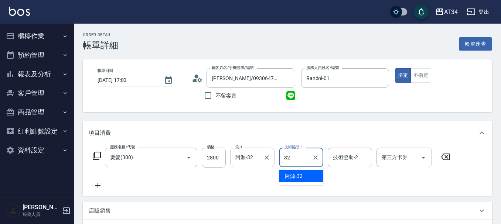
type input "阿源-32"
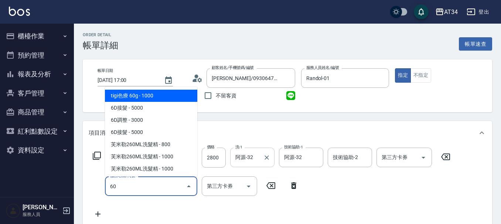
type input "601"
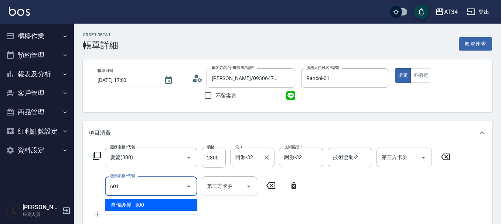
type input "310"
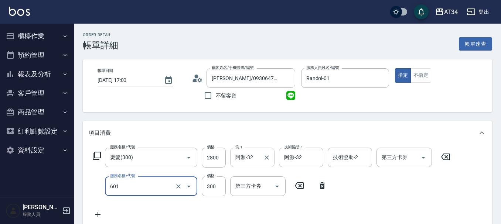
type input "自備護髮(601)"
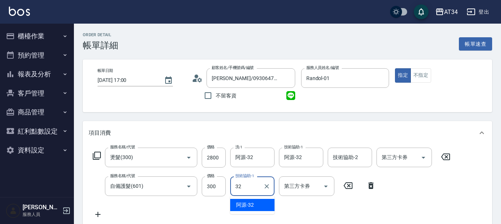
type input "阿源-32"
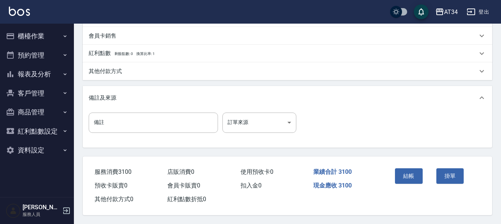
scroll to position [260, 0]
click at [103, 68] on p "其他付款方式" at bounding box center [105, 72] width 33 height 8
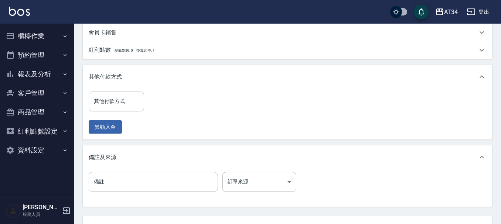
click at [117, 103] on input "其他付款方式" at bounding box center [116, 101] width 49 height 13
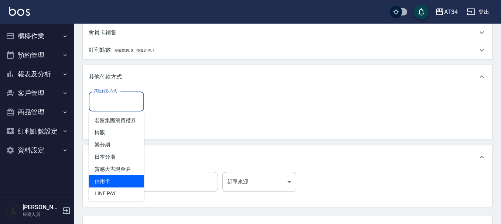
click at [116, 188] on span "信用卡" at bounding box center [116, 181] width 55 height 12
type input "信用卡"
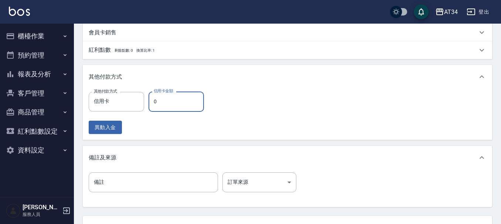
click at [174, 96] on input "0" at bounding box center [175, 102] width 55 height 20
type input "300"
type input "31"
type input "270"
type input "310"
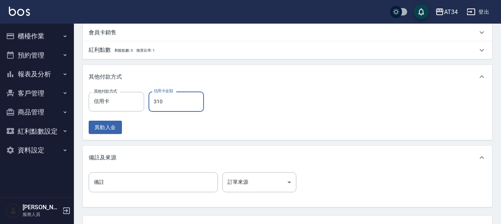
type input "0"
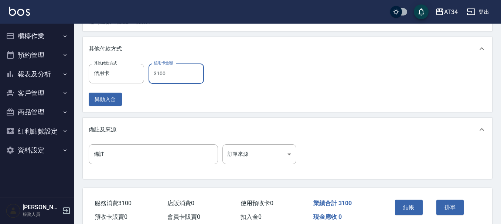
scroll to position [323, 0]
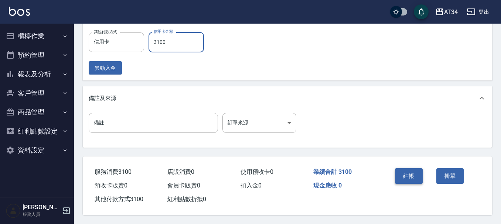
type input "3100"
click at [405, 168] on button "結帳" at bounding box center [409, 176] width 28 height 16
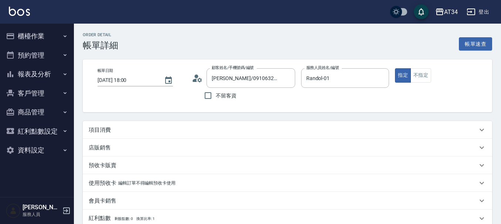
click at [199, 79] on icon at bounding box center [199, 80] width 4 height 4
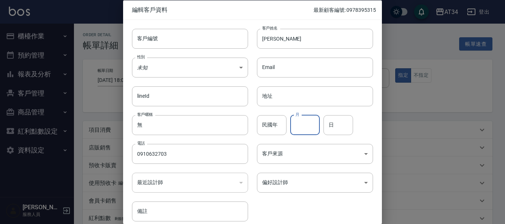
click at [308, 127] on input "月" at bounding box center [305, 125] width 30 height 20
type input "10"
type input "21"
click at [209, 74] on body "AT34 登出 櫃檯作業 打帳單 帳單列表 現金收支登錄 材料自購登錄 每日結帳 排班表 現場電腦打卡 預約管理 預約管理 單日預約紀錄 單週預約紀錄 報表及…" at bounding box center [252, 185] width 505 height 371
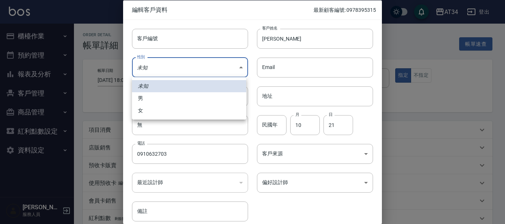
click at [176, 101] on li "男" at bounding box center [189, 98] width 114 height 12
type input "[DEMOGRAPHIC_DATA]"
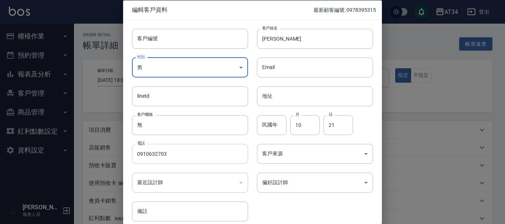
click at [163, 149] on input "0910632703" at bounding box center [190, 154] width 116 height 20
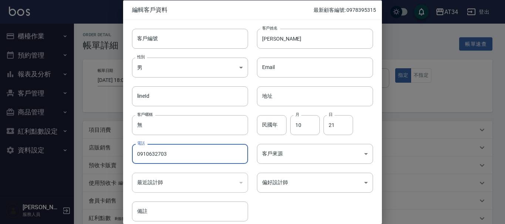
click at [163, 149] on input "0910632703" at bounding box center [190, 154] width 116 height 20
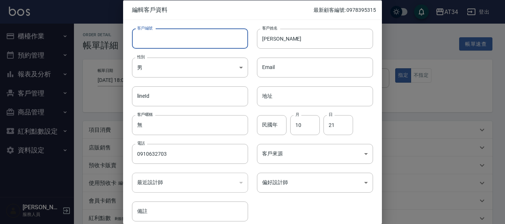
click at [162, 44] on input "客戶編號" at bounding box center [190, 38] width 116 height 20
paste input "0910632703"
type input "0910632703"
click at [270, 151] on body "AT34 登出 櫃檯作業 打帳單 帳單列表 現金收支登錄 材料自購登錄 每日結帳 排班表 現場電腦打卡 預約管理 預約管理 單日預約紀錄 單週預約紀錄 報表及…" at bounding box center [252, 185] width 505 height 371
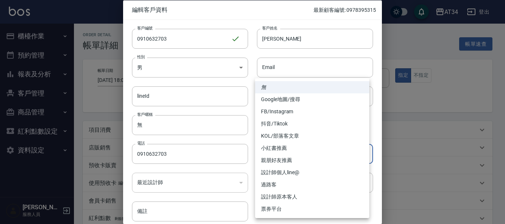
click at [277, 112] on li "FB/Instagram" at bounding box center [312, 112] width 114 height 12
type input "FB/Instagram"
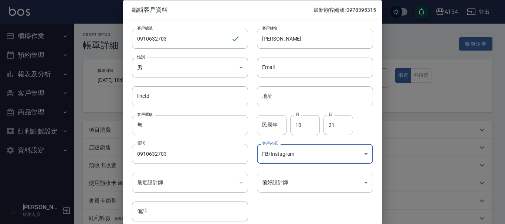
click at [277, 172] on div "偏好設計師 ​ 偏好設計師" at bounding box center [310, 178] width 125 height 29
click at [281, 178] on body "AT34 登出 櫃檯作業 打帳單 帳單列表 現金收支登錄 材料自購登錄 每日結帳 排班表 現場電腦打卡 預約管理 預約管理 單日預約紀錄 單週預約紀錄 報表及…" at bounding box center [252, 185] width 505 height 371
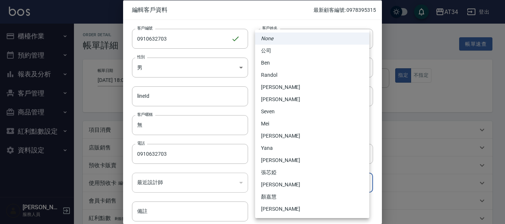
drag, startPoint x: 269, startPoint y: 78, endPoint x: 269, endPoint y: 82, distance: 4.1
click at [269, 78] on li "Randol" at bounding box center [312, 75] width 114 height 12
type input "d5b9eb47-41c9-48ce-9c60-4287899162ba"
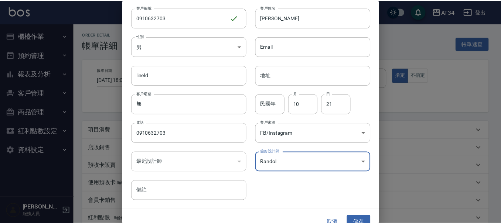
scroll to position [32, 0]
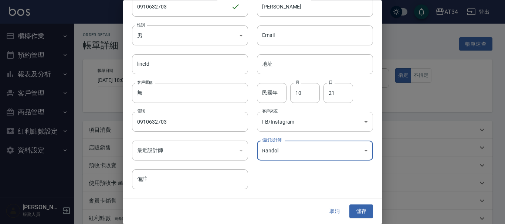
click at [285, 124] on body "AT34 登出 櫃檯作業 打帳單 帳單列表 現金收支登錄 材料自購登錄 每日結帳 排班表 現場電腦打卡 預約管理 預約管理 單日預約紀錄 單週預約紀錄 報表及…" at bounding box center [252, 185] width 505 height 371
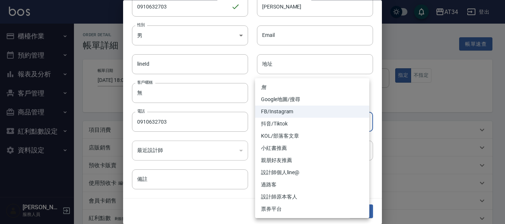
click at [295, 159] on li "親朋好友推薦" at bounding box center [312, 160] width 114 height 12
type input "親朋好友推薦"
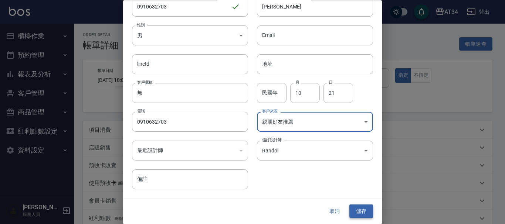
click at [355, 209] on button "儲存" at bounding box center [361, 212] width 24 height 14
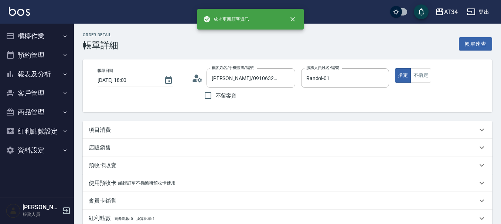
type input "黃子洋/0910632703/0910632703"
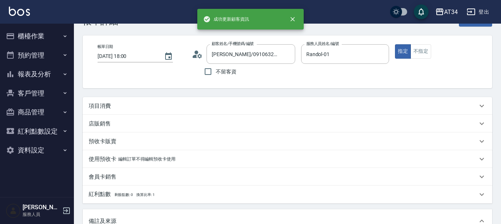
scroll to position [37, 0]
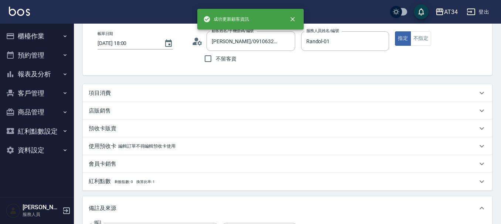
click at [158, 93] on div "項目消費" at bounding box center [283, 93] width 389 height 8
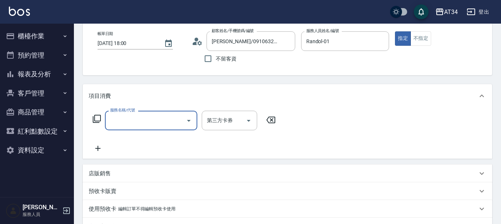
scroll to position [0, 0]
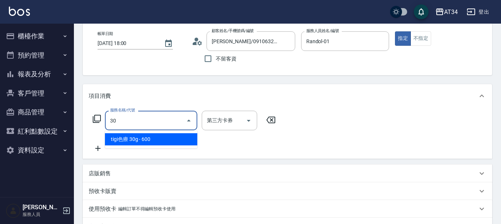
type input "300"
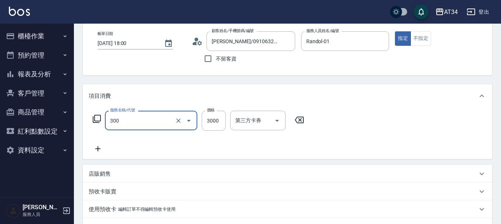
type input "燙髮(300)"
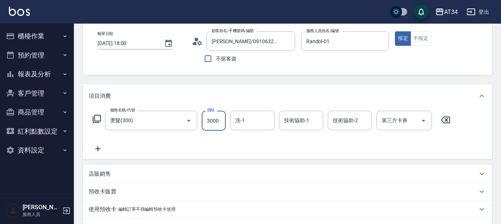
type input "0"
type input "23"
type input "20"
type input "230"
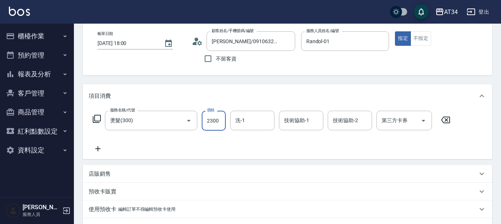
type input "2300"
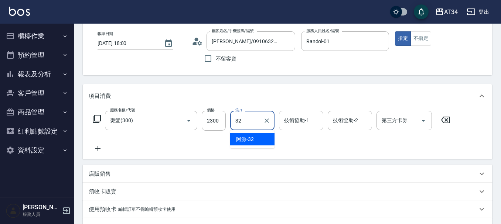
type input "阿源-32"
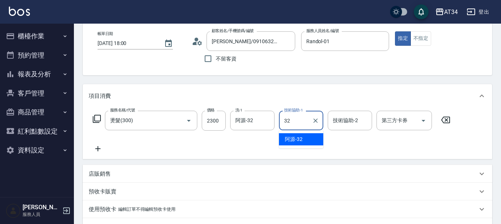
type input "阿源-32"
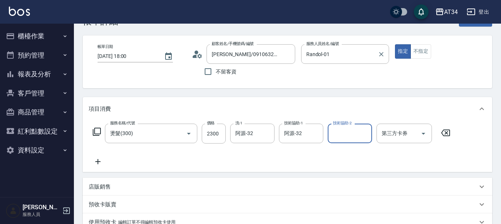
scroll to position [37, 0]
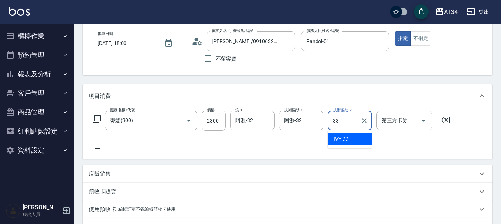
type input "IVY-33"
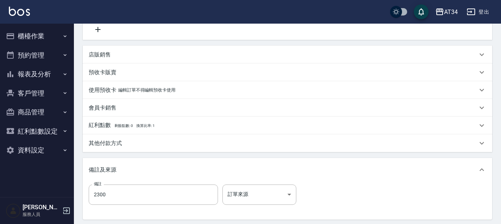
scroll to position [222, 0]
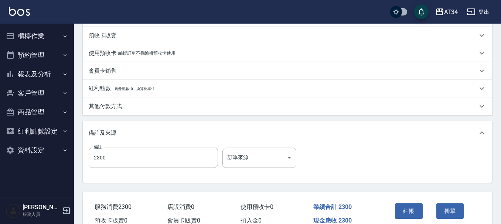
click at [117, 108] on p "其他付款方式" at bounding box center [105, 107] width 33 height 8
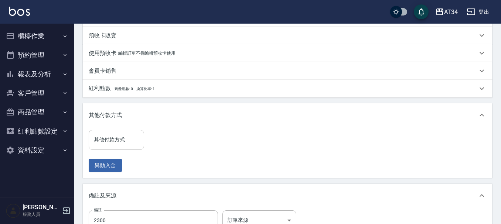
click at [120, 136] on input "其他付款方式" at bounding box center [116, 139] width 49 height 13
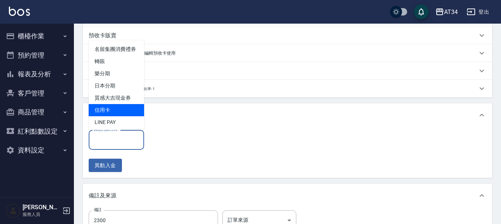
click at [122, 116] on span "信用卡" at bounding box center [116, 110] width 55 height 12
type input "信用卡"
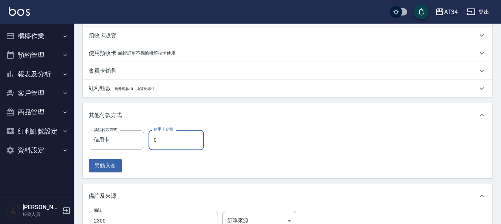
click at [168, 144] on input "0" at bounding box center [175, 140] width 55 height 20
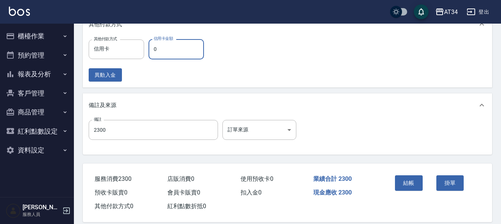
scroll to position [323, 0]
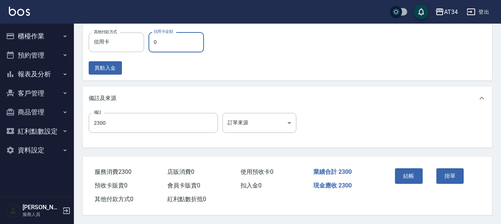
type input "1"
type input "230"
type input "0"
type input "220"
type input "230"
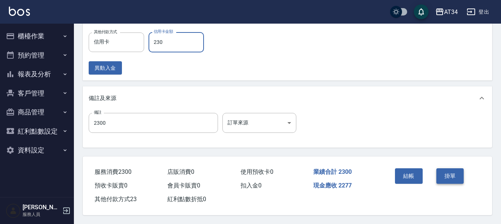
type input "0"
type input "2300"
click at [407, 176] on button "結帳" at bounding box center [409, 176] width 28 height 16
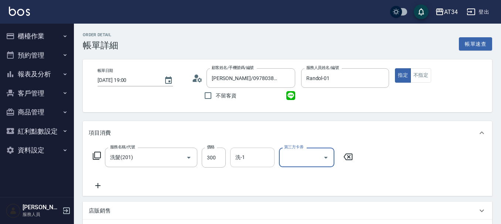
click at [249, 160] on input "洗-1" at bounding box center [252, 157] width 38 height 13
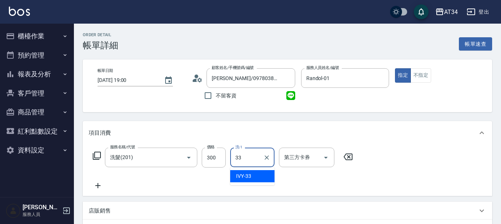
type input "IVY-33"
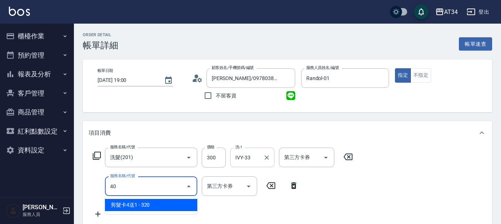
type input "401"
type input "50"
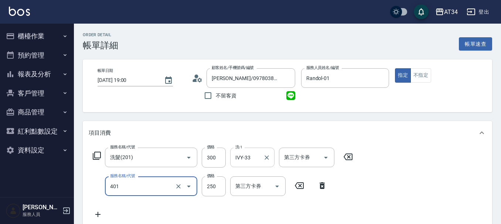
type input "剪髮(401)"
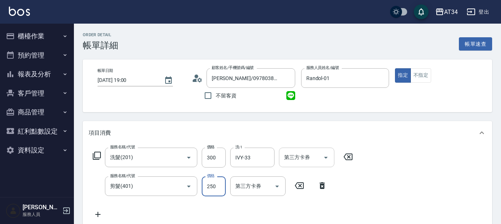
type input "30"
type input "50"
type input "80"
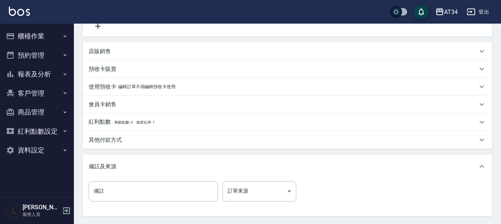
scroll to position [260, 0]
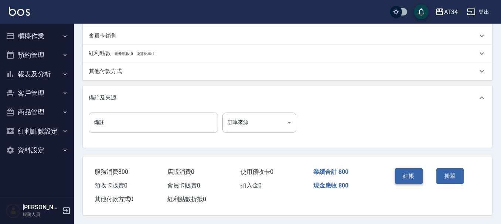
type input "500"
click at [410, 170] on button "結帳" at bounding box center [409, 176] width 28 height 16
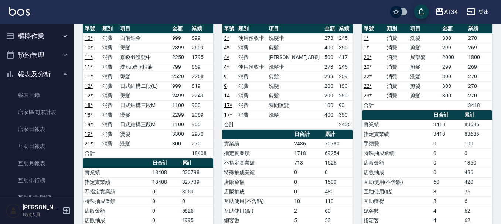
scroll to position [74, 0]
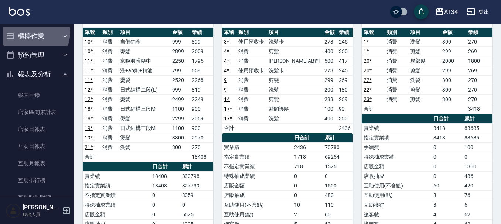
click at [35, 33] on button "櫃檯作業" at bounding box center [37, 36] width 68 height 19
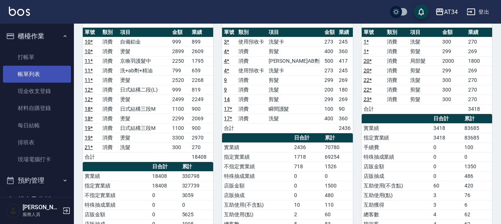
click at [31, 72] on link "帳單列表" at bounding box center [37, 74] width 68 height 17
click at [38, 76] on link "帳單列表" at bounding box center [37, 74] width 68 height 17
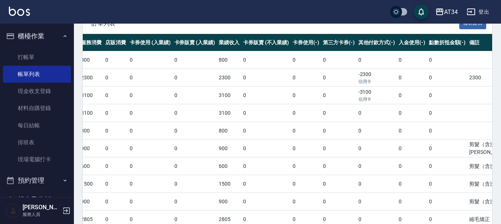
scroll to position [199, 0]
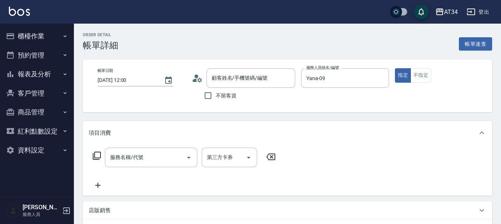
type input "[PERSON_NAME]/0920373343/0920373343"
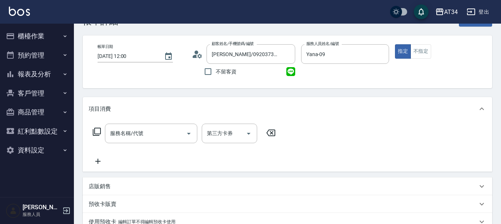
scroll to position [37, 0]
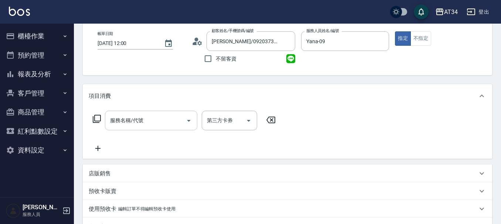
click at [130, 122] on div "服務名稱/代號 服務名稱/代號" at bounding box center [151, 121] width 92 height 20
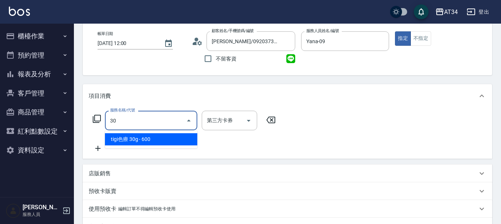
type input "301"
type input "150"
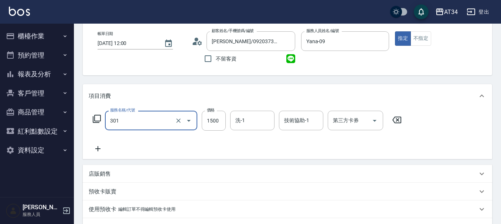
type input "燙髮(301)"
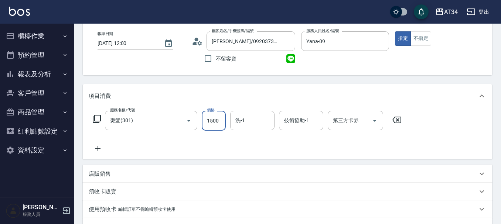
type input "0"
type input "30"
type input "300"
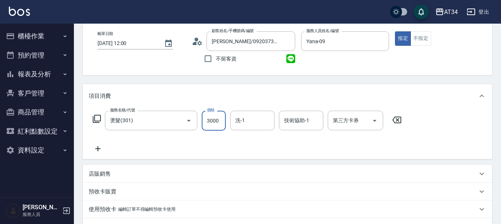
type input "3000"
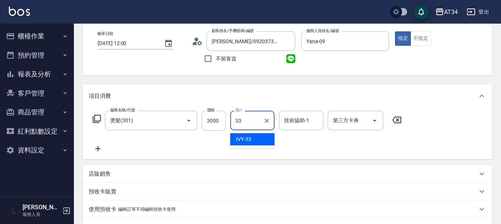
type input "IVY-33"
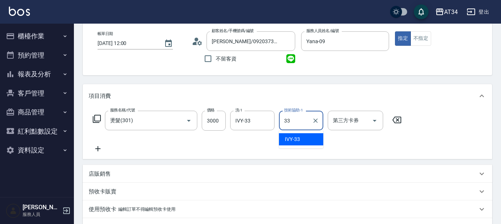
type input "IVY-33"
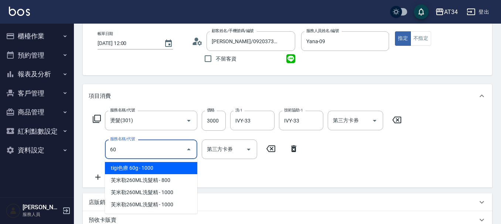
type input "602"
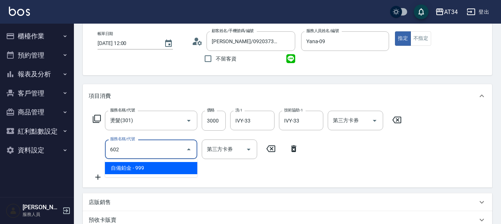
type input "390"
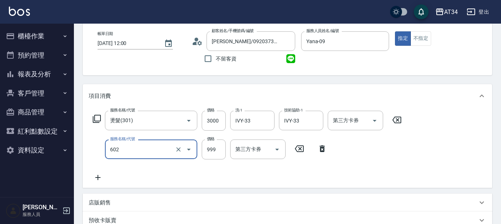
type input "自備鉑金(602)"
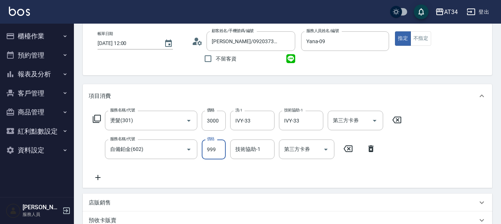
type input "300"
type input "100"
type input "400"
type input "1000"
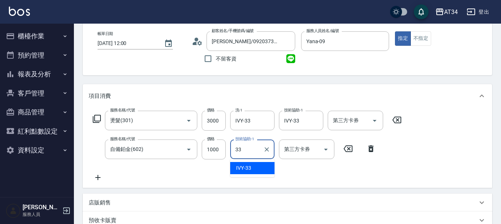
type input "IVY-33"
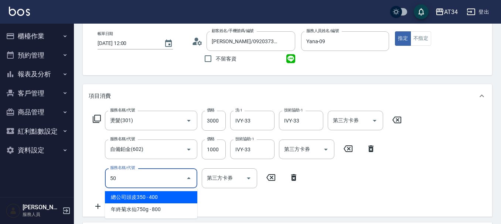
type input "501"
type input "500"
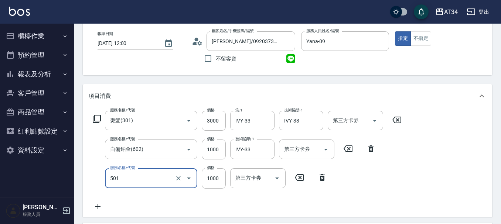
type input "染髮(501)"
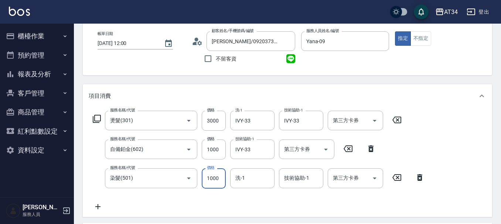
type input "400"
type input "230"
type input "420"
type input "2300"
type input "630"
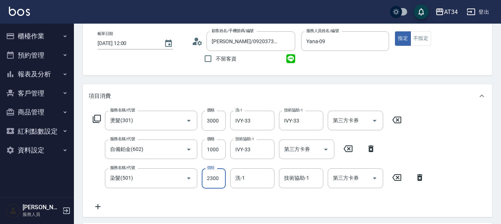
type input "2300"
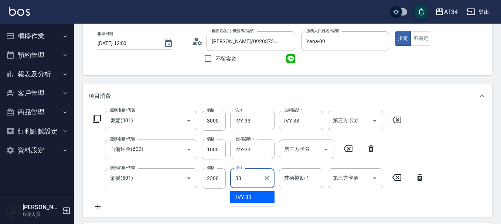
type input "IVY-33"
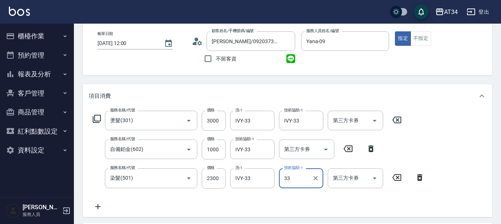
type input "IVY-33"
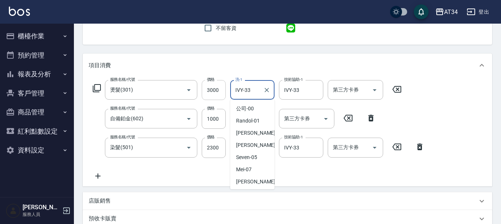
scroll to position [120, 0]
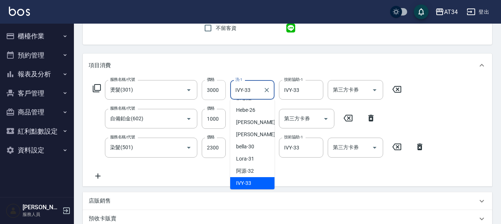
drag, startPoint x: 256, startPoint y: 90, endPoint x: 222, endPoint y: 83, distance: 35.1
click at [222, 83] on div "服務名稱/代號 燙髮(301) 服務名稱/代號 價格 3000 價格 洗-1 IVY-33 洗-1 技術協助-1 IVY-33 技術協助-1 第三方卡券 第三…" at bounding box center [247, 90] width 317 height 20
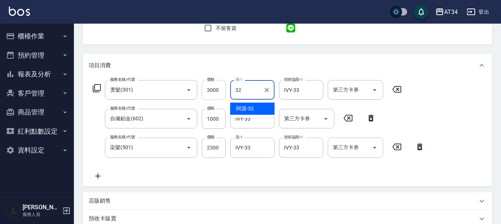
type input "阿源-32"
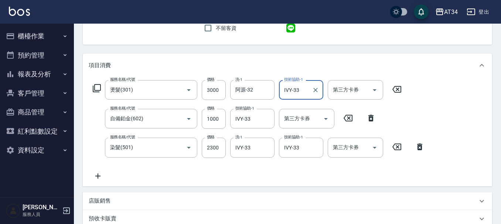
scroll to position [105, 0]
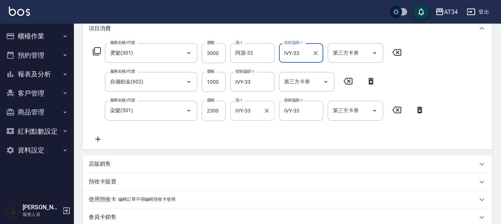
click at [260, 107] on div "IVY-33 洗-1" at bounding box center [252, 111] width 44 height 20
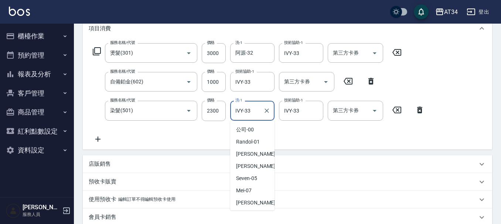
scroll to position [120, 0]
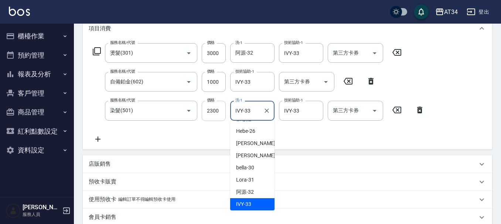
drag, startPoint x: 258, startPoint y: 110, endPoint x: 202, endPoint y: 110, distance: 56.5
click at [202, 110] on div "服務名稱/代號 染髮(501) 服務名稱/代號 價格 2300 價格 洗-1 IVY-33 洗-1 技術協助-1 IVY-33 技術協助-1 第三方卡券 第三…" at bounding box center [259, 111] width 340 height 20
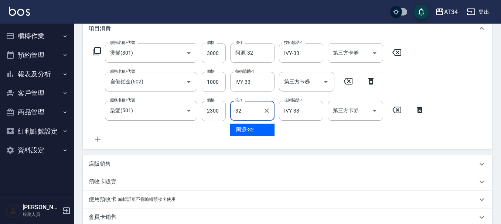
type input "阿源-32"
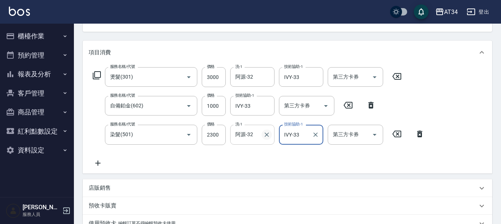
scroll to position [68, 0]
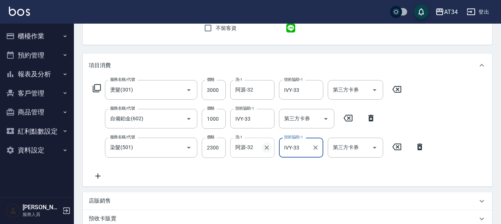
click at [266, 112] on div at bounding box center [267, 119] width 10 height 20
click at [261, 146] on div "阿源-32 洗-1" at bounding box center [252, 148] width 44 height 20
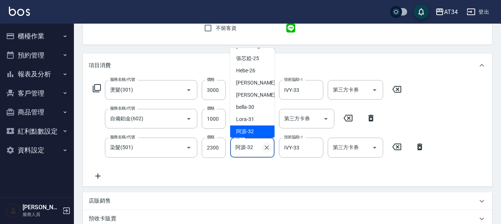
click at [266, 148] on icon "Clear" at bounding box center [266, 147] width 7 height 7
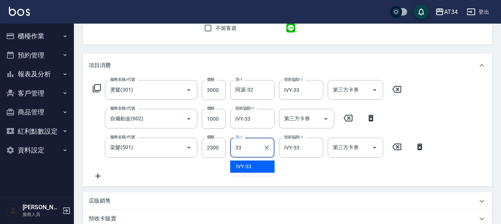
type input "IVY-33"
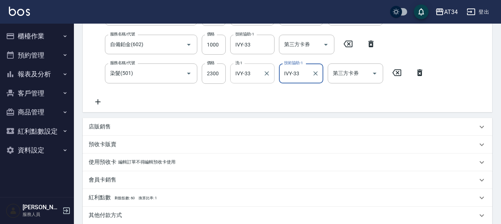
scroll to position [289, 0]
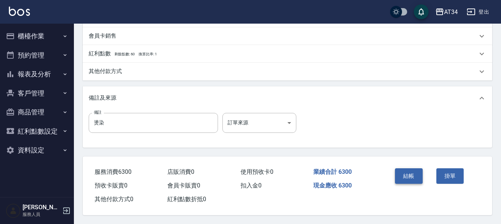
click at [403, 171] on button "結帳" at bounding box center [409, 176] width 28 height 16
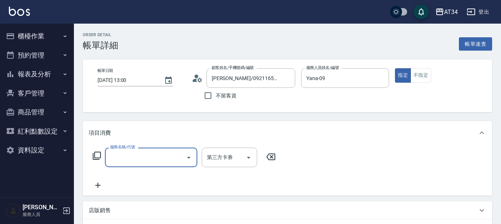
scroll to position [37, 0]
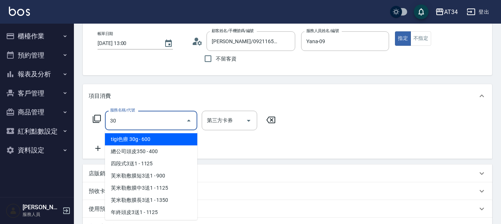
type input "301"
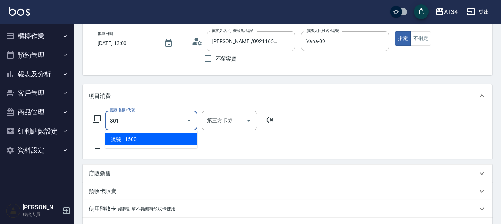
type input "150"
type input "燙髮(301)"
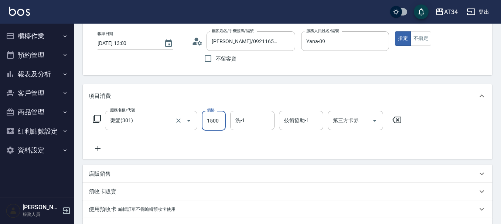
type input "0"
type input "30"
type input "300"
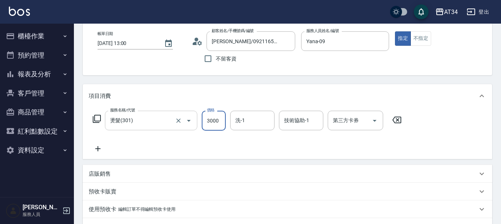
type input "3000"
type input "IVY-33"
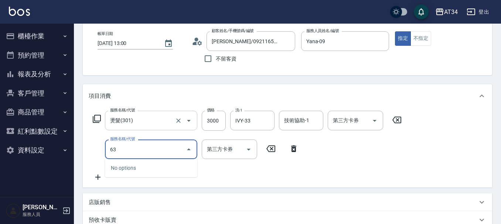
type input "630"
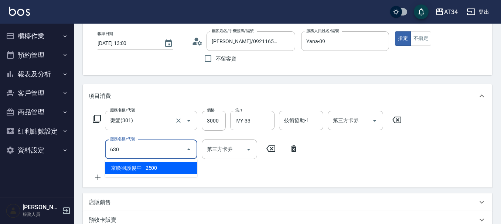
type input "550"
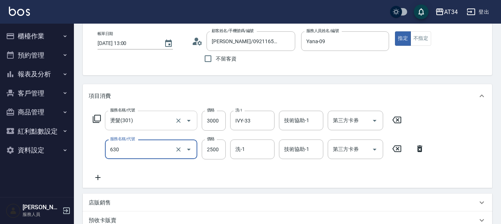
type input "京喚羽護髮中(630)"
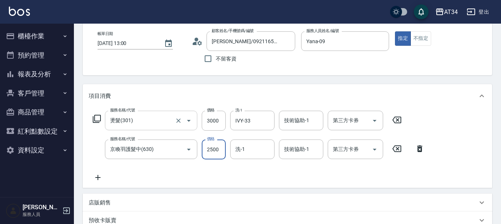
type input "300"
type input "20"
type input "320"
type input "200"
type input "500"
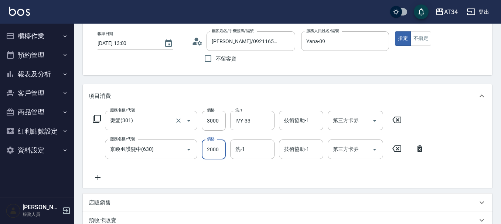
type input "2000"
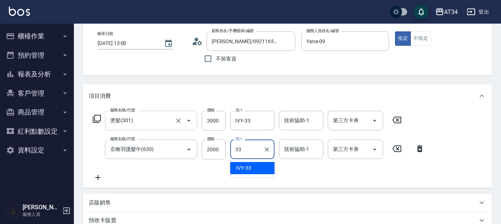
type input "IVY-33"
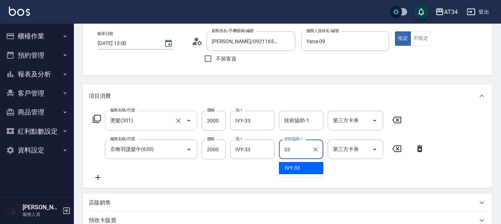
type input "IVY-33"
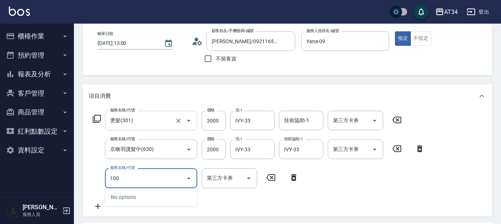
type input "1006"
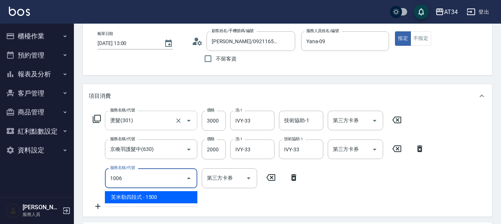
type input "650"
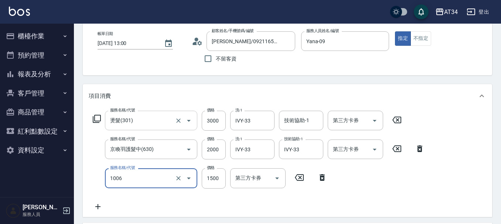
type input "[PERSON_NAME]四段式(1006)"
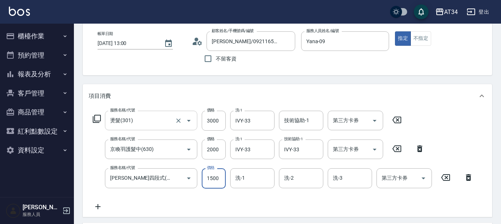
type input "500"
type input "130"
type input "510"
type input "1300"
type input "630"
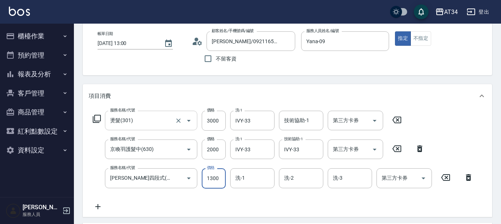
type input "1300"
type input "IVY-33"
type input "3"
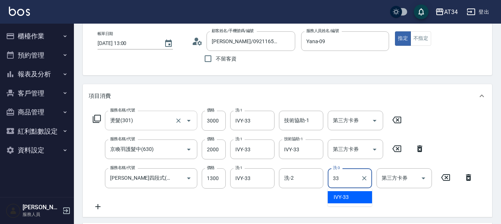
type input "IVY-33"
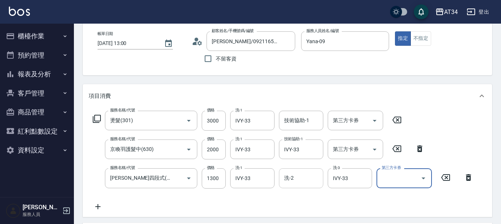
click at [284, 173] on input "洗-2" at bounding box center [301, 178] width 38 height 13
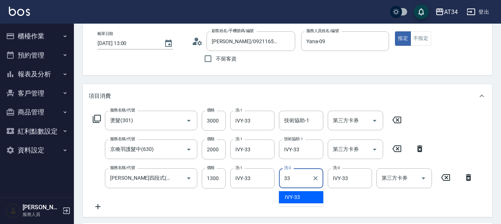
type input "IVY-33"
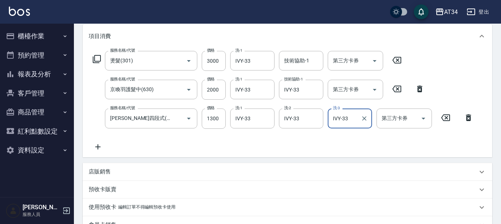
scroll to position [240, 0]
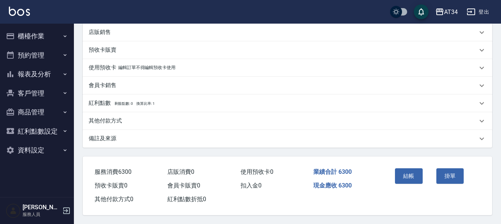
click at [426, 172] on div "結帳" at bounding box center [412, 181] width 41 height 32
click at [408, 174] on button "結帳" at bounding box center [409, 176] width 28 height 16
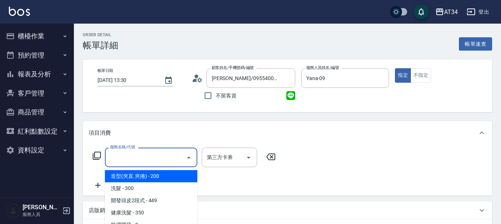
scroll to position [37, 0]
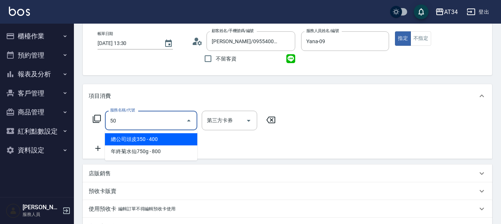
type input "503"
type input "90"
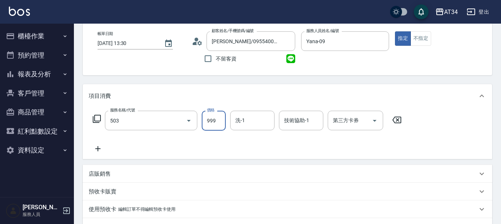
type input "局部髮(503)"
type input "0"
type input "160"
type input "1600"
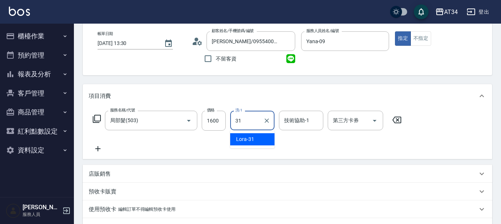
type input "Lora-31"
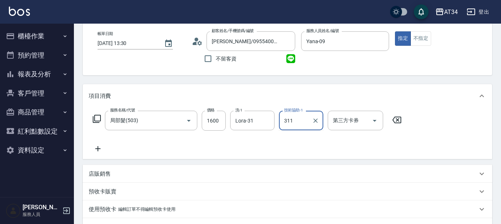
type input "311"
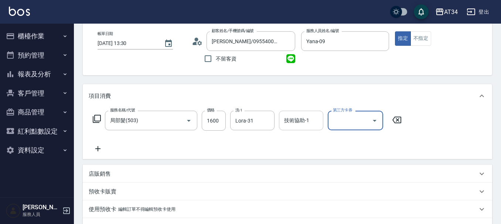
click at [288, 127] on div "技術協助-1" at bounding box center [301, 121] width 44 height 20
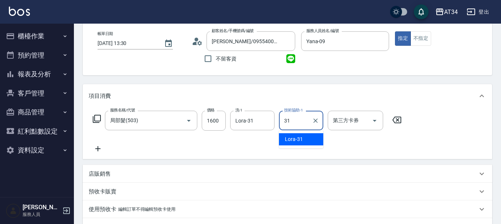
type input "Lora-31"
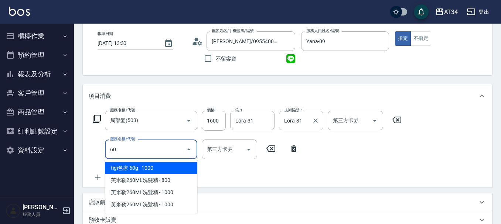
type input "602"
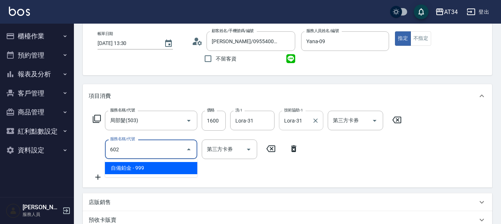
type input "250"
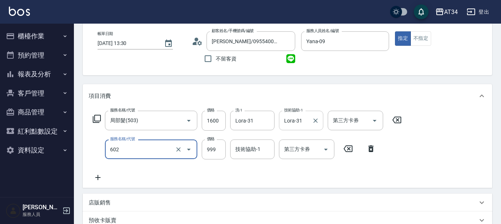
type input "自備鉑金(602)"
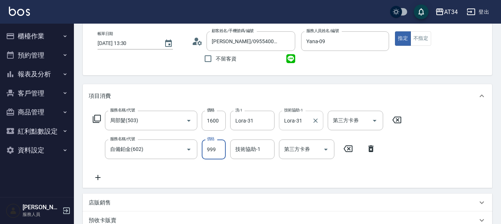
type input "160"
type input "10"
type input "170"
type input "100"
type input "260"
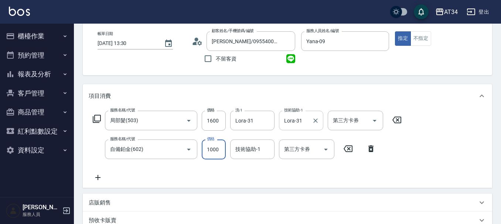
type input "1000"
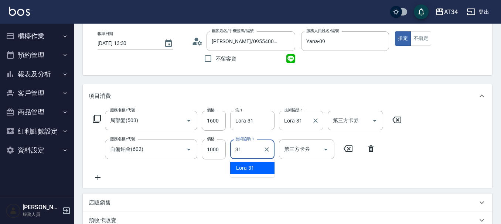
type input "Lora-31"
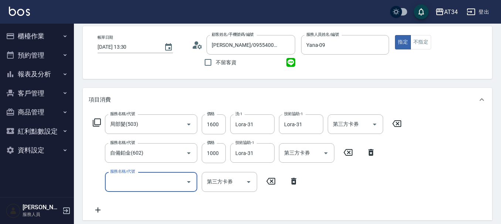
scroll to position [30, 0]
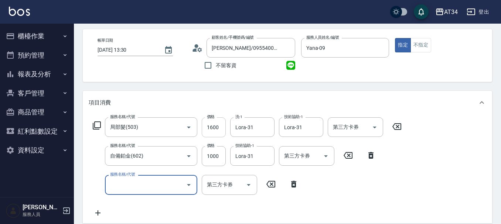
click at [211, 128] on input "1600" at bounding box center [214, 127] width 24 height 20
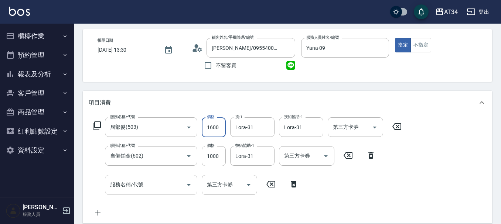
click at [145, 188] on input "服務名稱/代號" at bounding box center [145, 184] width 75 height 13
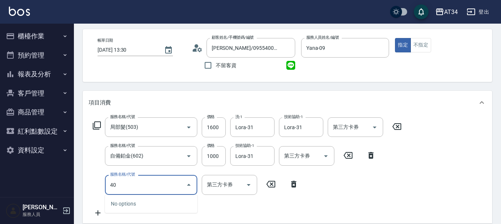
type input "401"
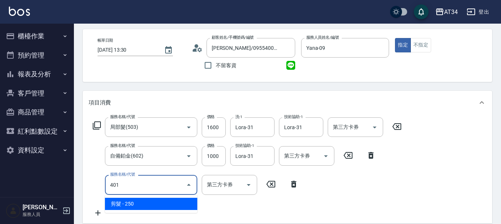
type input "280"
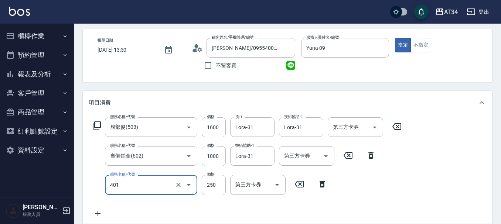
type input "剪髮(401)"
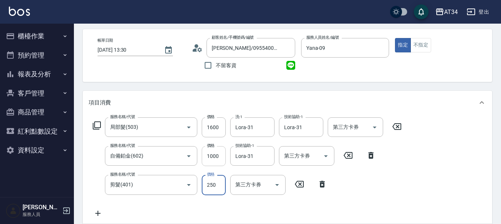
click at [215, 158] on input "1000" at bounding box center [214, 156] width 24 height 20
click at [216, 128] on input "1600" at bounding box center [214, 127] width 24 height 20
click at [215, 187] on input "250" at bounding box center [214, 185] width 24 height 20
click at [218, 128] on input "1600" at bounding box center [214, 127] width 24 height 20
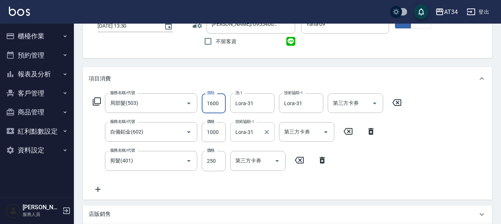
scroll to position [67, 0]
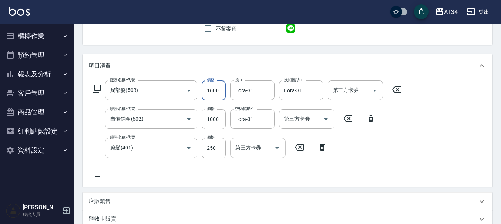
type input "120"
type input "22"
type input "140"
type input "2267"
type input "350"
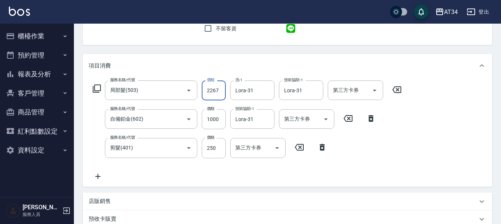
type input "2267"
click at [320, 147] on icon at bounding box center [322, 147] width 18 height 9
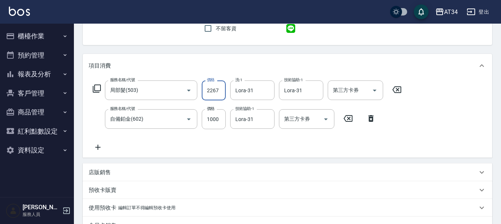
click at [216, 92] on input "2267" at bounding box center [214, 91] width 24 height 20
type input "100"
type input "12"
type input "110"
type input "126"
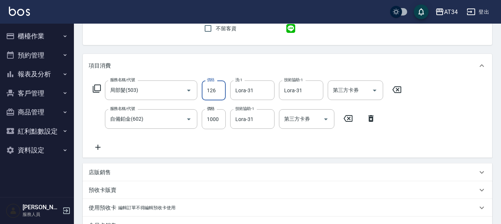
type input "220"
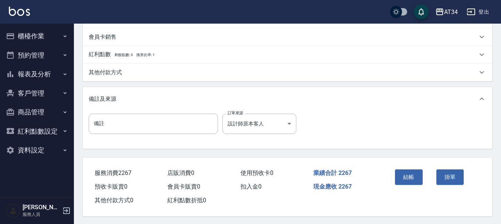
scroll to position [260, 0]
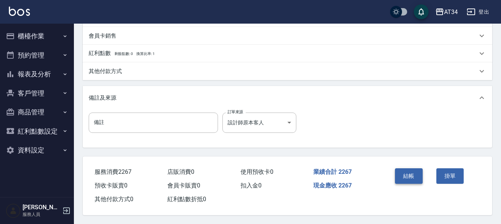
type input "1267"
click at [405, 172] on button "結帳" at bounding box center [409, 176] width 28 height 16
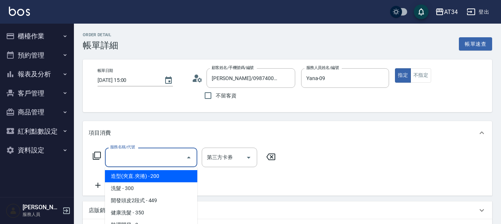
scroll to position [74, 0]
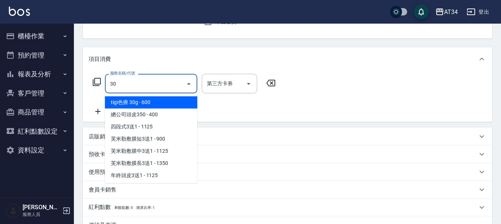
type input "301"
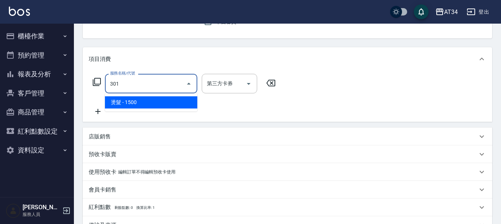
type input "150"
type input "燙髮(301)"
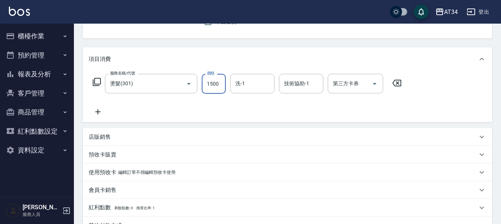
type input "0"
type input "18"
type input "10"
type input "180"
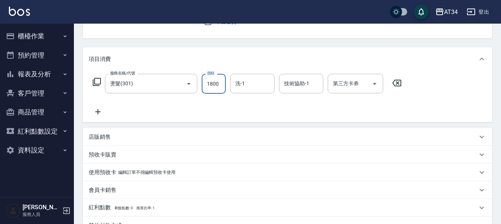
type input "1800"
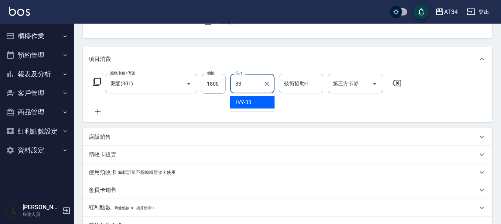
type input "IVY-33"
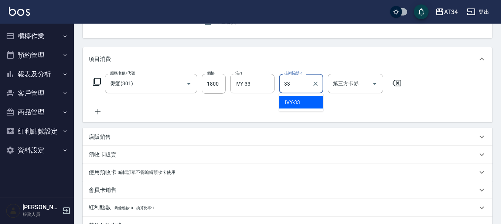
type input "IVY-33"
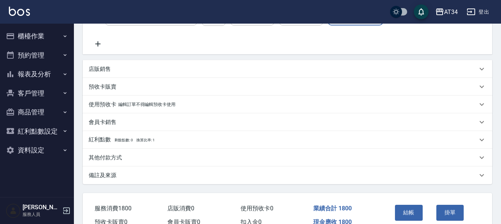
scroll to position [182, 0]
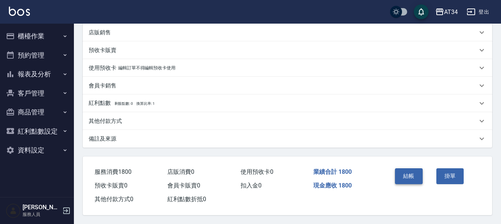
click at [405, 170] on button "結帳" at bounding box center [409, 176] width 28 height 16
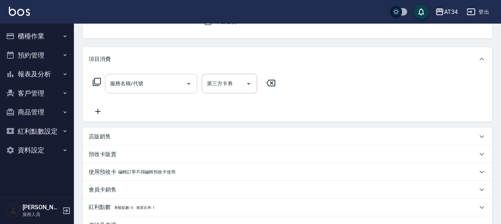
click at [147, 86] on input "服務名稱/代號" at bounding box center [145, 83] width 75 height 13
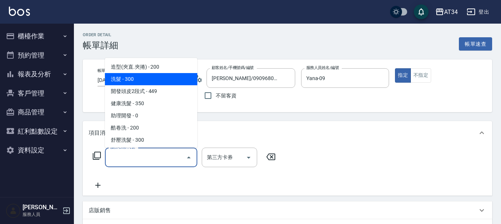
scroll to position [37, 0]
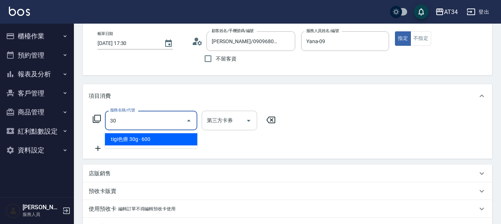
type input "303"
type input "90"
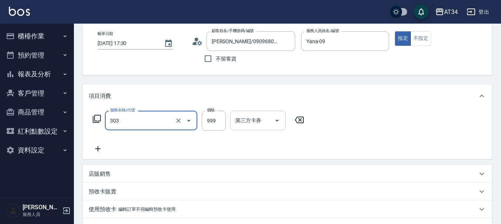
type input "局部燙(303)"
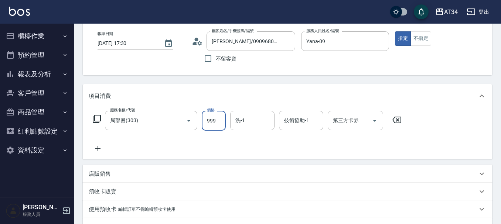
type input "0"
type input "80"
type input "800"
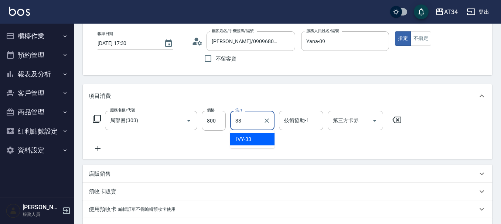
type input "3"
type input "[PERSON_NAME]-28"
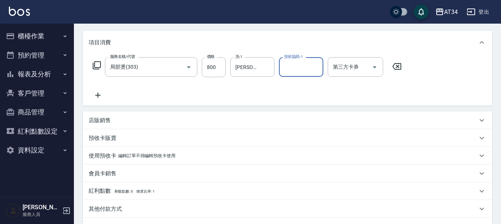
scroll to position [182, 0]
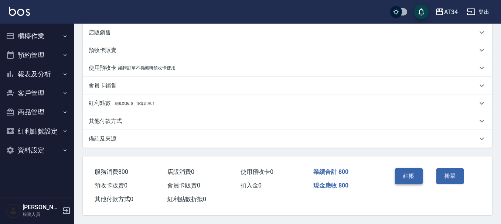
click at [402, 175] on button "結帳" at bounding box center [409, 176] width 28 height 16
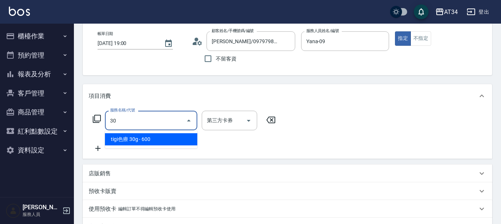
scroll to position [74, 0]
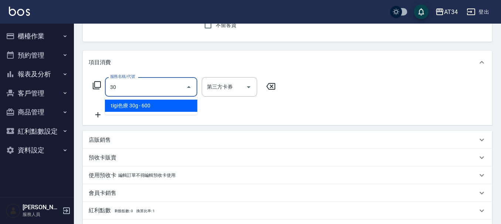
type input "301"
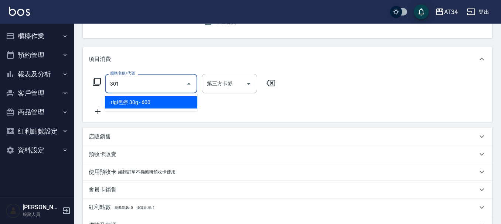
type input "150"
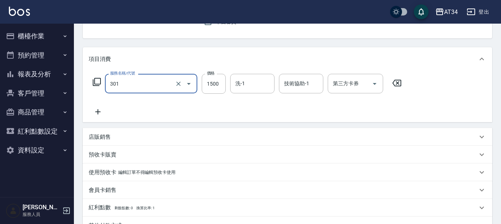
type input "燙髮(301)"
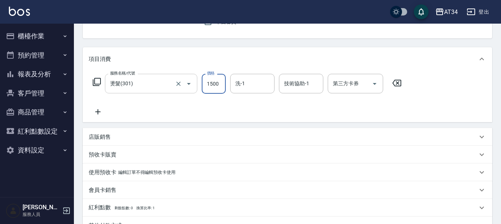
click at [141, 89] on input "燙髮(301)" at bounding box center [140, 83] width 65 height 13
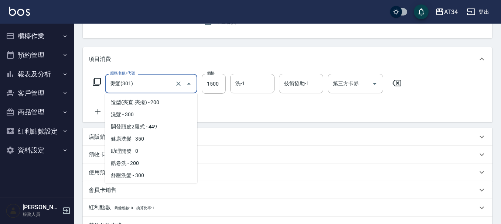
scroll to position [47, 0]
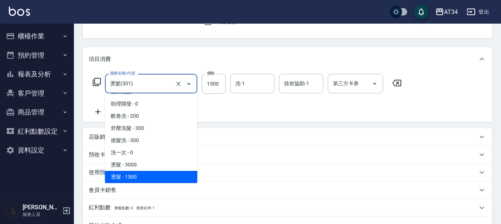
type input "0"
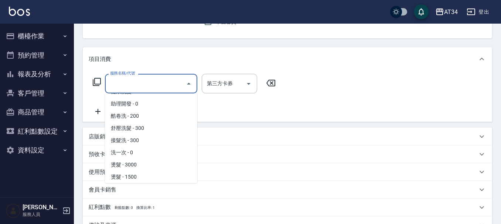
scroll to position [0, 0]
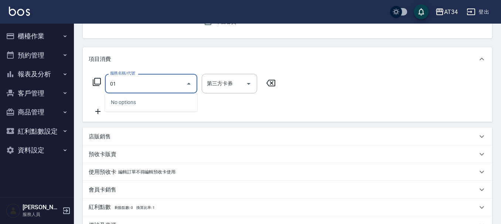
type input "0"
type input "401"
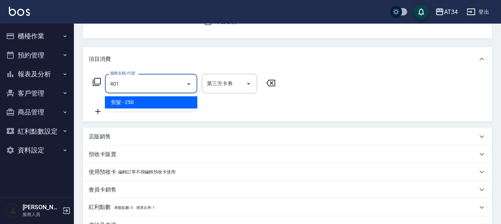
type input "20"
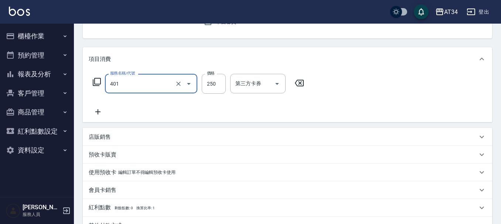
type input "剪髮(401)"
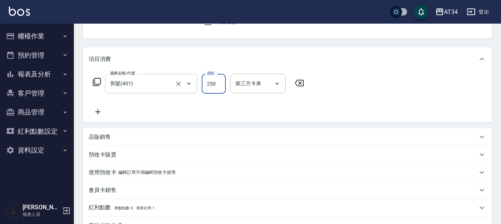
type input "0"
type input "30"
type input "300"
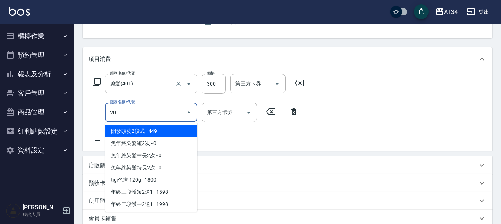
type input "201"
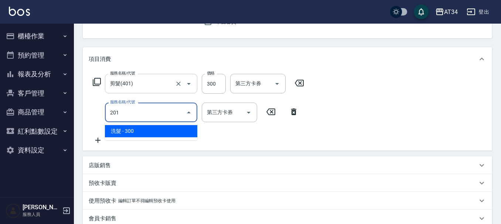
type input "60"
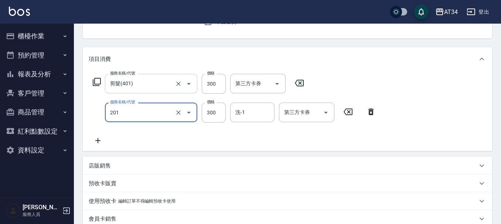
type input "洗髮(201)"
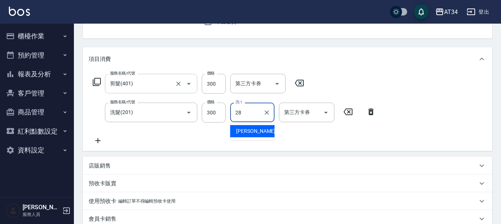
type input "[PERSON_NAME]-28"
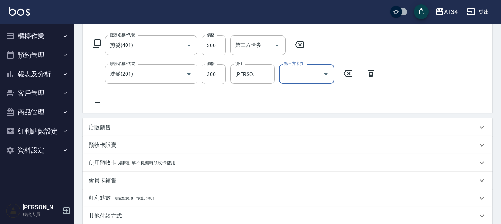
scroll to position [211, 0]
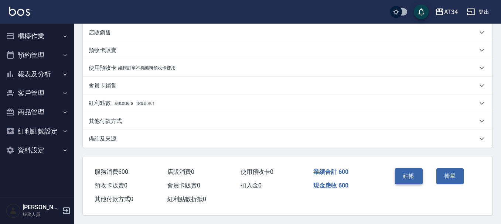
click at [417, 180] on button "結帳" at bounding box center [409, 176] width 28 height 16
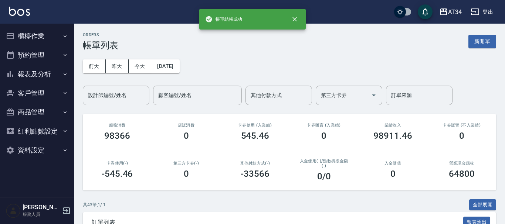
click at [117, 94] on div "設計師編號/姓名 設計師編號/姓名" at bounding box center [116, 96] width 66 height 20
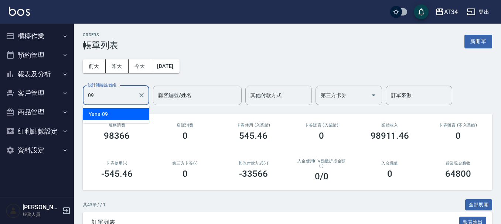
type input "Yana-09"
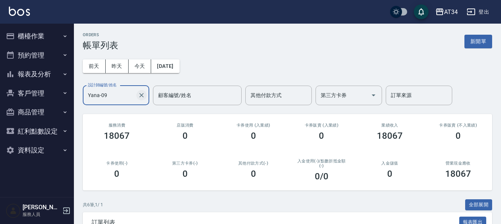
click at [141, 97] on icon "Clear" at bounding box center [141, 95] width 7 height 7
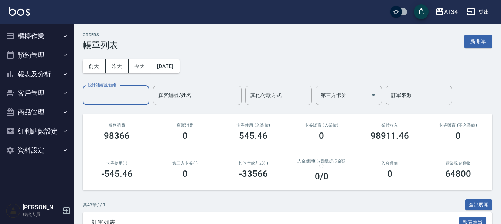
click at [29, 72] on button "報表及分析" at bounding box center [37, 74] width 68 height 19
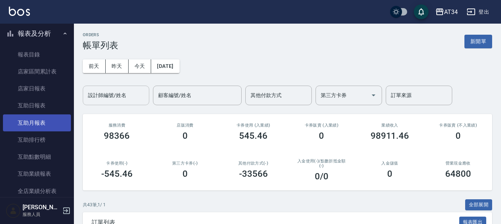
scroll to position [111, 0]
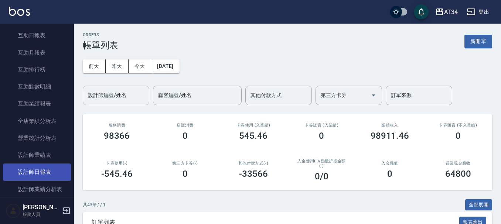
click at [31, 166] on link "設計師日報表" at bounding box center [37, 172] width 68 height 17
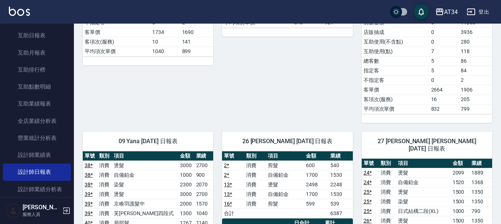
scroll to position [517, 0]
